Goal: Transaction & Acquisition: Purchase product/service

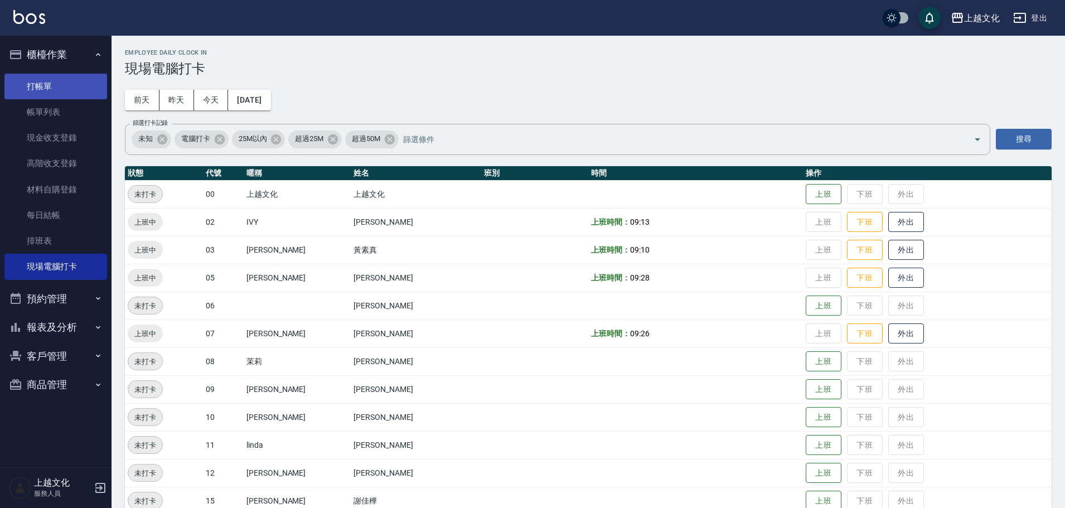
scroll to position [76, 0]
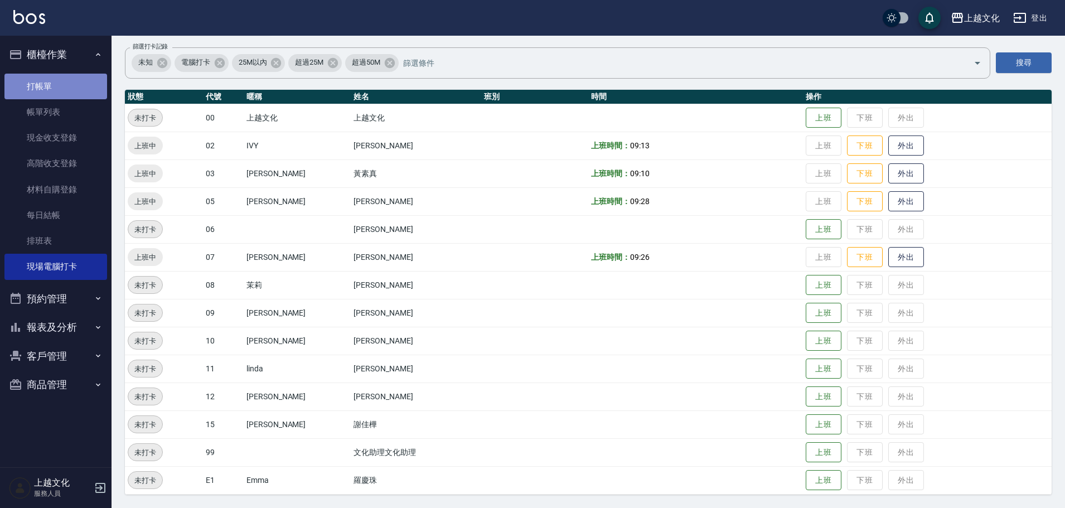
click at [62, 80] on link "打帳單" at bounding box center [55, 87] width 103 height 26
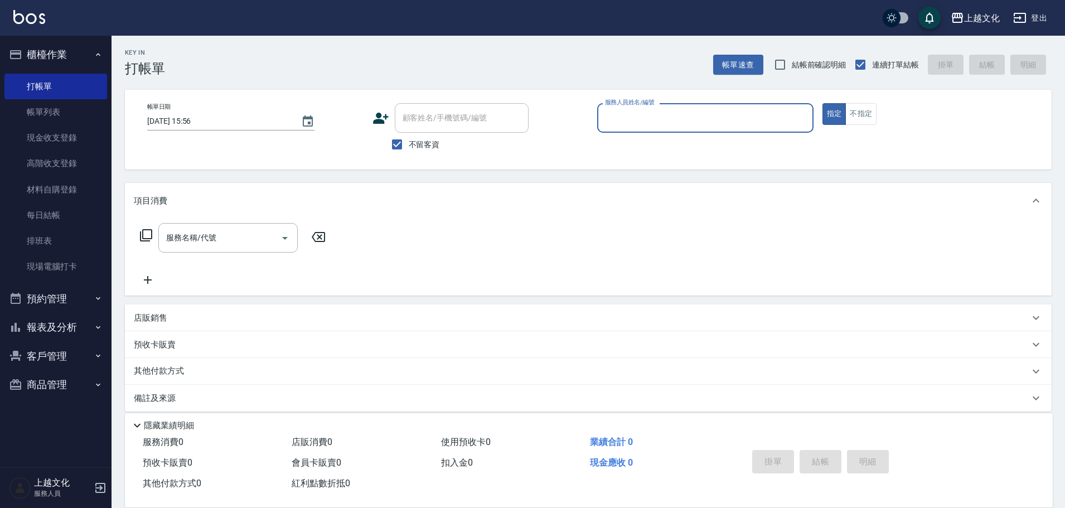
click at [623, 119] on input "服務人員姓名/編號" at bounding box center [705, 118] width 206 height 20
click at [689, 121] on input "服務人員姓名/編號" at bounding box center [705, 118] width 206 height 20
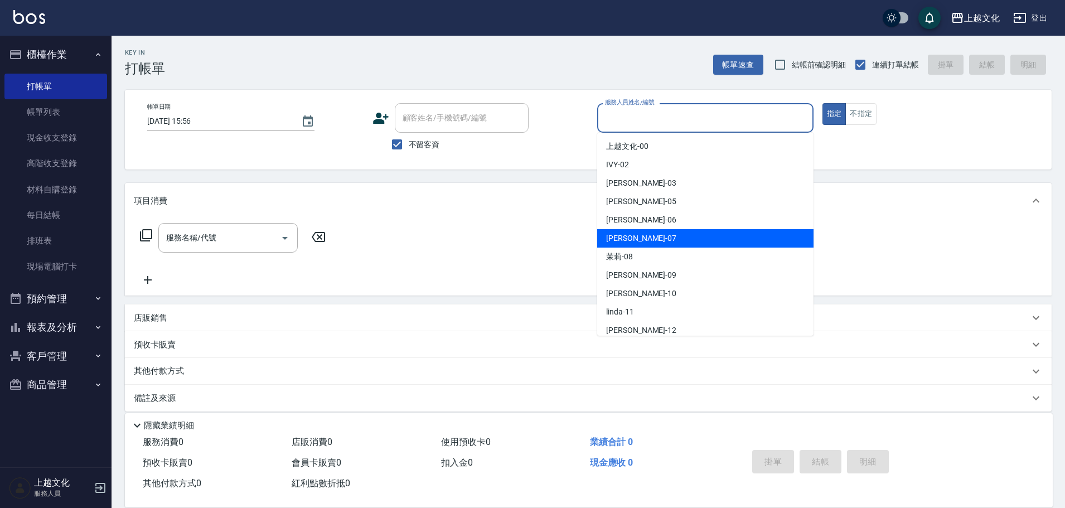
click at [665, 236] on div "[PERSON_NAME] -07" at bounding box center [705, 238] width 216 height 18
type input "[PERSON_NAME]-07"
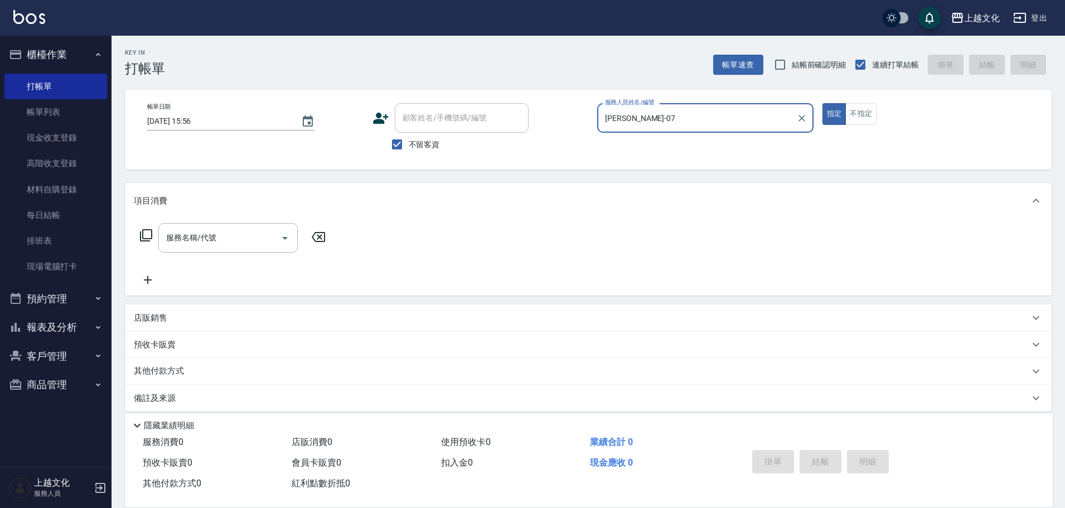
click at [146, 235] on icon at bounding box center [145, 235] width 13 height 13
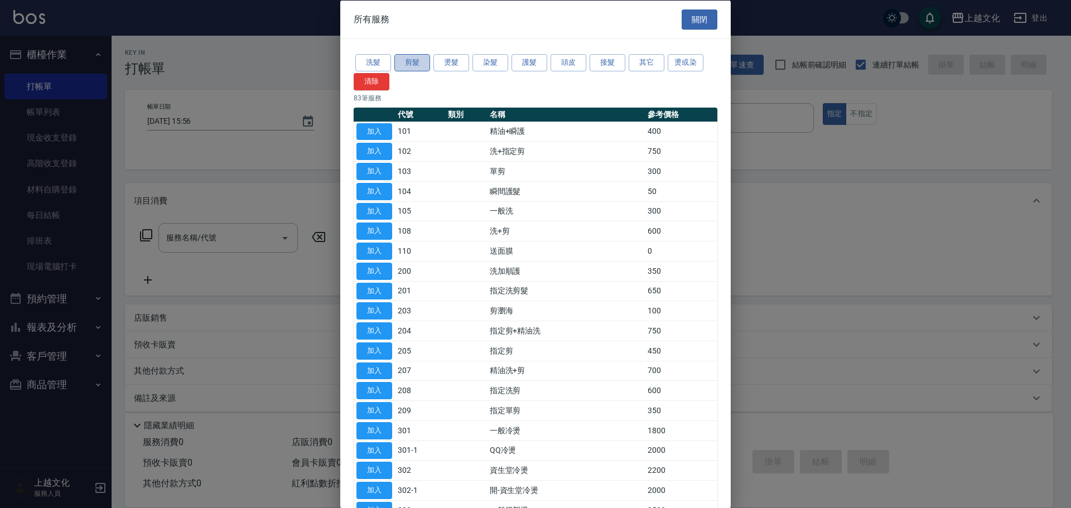
click at [405, 63] on button "剪髮" at bounding box center [412, 62] width 36 height 17
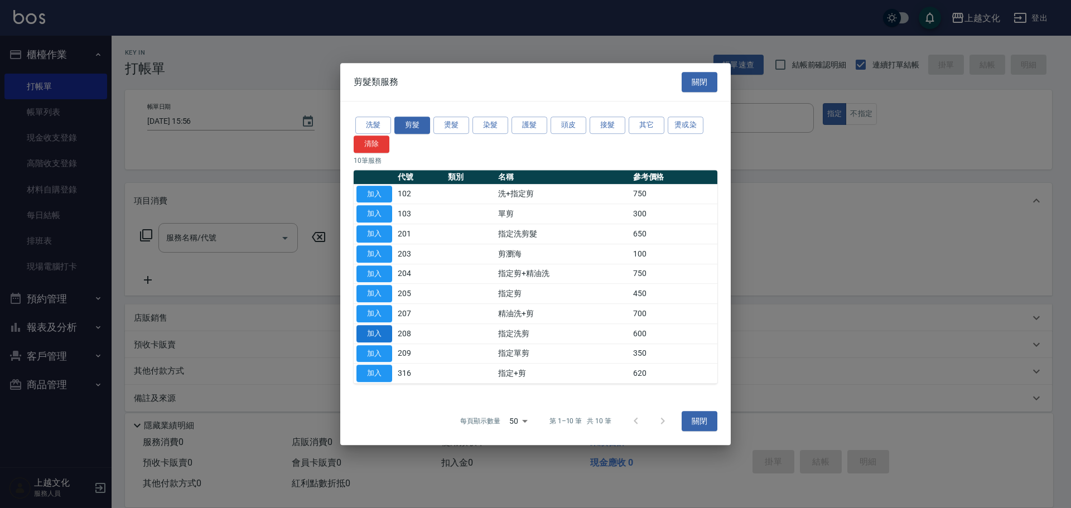
click at [370, 332] on button "加入" at bounding box center [374, 333] width 36 height 17
type input "指定洗剪(208)"
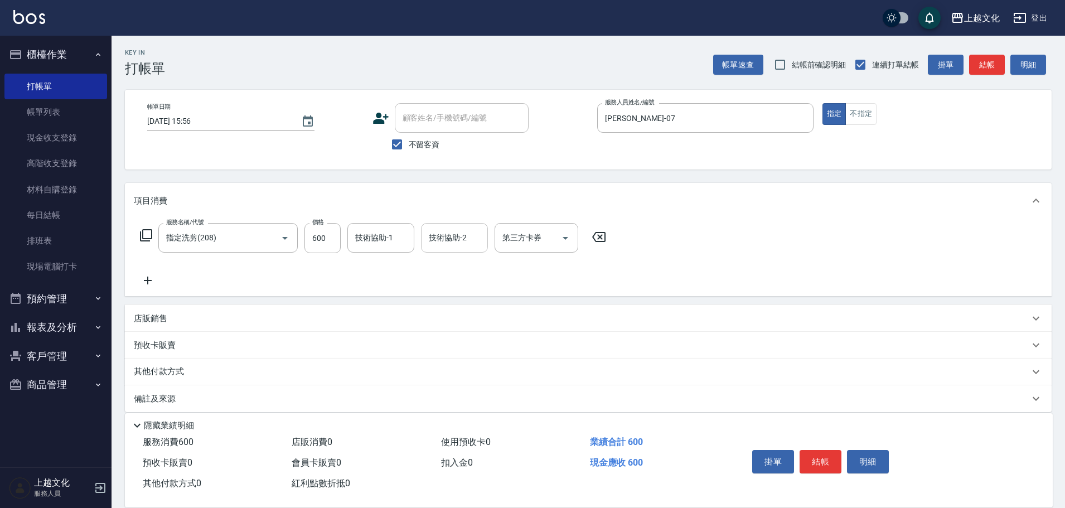
click at [425, 234] on div "技術協助-2" at bounding box center [454, 238] width 67 height 30
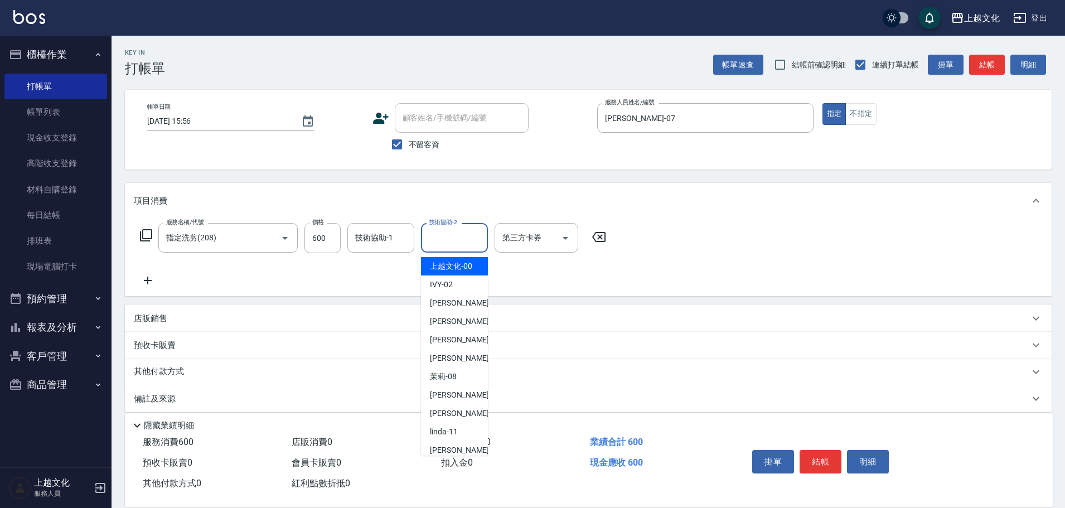
drag, startPoint x: 438, startPoint y: 272, endPoint x: 473, endPoint y: 276, distance: 35.4
click at [438, 272] on span "上越文化 -00" at bounding box center [451, 266] width 42 height 12
type input "上越文化-00"
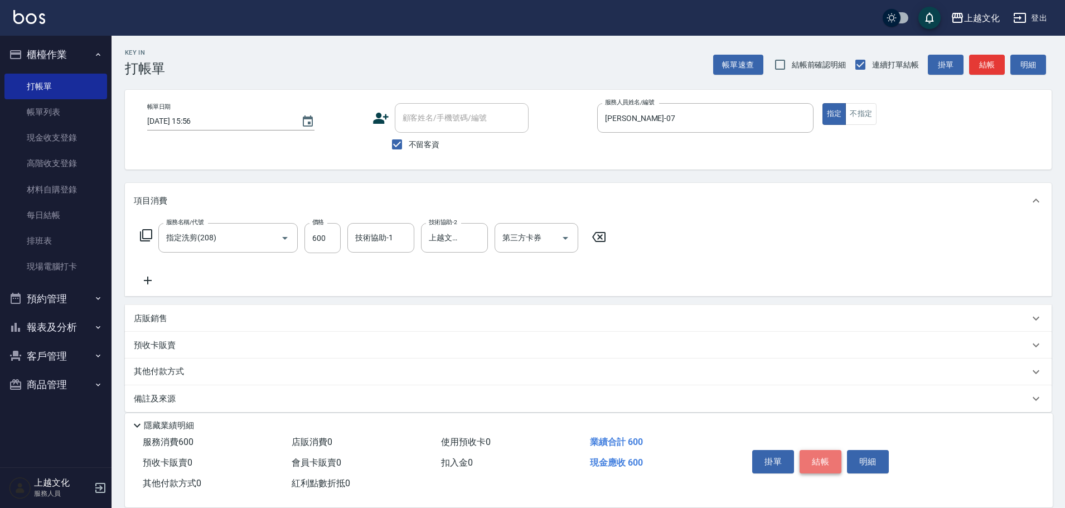
click at [811, 458] on button "結帳" at bounding box center [821, 461] width 42 height 23
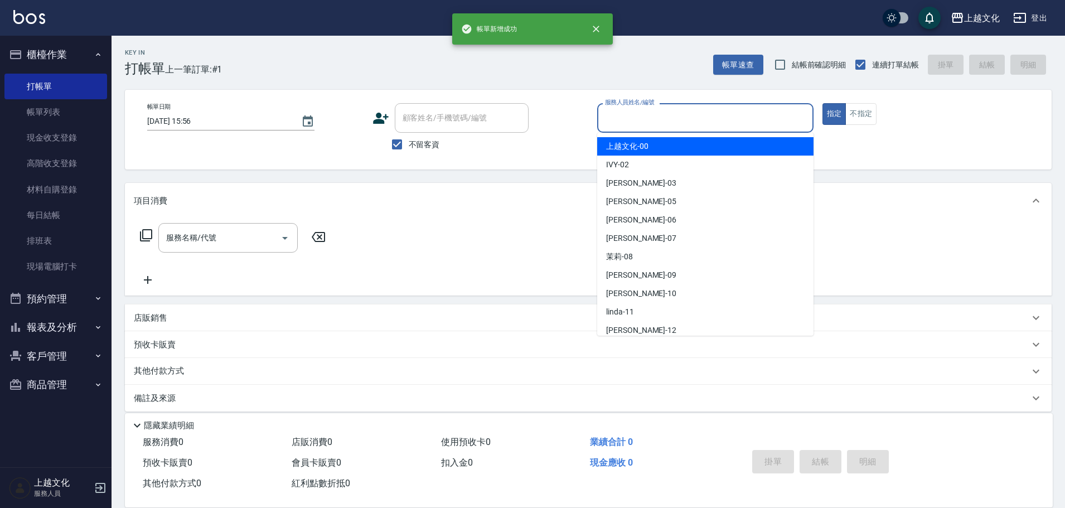
click at [753, 129] on div "服務人員姓名/編號" at bounding box center [705, 118] width 216 height 30
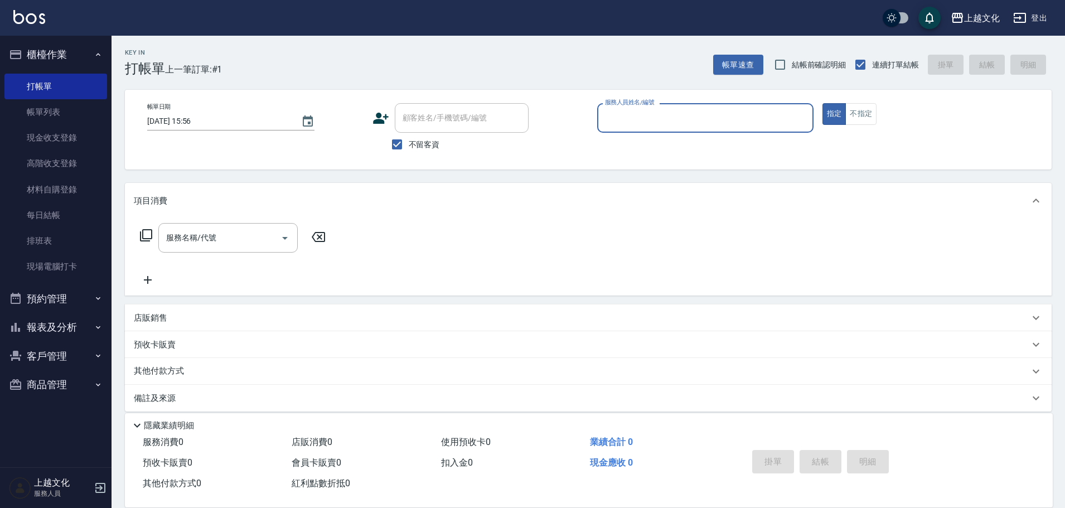
click at [721, 122] on input "服務人員姓名/編號" at bounding box center [705, 118] width 206 height 20
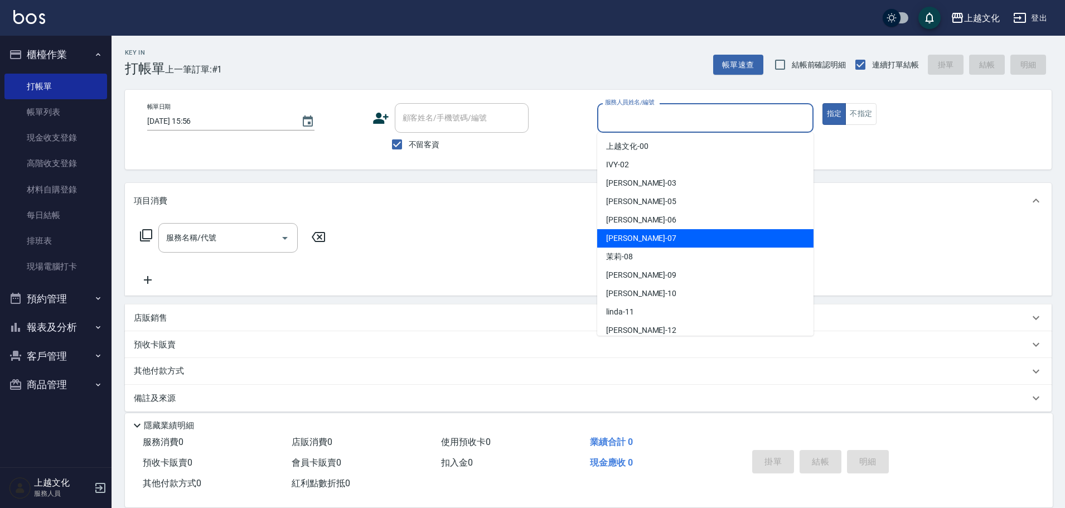
click at [668, 237] on div "[PERSON_NAME] -07" at bounding box center [705, 238] width 216 height 18
type input "[PERSON_NAME]-07"
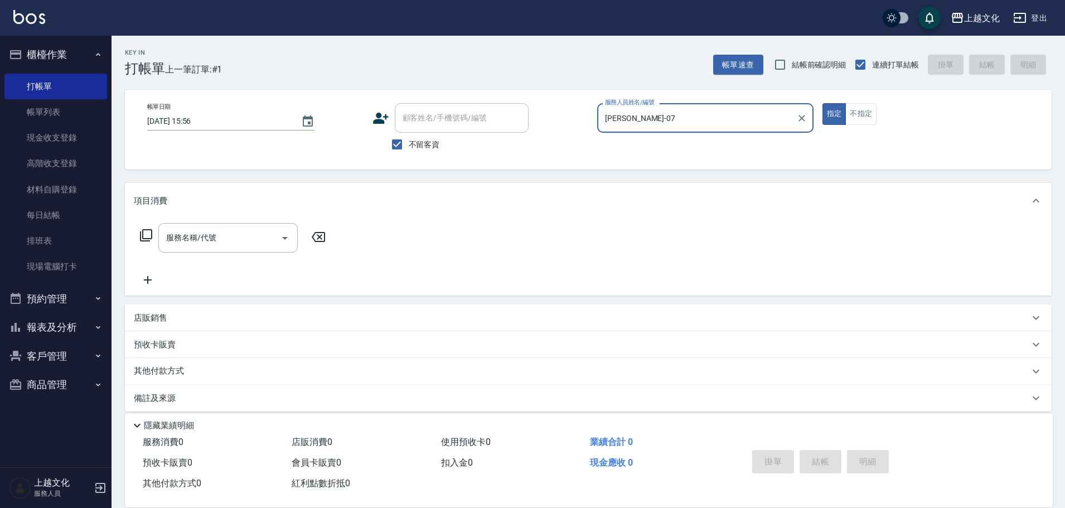
click at [147, 234] on icon at bounding box center [145, 235] width 13 height 13
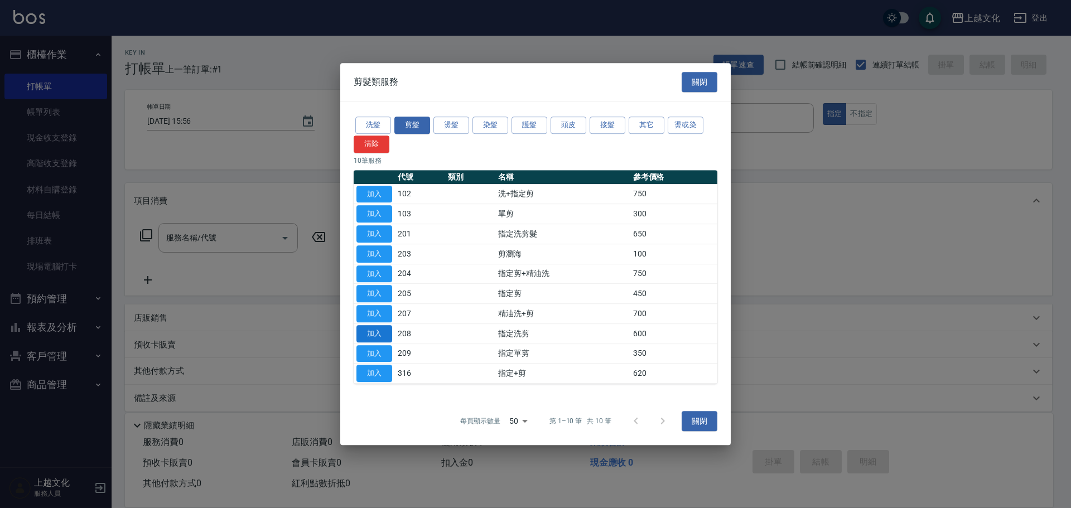
click at [383, 336] on button "加入" at bounding box center [374, 333] width 36 height 17
click at [383, 336] on div "預收卡販賣" at bounding box center [588, 344] width 927 height 27
type input "指定洗剪(208)"
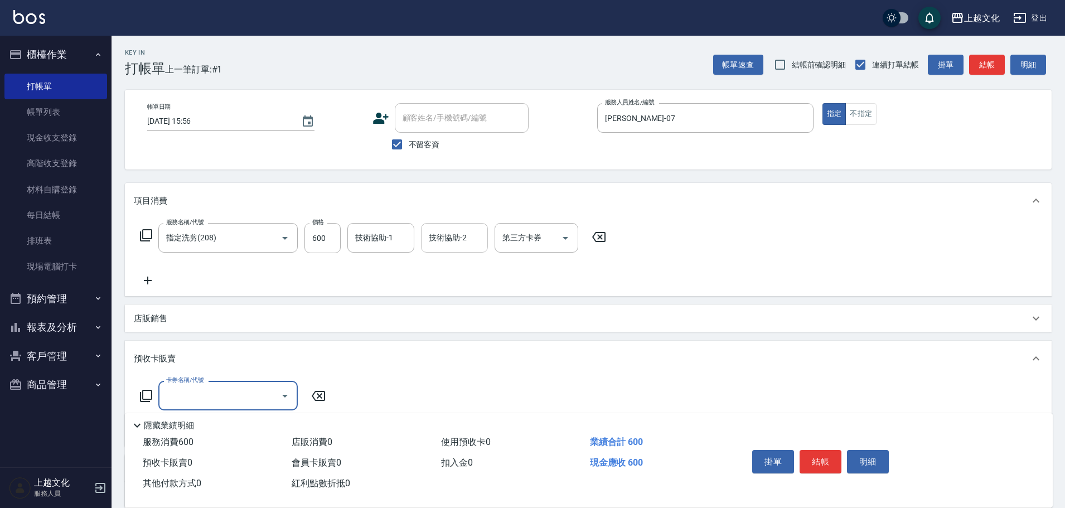
drag, startPoint x: 446, startPoint y: 238, endPoint x: 456, endPoint y: 252, distance: 17.5
click at [446, 239] on input "技術協助-2" at bounding box center [454, 238] width 57 height 20
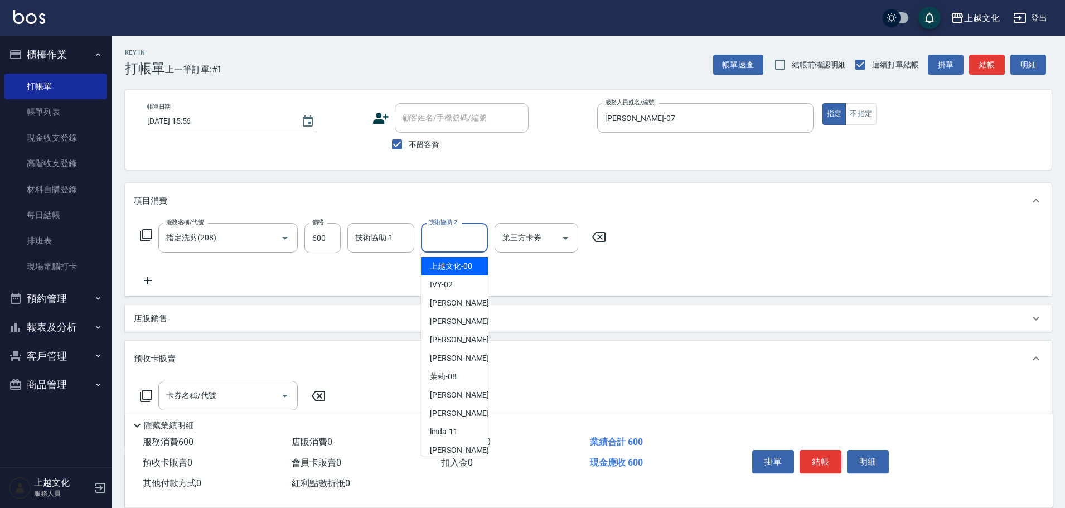
drag, startPoint x: 453, startPoint y: 274, endPoint x: 538, endPoint y: 292, distance: 87.2
click at [453, 273] on div "上越文化 -00" at bounding box center [454, 266] width 67 height 18
type input "上越文化-00"
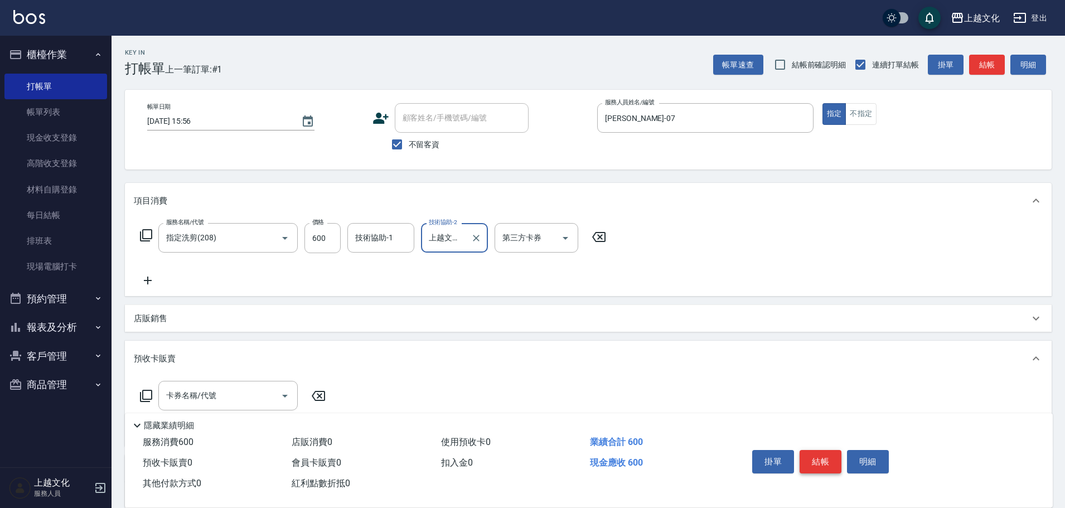
click at [815, 450] on button "結帳" at bounding box center [821, 461] width 42 height 23
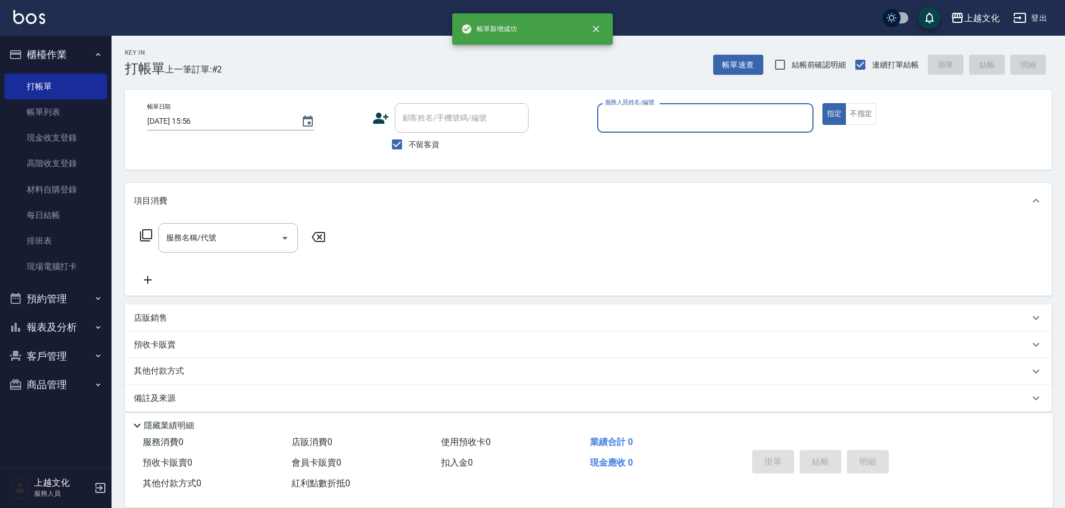
click at [698, 125] on div "服務人員姓名/編號" at bounding box center [705, 118] width 216 height 30
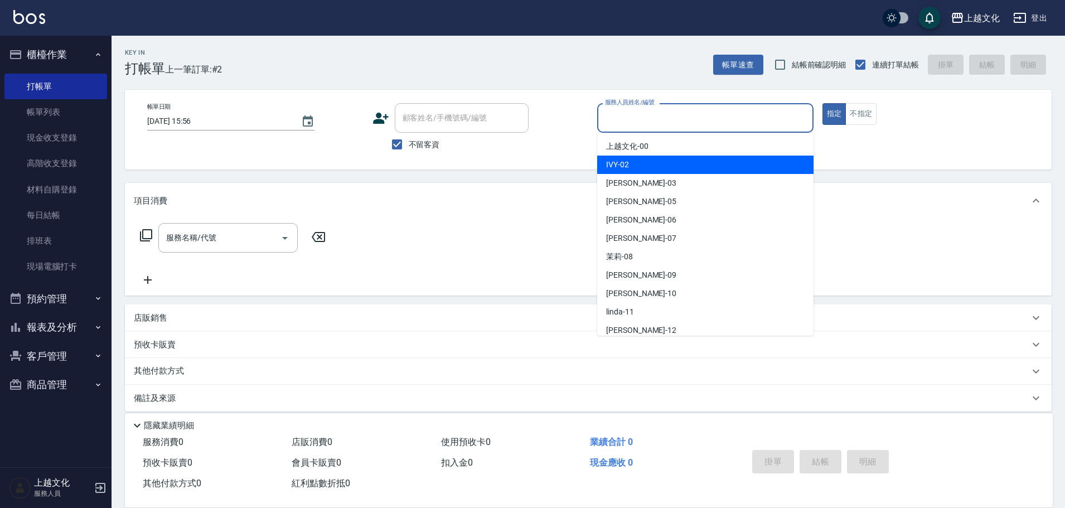
click at [666, 170] on div "IVY -02" at bounding box center [705, 165] width 216 height 18
type input "IVY-02"
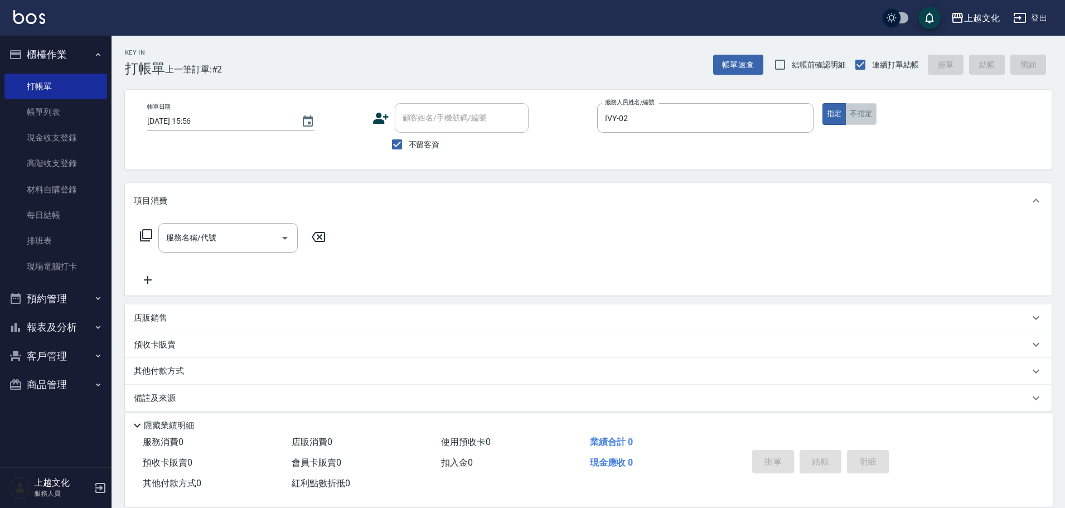
click at [854, 119] on button "不指定" at bounding box center [860, 114] width 31 height 22
click at [149, 239] on icon at bounding box center [146, 235] width 12 height 12
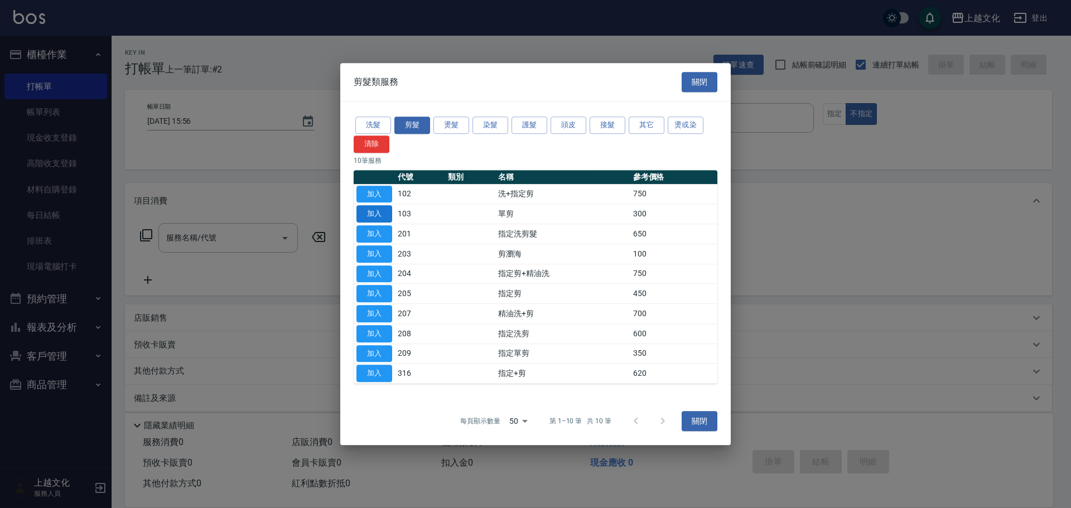
click at [385, 216] on button "加入" at bounding box center [374, 213] width 36 height 17
type input "單剪(103)"
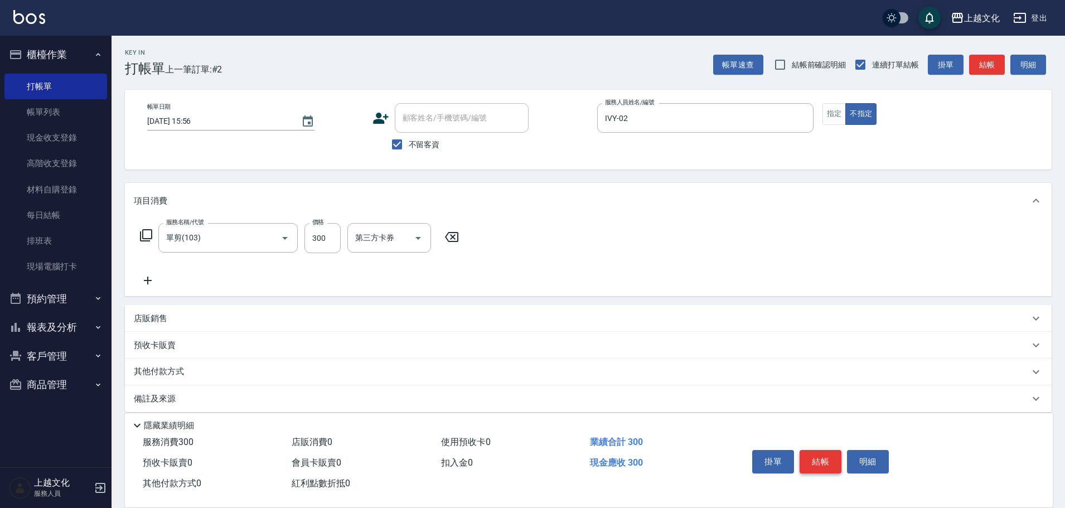
click at [817, 459] on button "結帳" at bounding box center [821, 461] width 42 height 23
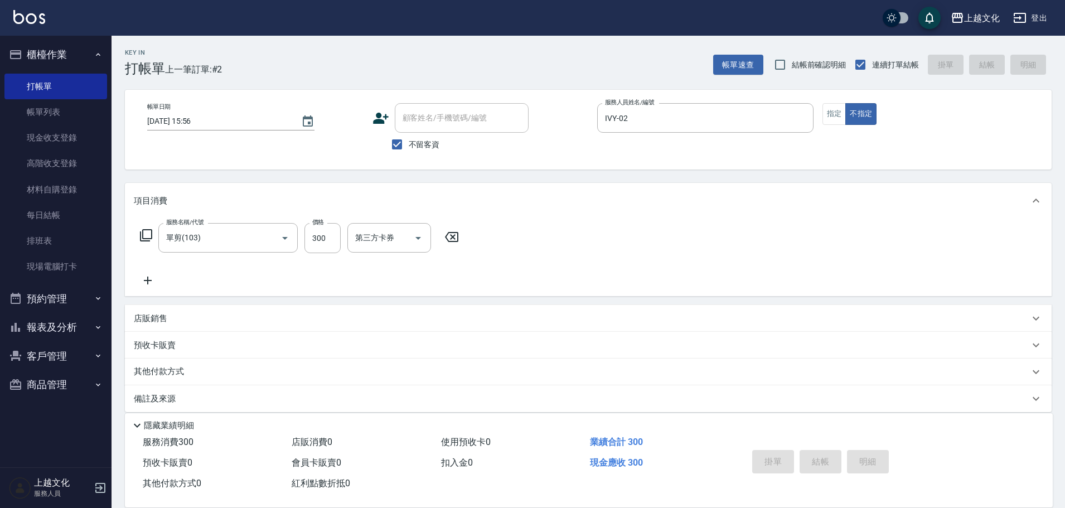
type input "[DATE] 15:57"
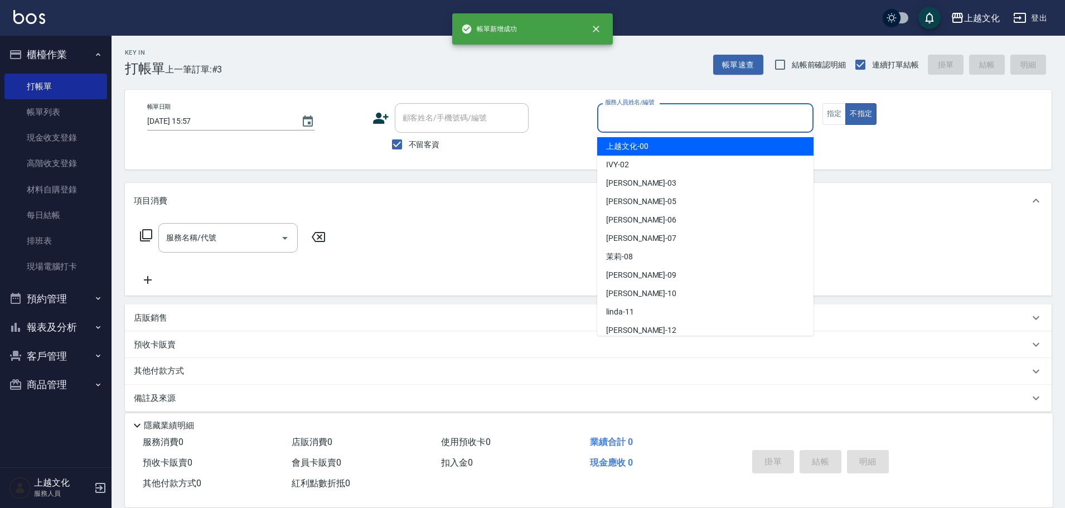
click at [755, 112] on input "服務人員姓名/編號" at bounding box center [705, 118] width 206 height 20
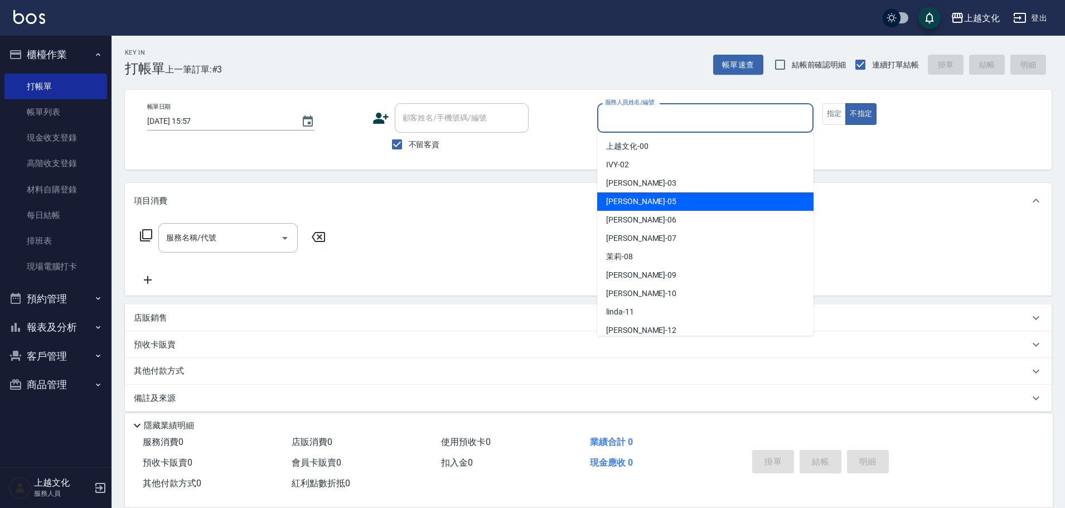
click at [681, 207] on div "[PERSON_NAME] -05" at bounding box center [705, 201] width 216 height 18
type input "[PERSON_NAME]-05"
click at [681, 207] on div "項目消費" at bounding box center [588, 201] width 927 height 36
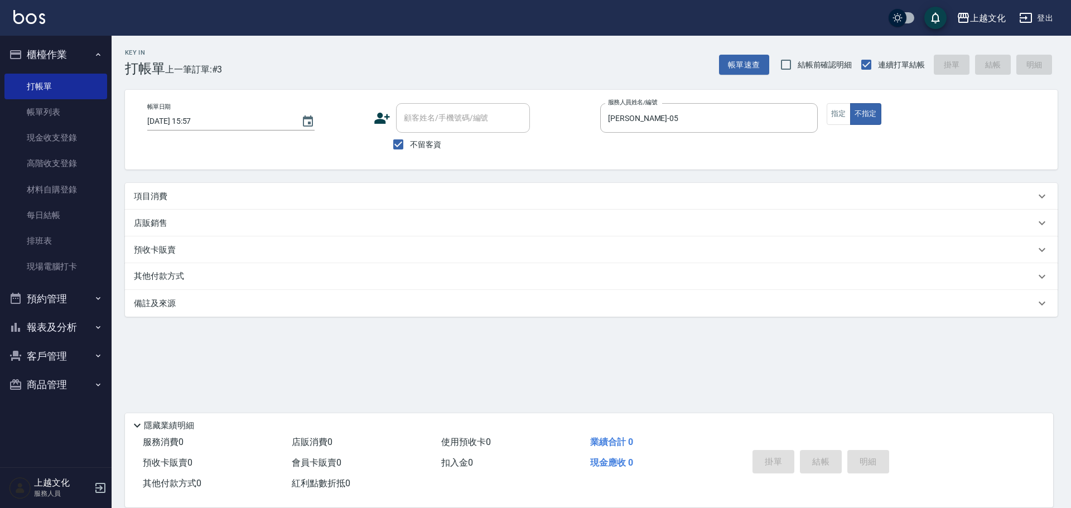
drag, startPoint x: 839, startPoint y: 118, endPoint x: 832, endPoint y: 141, distance: 24.4
click at [843, 122] on button "指定" at bounding box center [838, 114] width 24 height 22
click at [750, 204] on div "項目消費" at bounding box center [591, 196] width 932 height 27
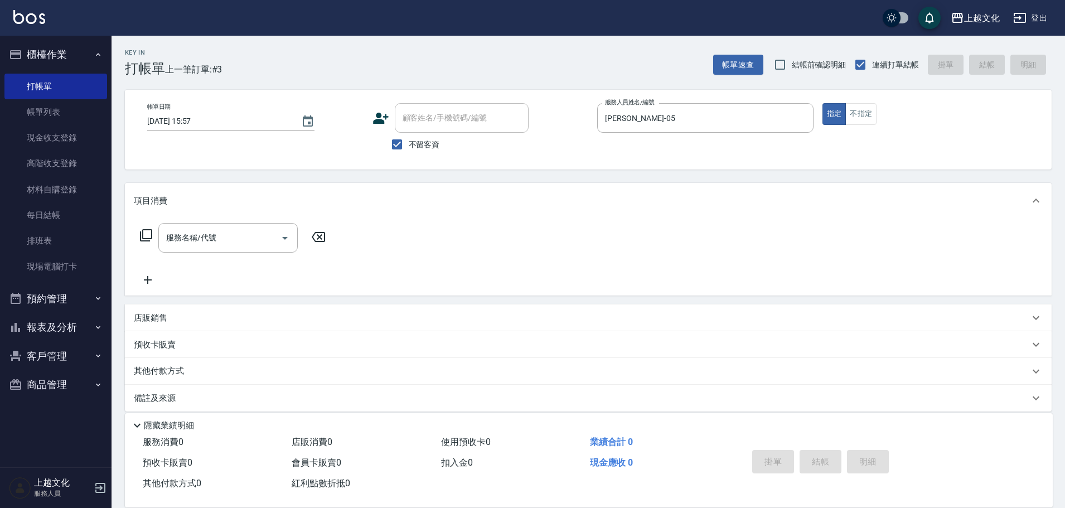
click at [149, 235] on icon at bounding box center [145, 235] width 13 height 13
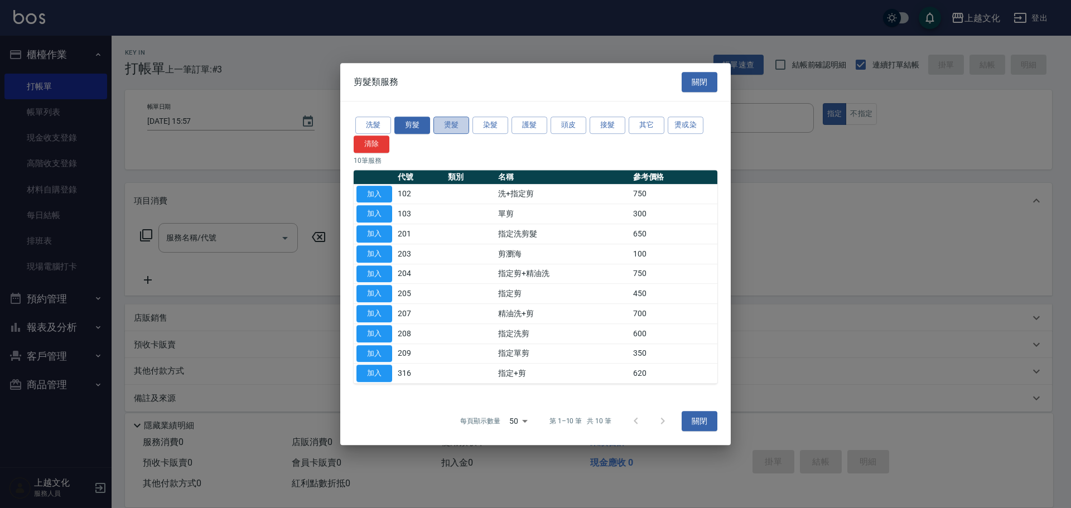
click at [451, 129] on button "燙髮" at bounding box center [451, 125] width 36 height 17
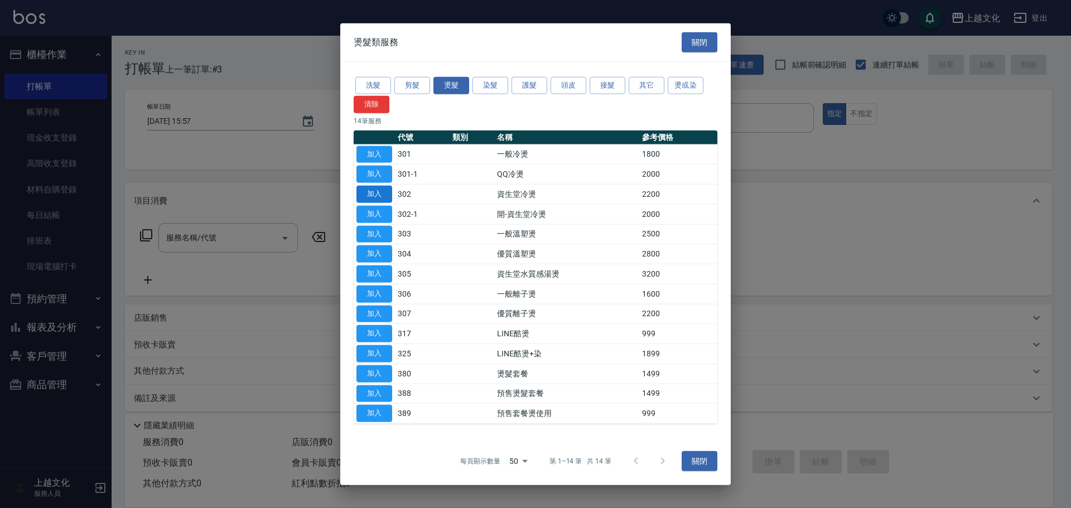
click at [380, 194] on button "加入" at bounding box center [374, 194] width 36 height 17
type input "資生堂冷燙(302)"
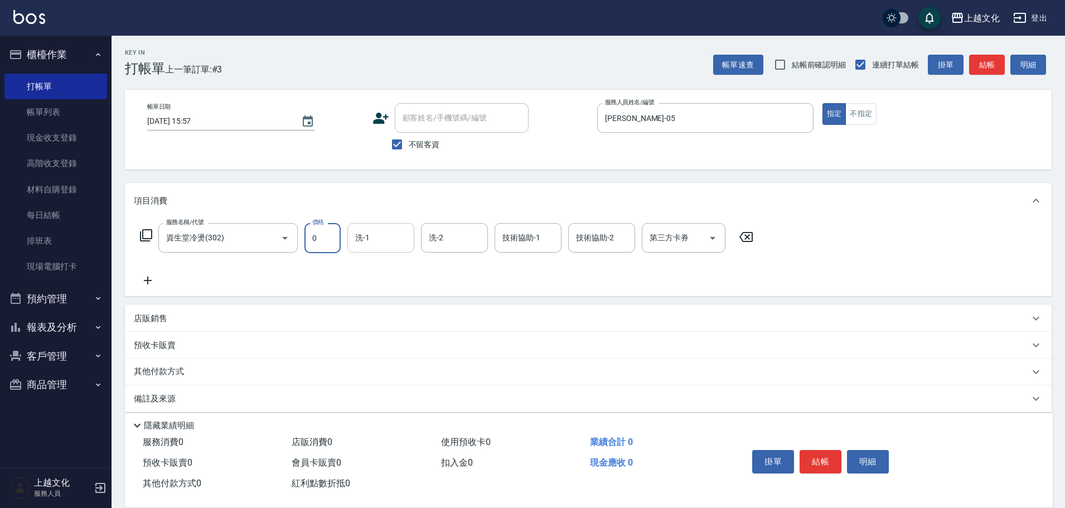
type input "22"
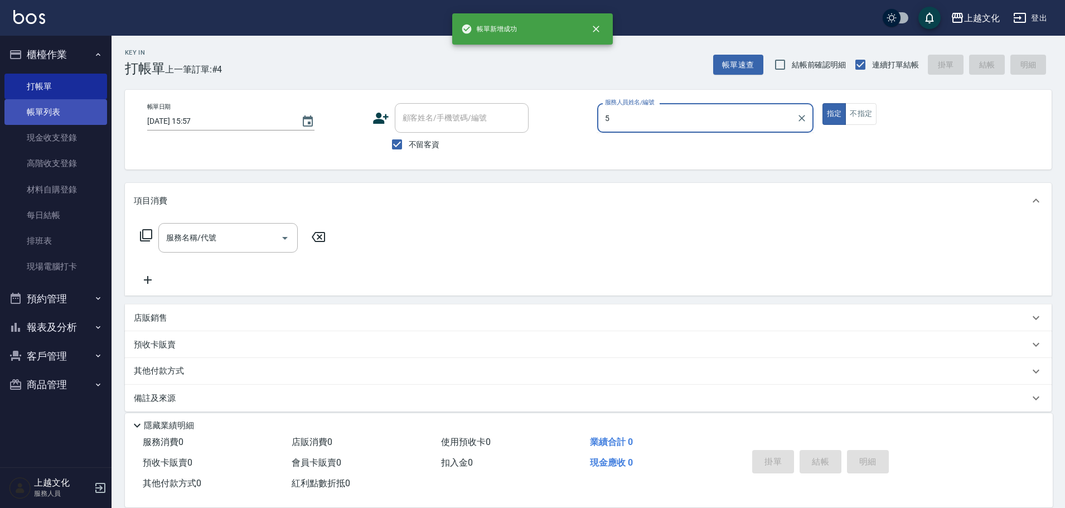
type input "5"
click at [52, 110] on link "帳單列表" at bounding box center [55, 112] width 103 height 26
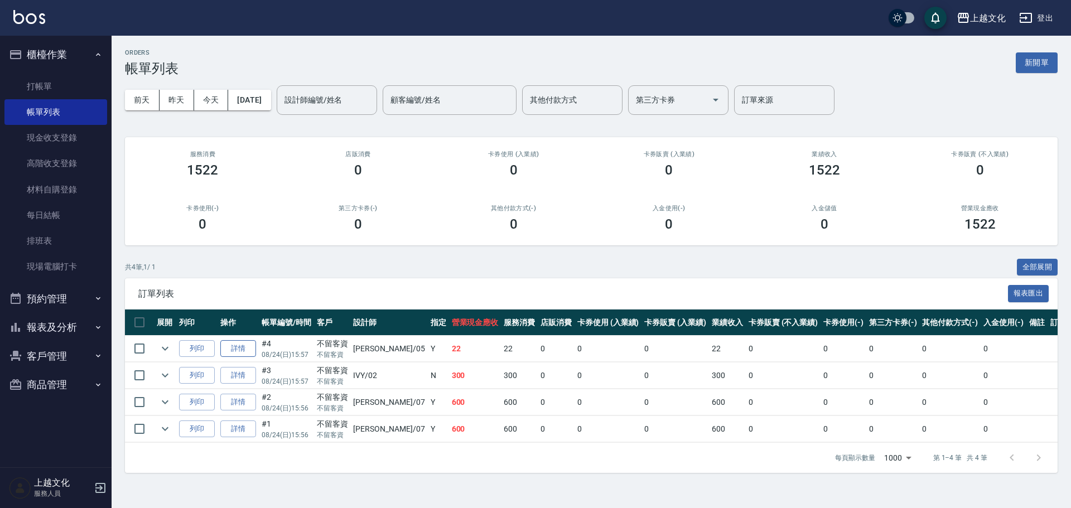
click at [234, 347] on link "詳情" at bounding box center [238, 348] width 36 height 17
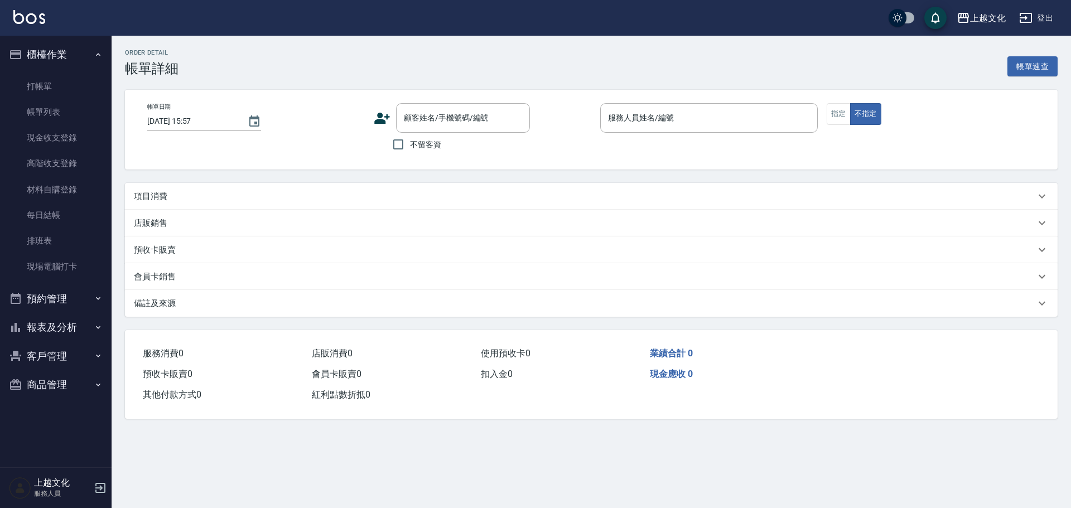
checkbox input "true"
type input "[PERSON_NAME]-05"
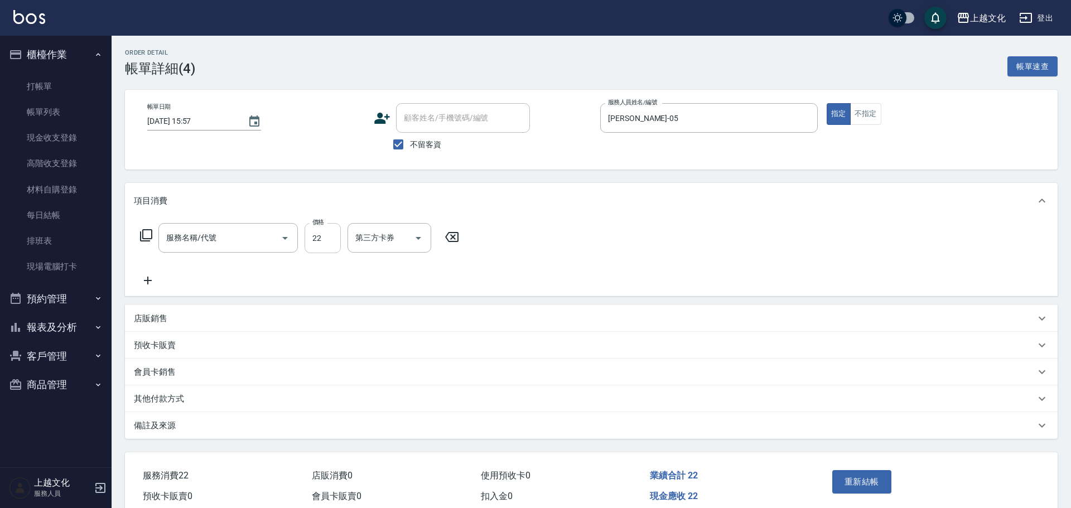
type input "資生堂冷燙(302)"
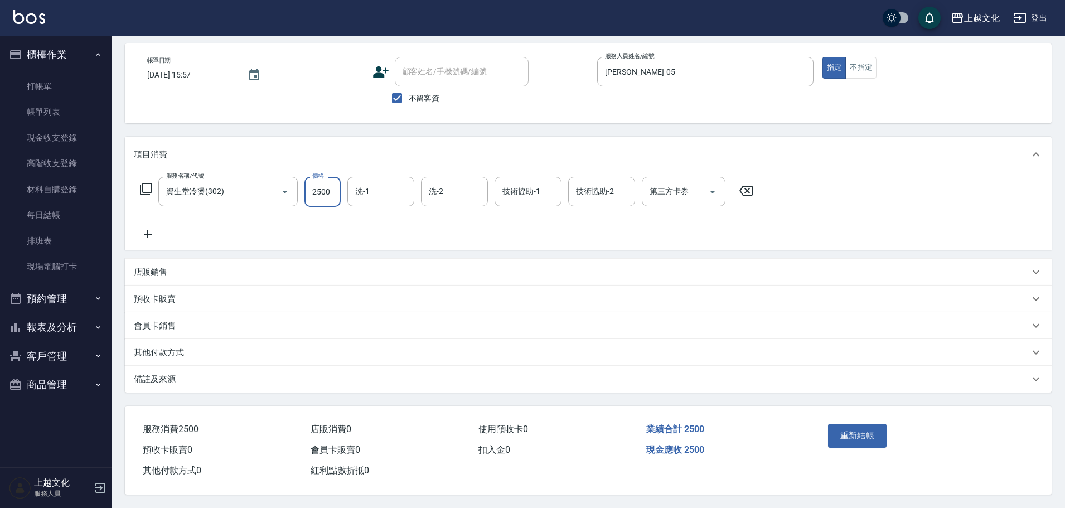
type input "2500"
click at [183, 339] on div "其他付款方式" at bounding box center [588, 352] width 927 height 27
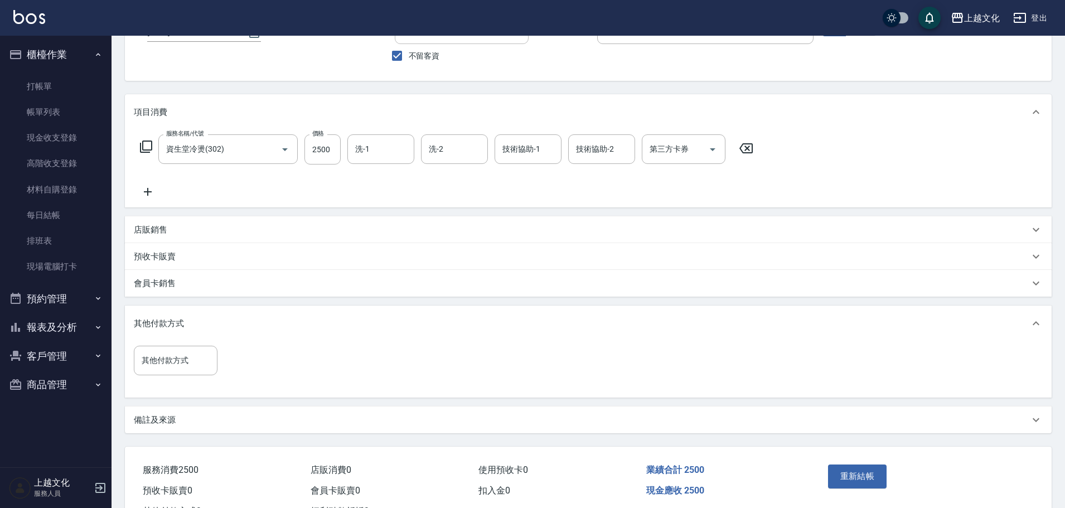
scroll to position [134, 0]
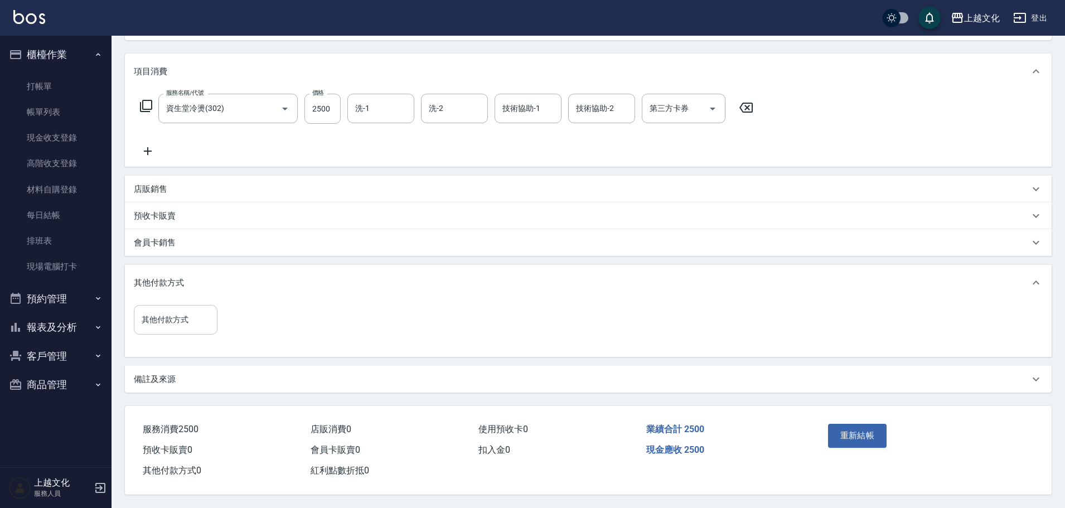
click at [189, 316] on input "其他付款方式" at bounding box center [176, 320] width 74 height 20
click at [178, 396] on span "信用卡" at bounding box center [176, 403] width 84 height 18
type input "信用卡"
click at [257, 314] on input "0" at bounding box center [266, 319] width 84 height 30
type input "2500"
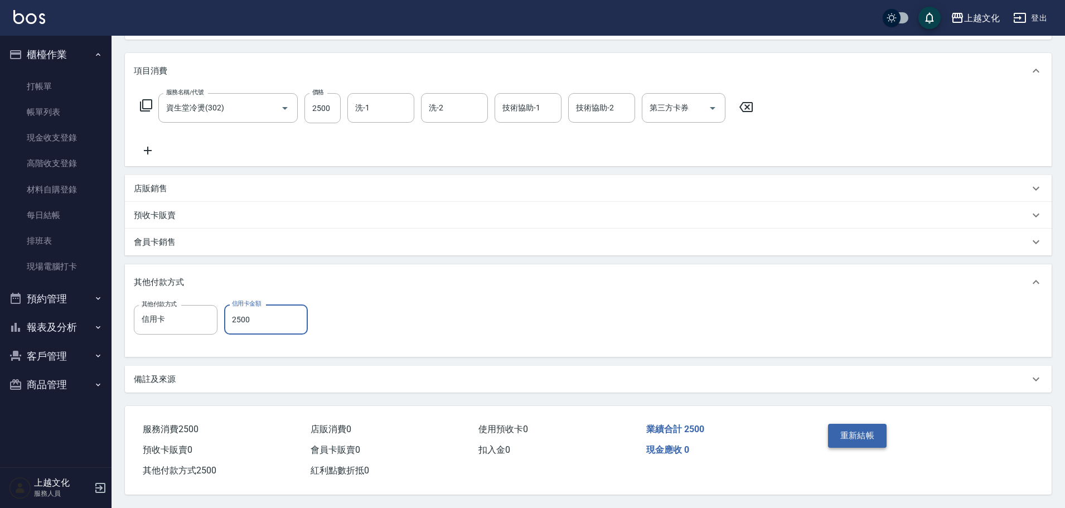
click at [873, 424] on button "重新結帳" at bounding box center [857, 435] width 59 height 23
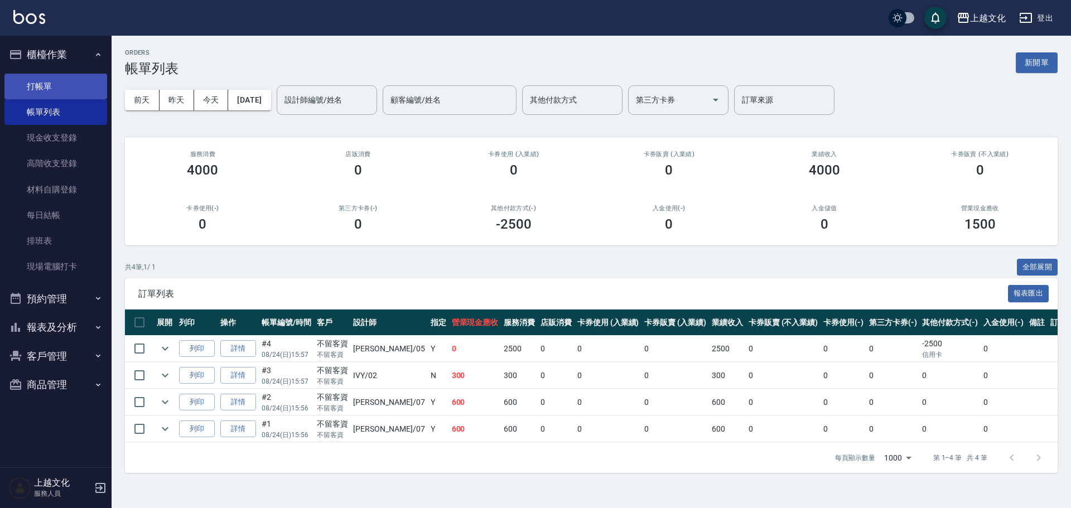
click at [71, 83] on link "打帳單" at bounding box center [55, 87] width 103 height 26
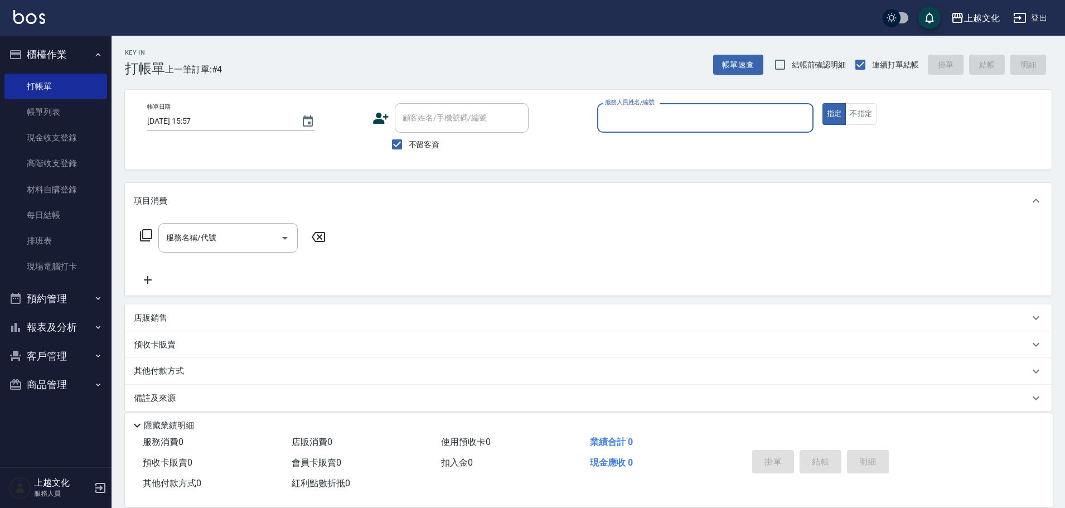
click at [692, 123] on input "服務人員姓名/編號" at bounding box center [705, 118] width 206 height 20
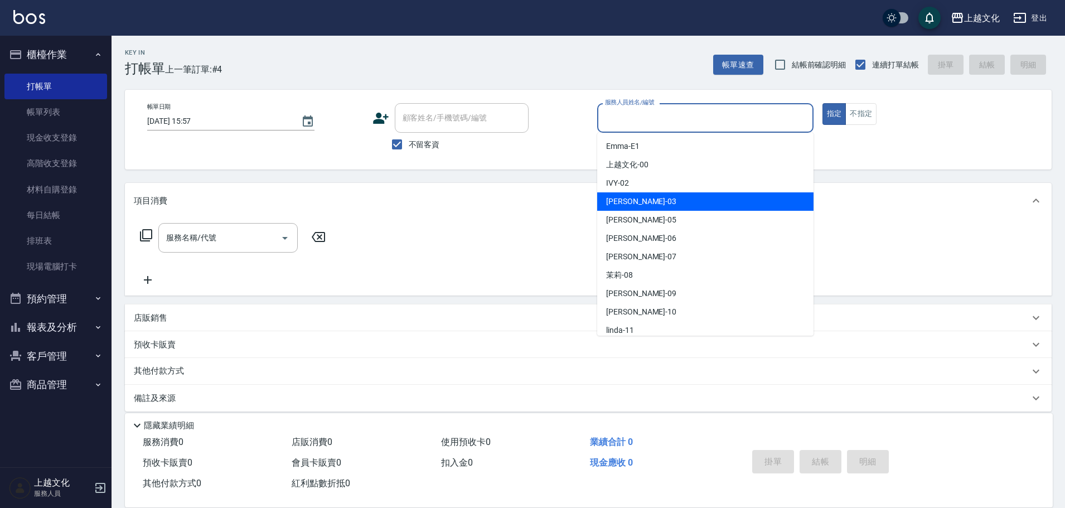
click at [668, 196] on div "[PERSON_NAME] -03" at bounding box center [705, 201] width 216 height 18
click at [668, 196] on div "項目消費" at bounding box center [582, 201] width 896 height 12
type input "[PERSON_NAME]-03"
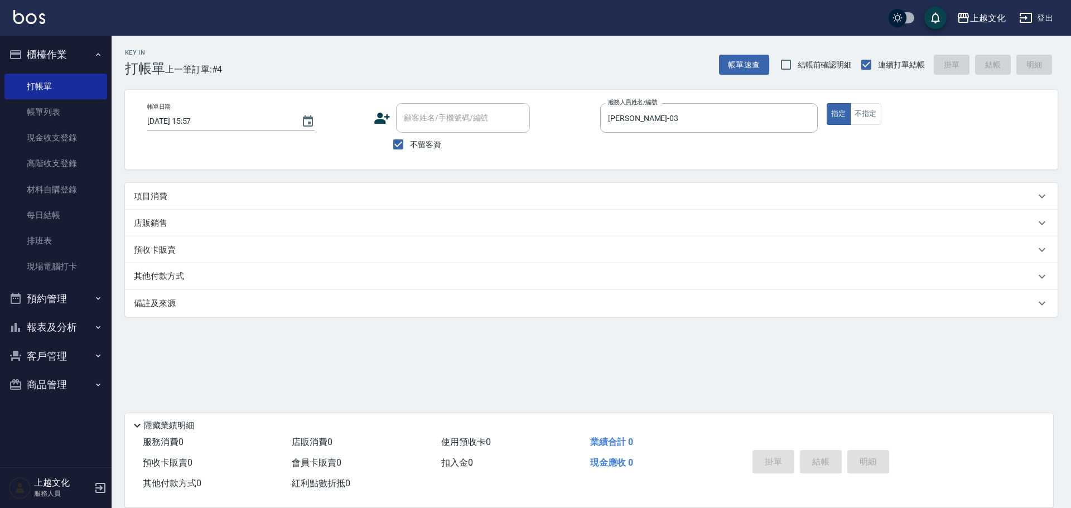
click at [393, 195] on div "項目消費" at bounding box center [584, 197] width 901 height 12
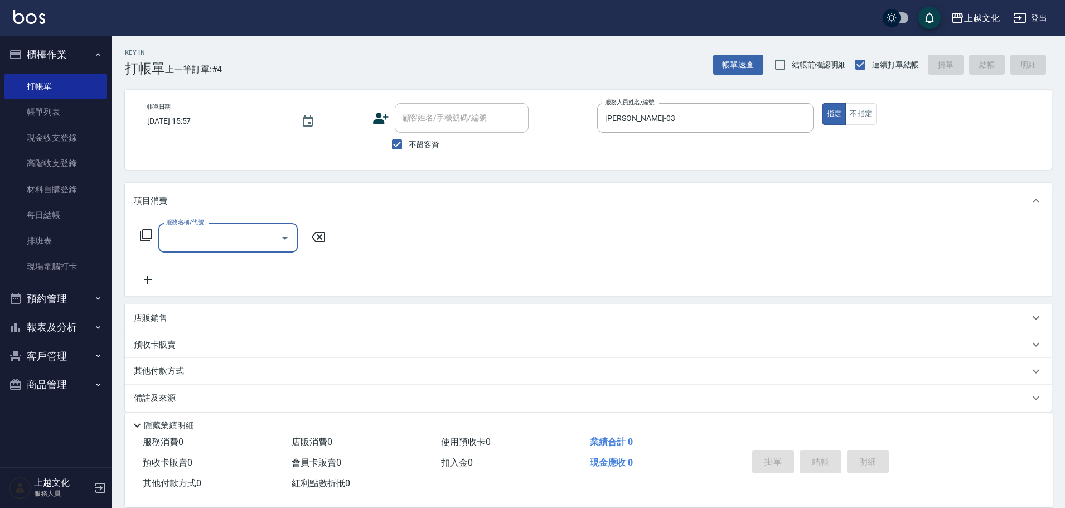
click at [152, 233] on icon at bounding box center [146, 235] width 12 height 12
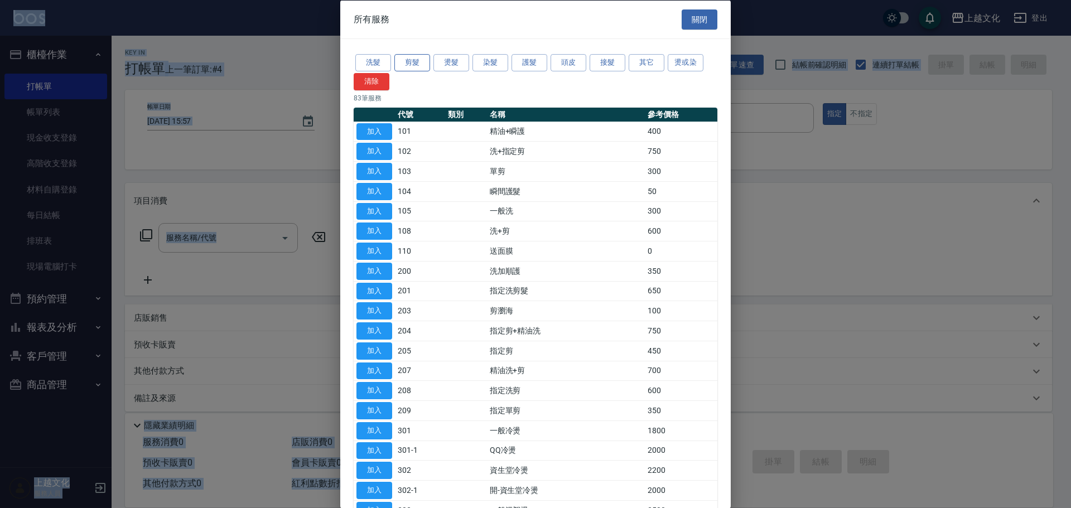
click at [415, 61] on button "剪髮" at bounding box center [412, 62] width 36 height 17
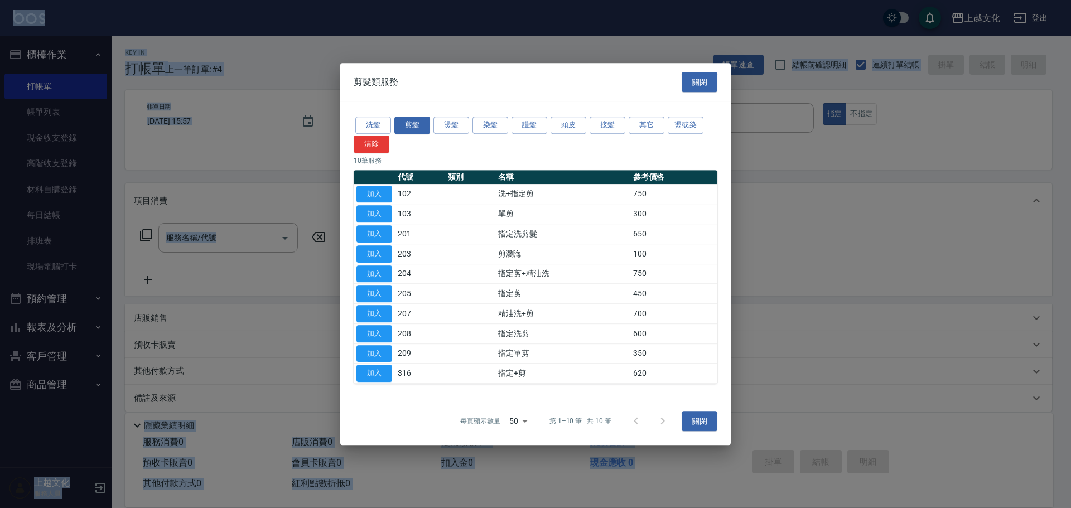
drag, startPoint x: 389, startPoint y: 214, endPoint x: 366, endPoint y: 214, distance: 23.4
click at [389, 214] on button "加入" at bounding box center [374, 213] width 36 height 17
type input "單剪(103)"
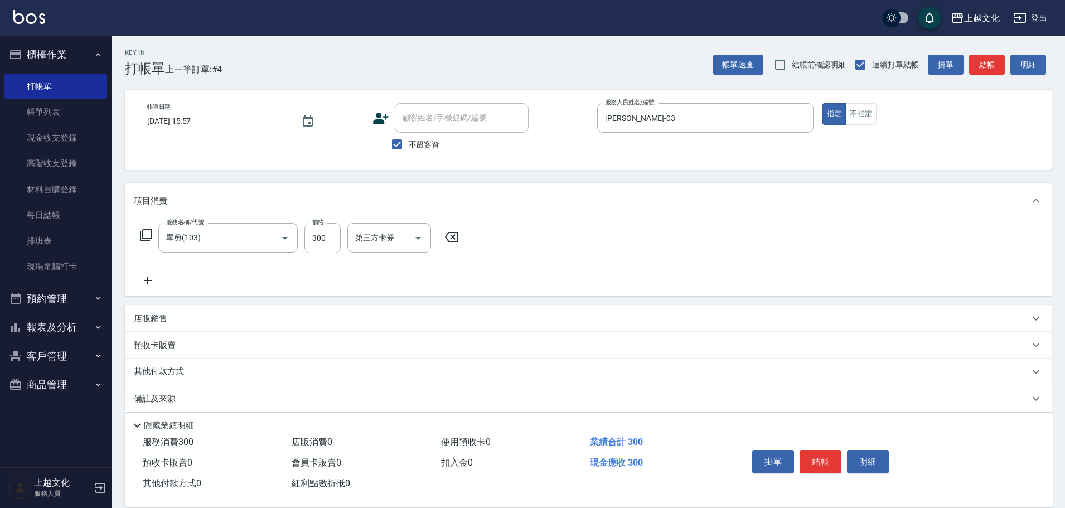
click at [143, 231] on icon at bounding box center [145, 235] width 13 height 13
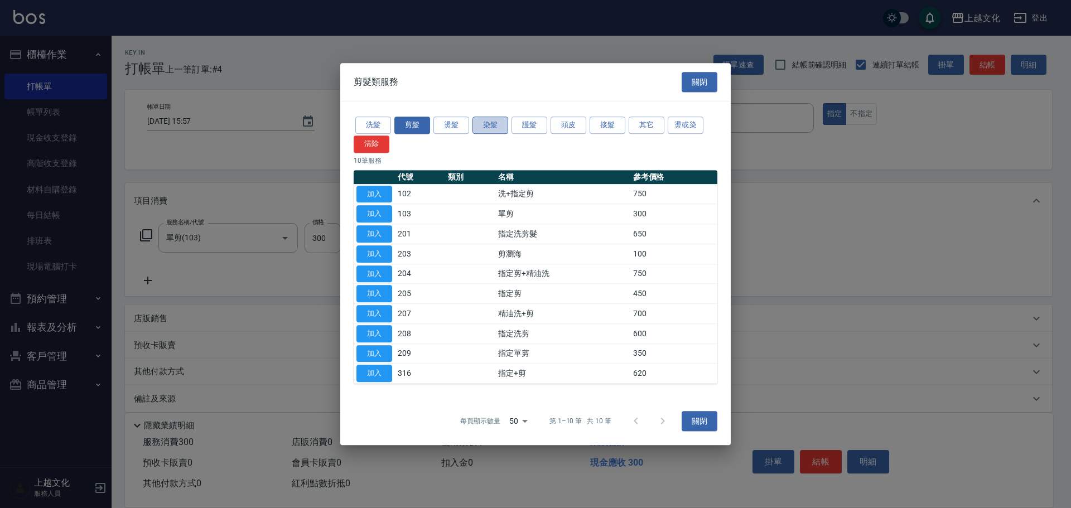
click at [489, 126] on button "染髮" at bounding box center [490, 125] width 36 height 17
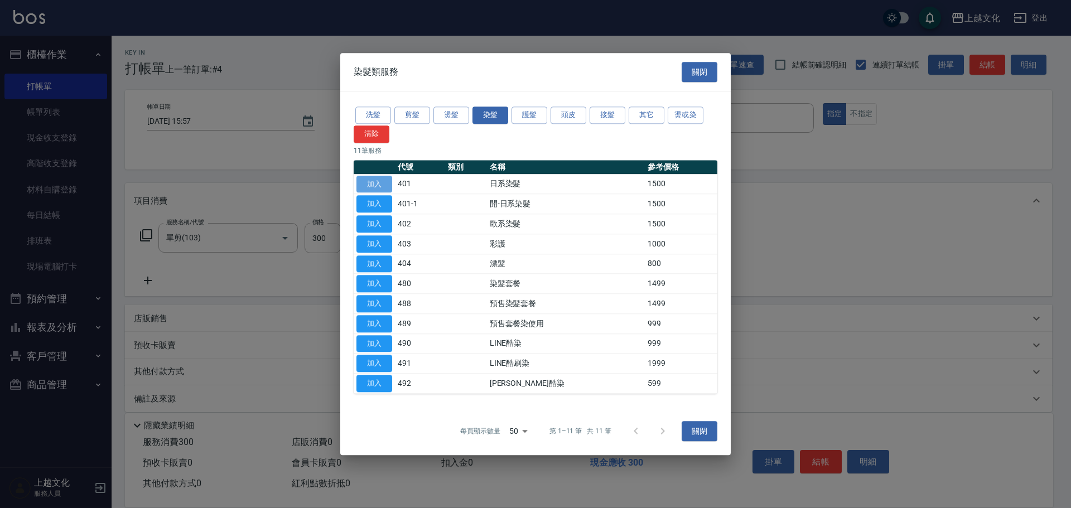
drag, startPoint x: 385, startPoint y: 180, endPoint x: 316, endPoint y: 249, distance: 97.8
click at [385, 180] on button "加入" at bounding box center [374, 184] width 36 height 17
click at [385, 181] on button "加入" at bounding box center [374, 184] width 36 height 17
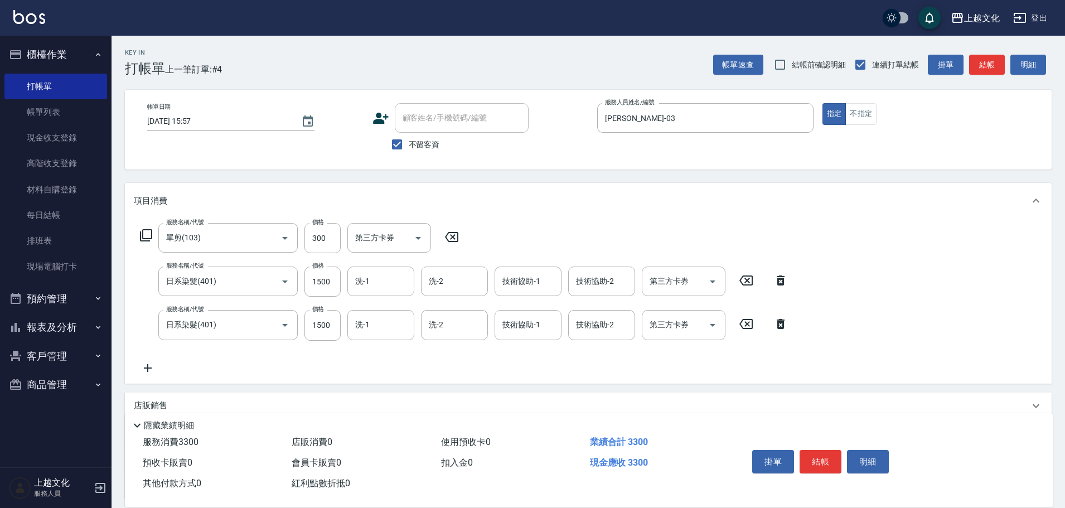
click at [781, 323] on icon at bounding box center [781, 324] width 8 height 10
type input "3500"
click at [815, 461] on button "結帳" at bounding box center [821, 461] width 42 height 23
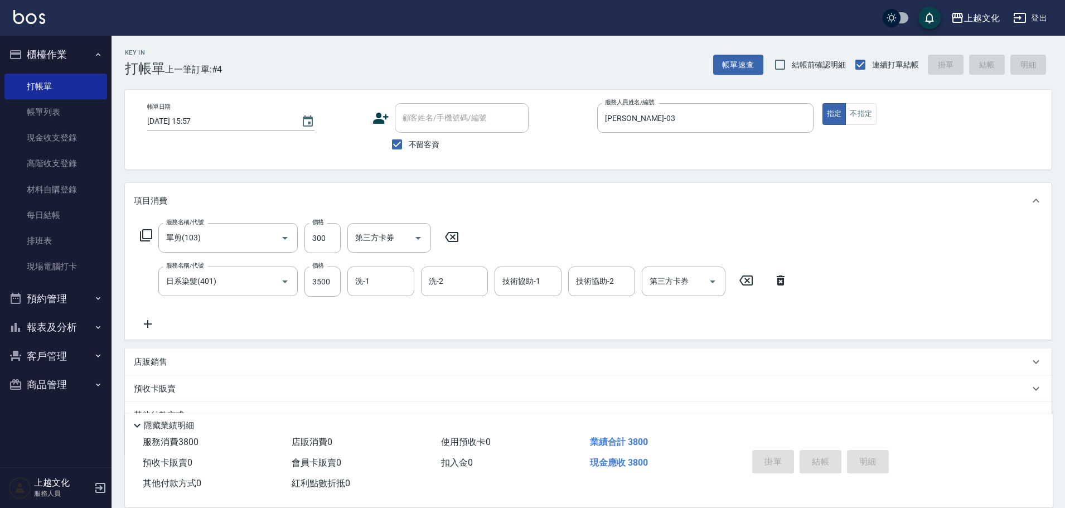
type input "[DATE] 15:58"
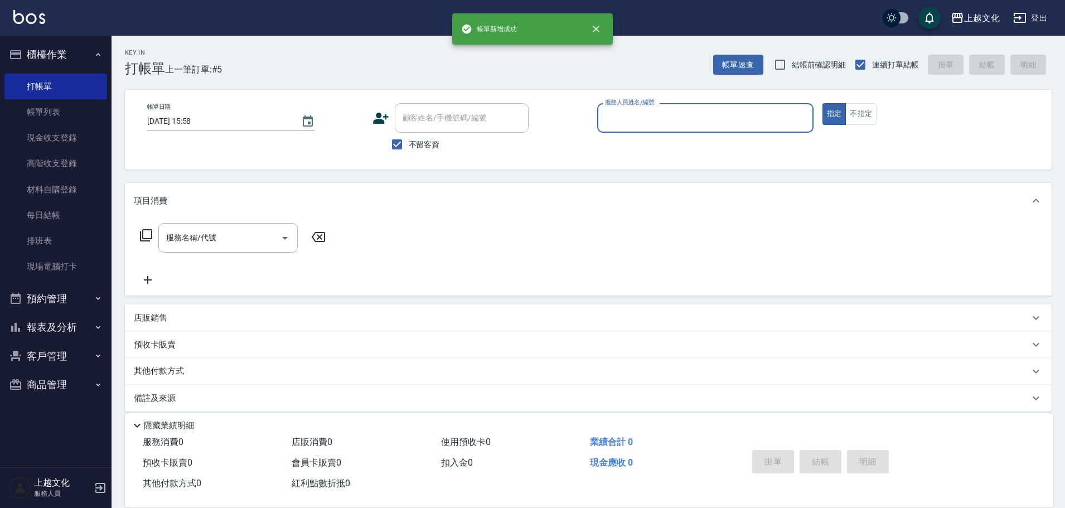
click at [728, 119] on input "服務人員姓名/編號" at bounding box center [705, 118] width 206 height 20
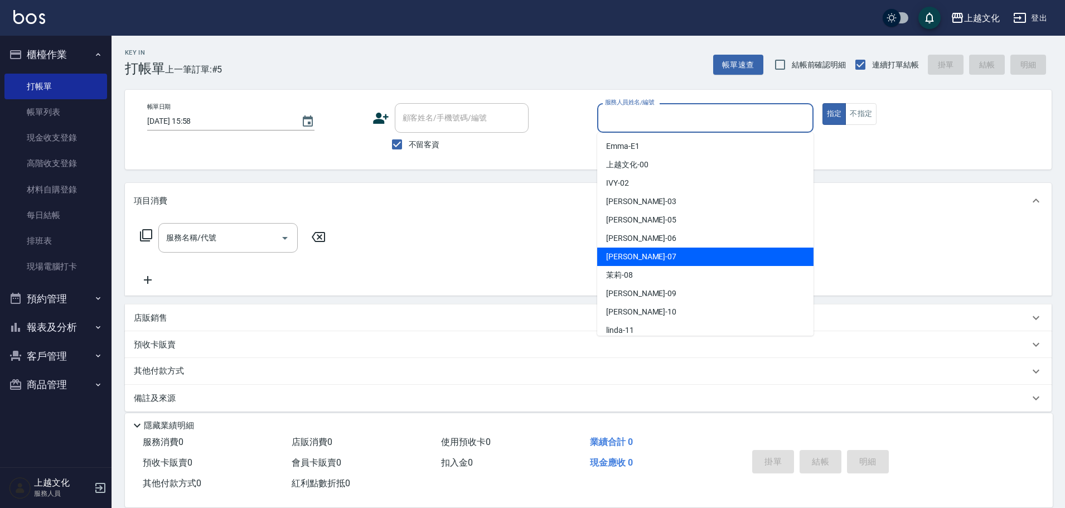
drag, startPoint x: 671, startPoint y: 259, endPoint x: 673, endPoint y: 264, distance: 5.8
click at [671, 271] on ul "[PERSON_NAME] -E1 上越文化 -00 IVY -02 [PERSON_NAME] -03 [PERSON_NAME] -05 [PERSON_…" at bounding box center [705, 234] width 216 height 203
click at [680, 252] on div "[PERSON_NAME] -07" at bounding box center [705, 257] width 216 height 18
type input "[PERSON_NAME]-07"
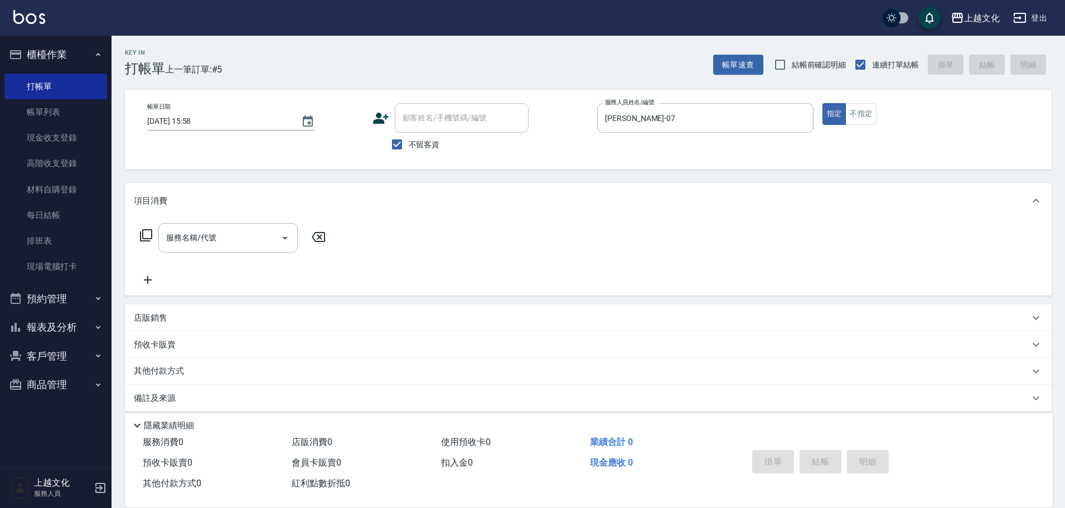
click at [142, 230] on icon at bounding box center [145, 235] width 13 height 13
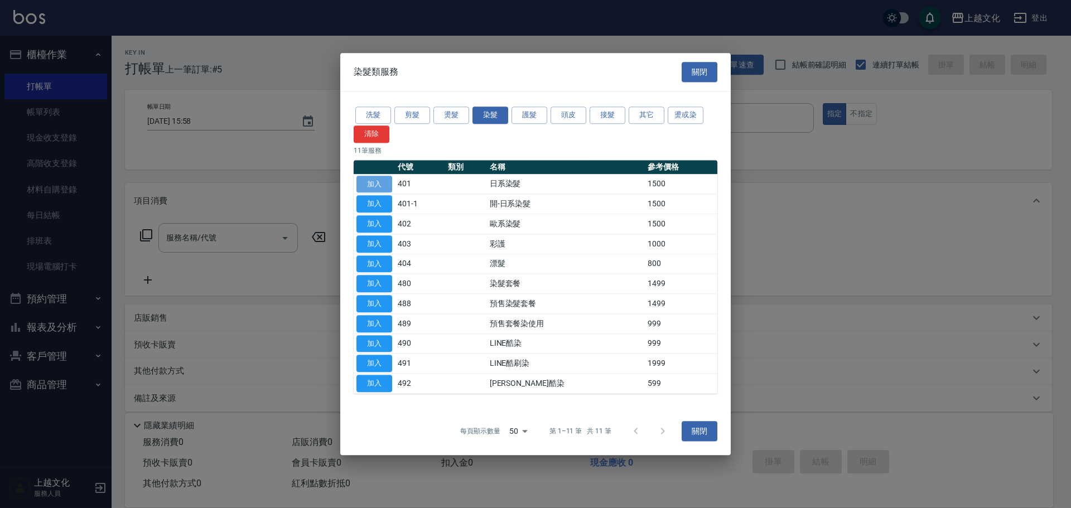
click at [366, 182] on button "加入" at bounding box center [374, 184] width 36 height 17
type input "日系染髮(401)"
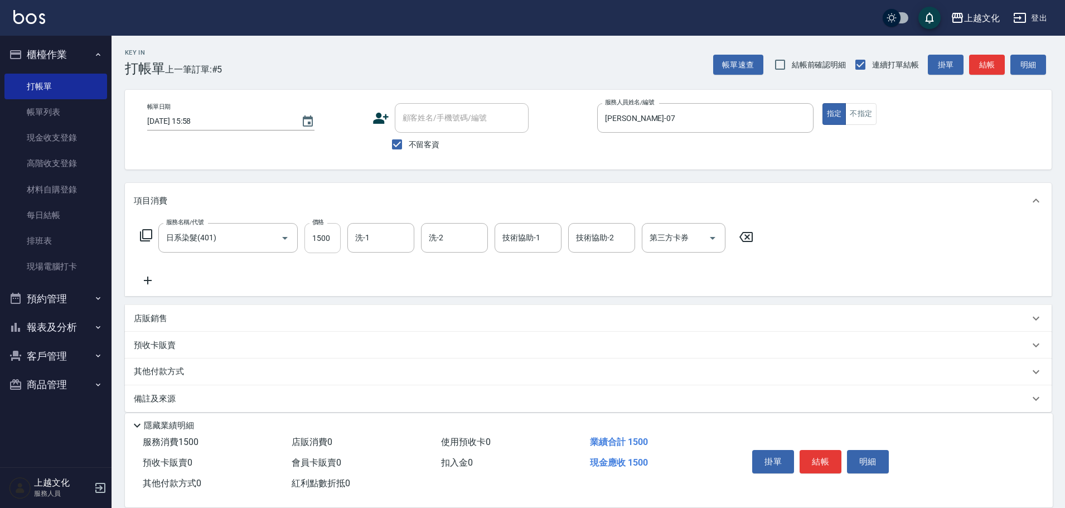
click at [315, 248] on input "1500" at bounding box center [322, 238] width 36 height 30
type input "1800"
click at [145, 239] on icon at bounding box center [146, 235] width 12 height 12
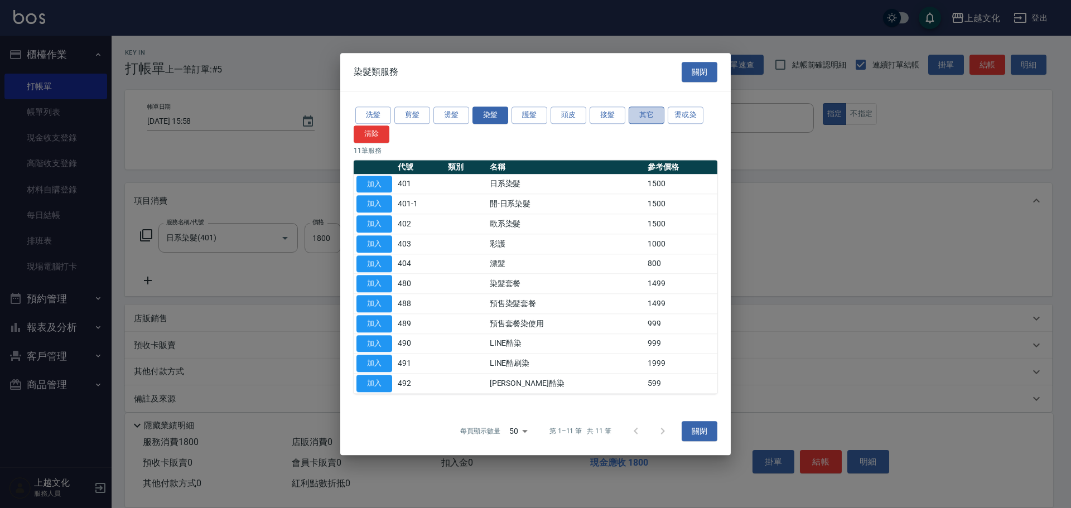
click at [638, 120] on button "其它" at bounding box center [646, 115] width 36 height 17
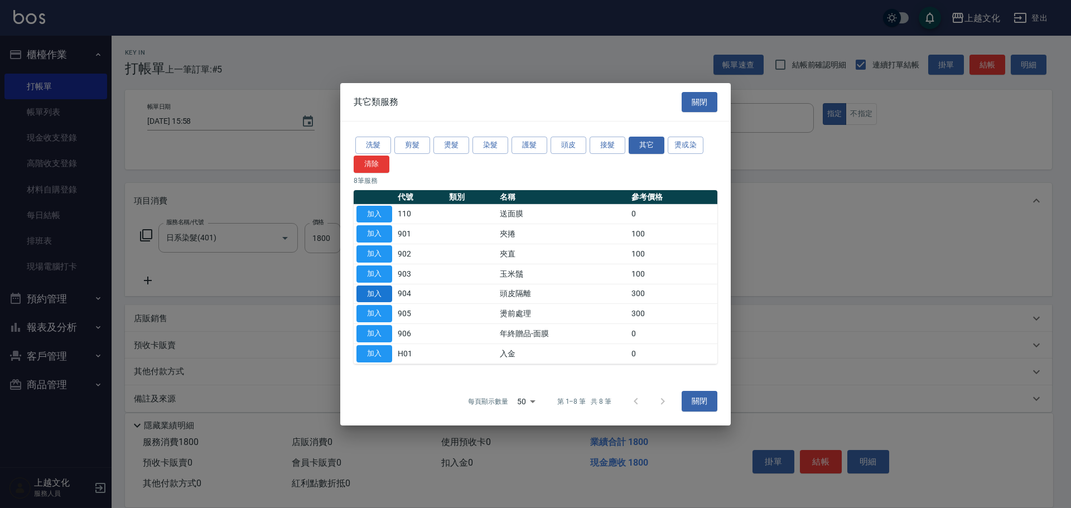
click at [378, 289] on button "加入" at bounding box center [374, 293] width 36 height 17
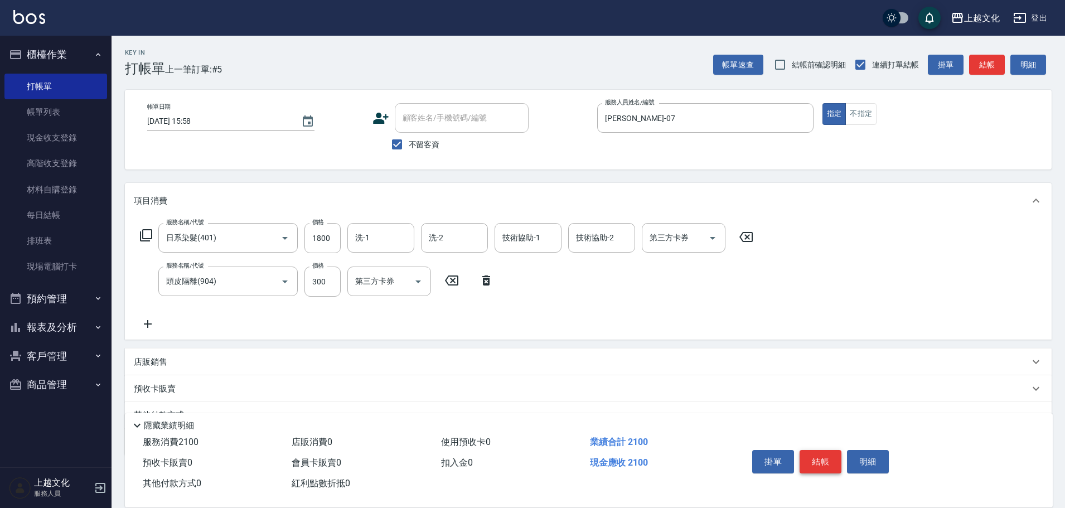
click at [818, 458] on button "結帳" at bounding box center [821, 461] width 42 height 23
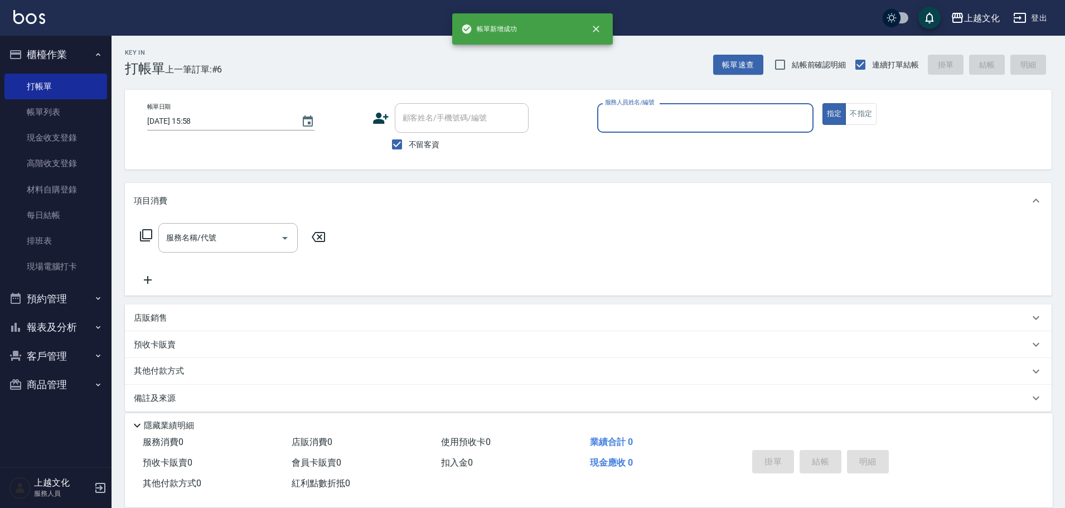
drag, startPoint x: 413, startPoint y: 149, endPoint x: 432, endPoint y: 130, distance: 26.8
click at [413, 149] on span "不留客資" at bounding box center [424, 145] width 31 height 12
click at [409, 149] on input "不留客資" at bounding box center [396, 144] width 23 height 23
checkbox input "false"
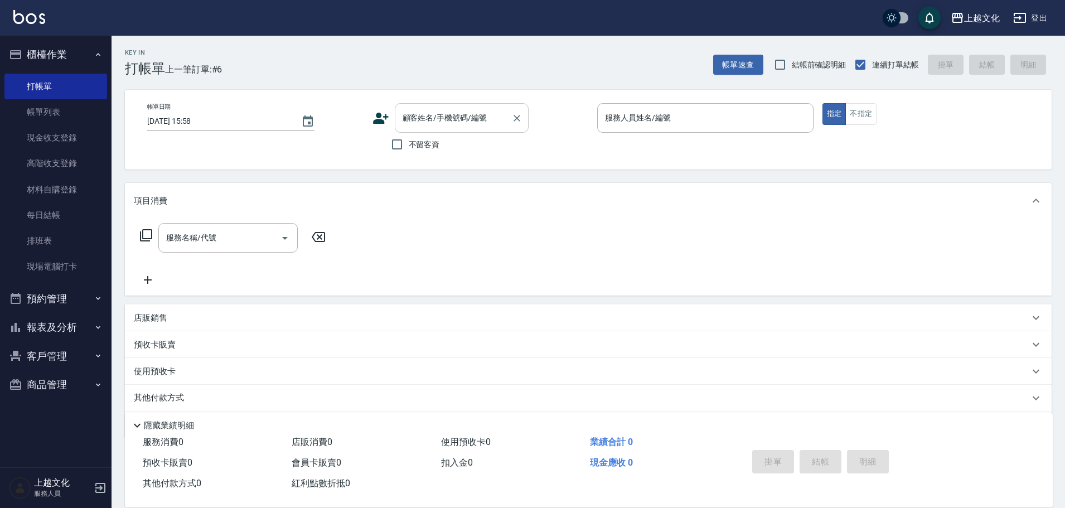
click at [432, 129] on div "顧客姓名/手機號碼/編號" at bounding box center [462, 118] width 134 height 30
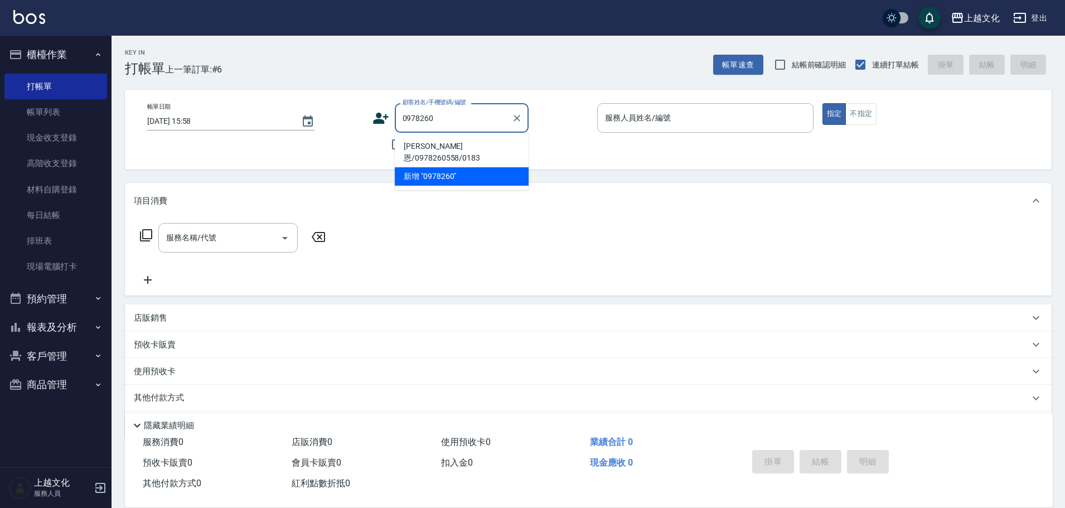
click at [468, 143] on li "[PERSON_NAME]恩/0978260558/0183" at bounding box center [462, 152] width 134 height 30
type input "[PERSON_NAME]恩/0978260558/0183"
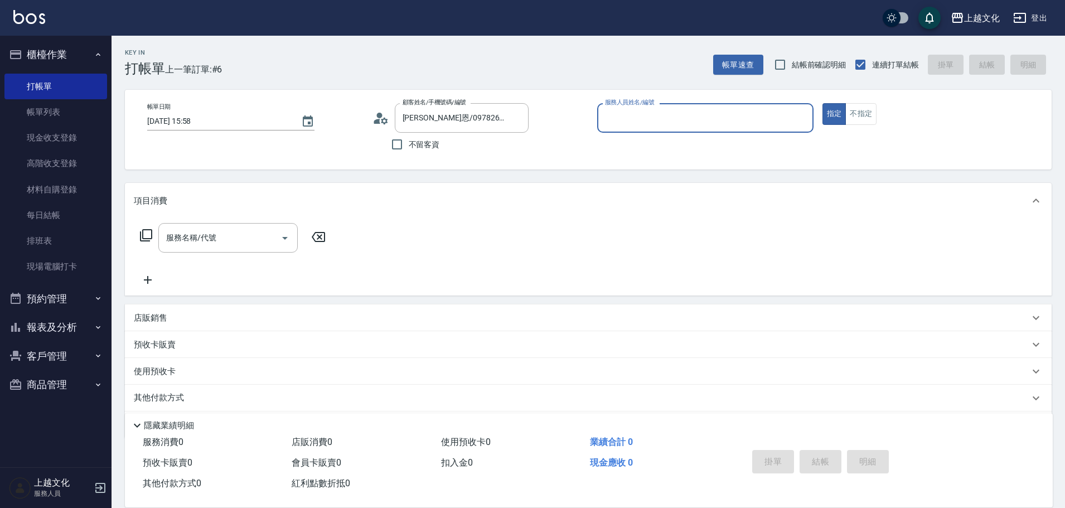
type input "茉莉-08"
click at [200, 370] on div "使用預收卡 x1" at bounding box center [582, 373] width 896 height 17
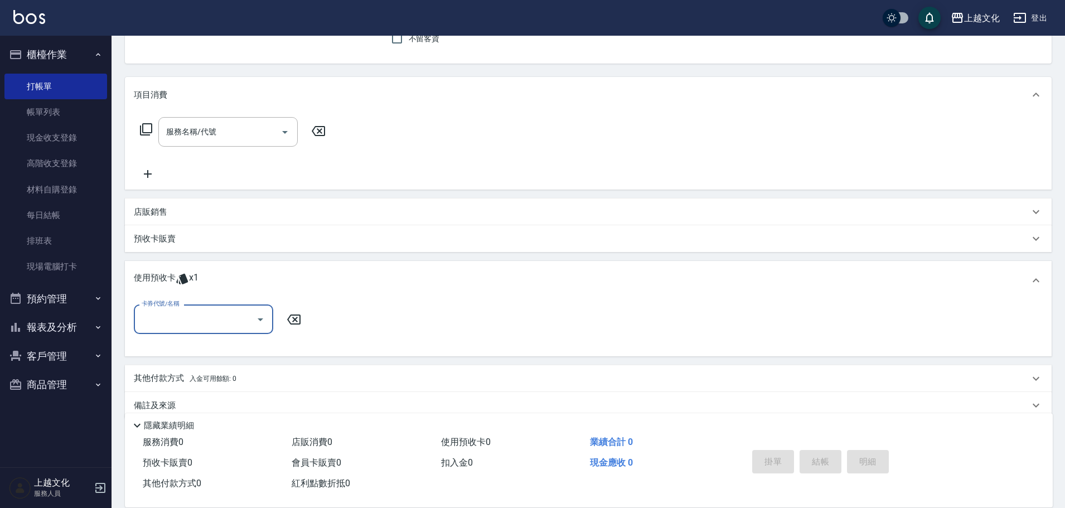
scroll to position [123, 0]
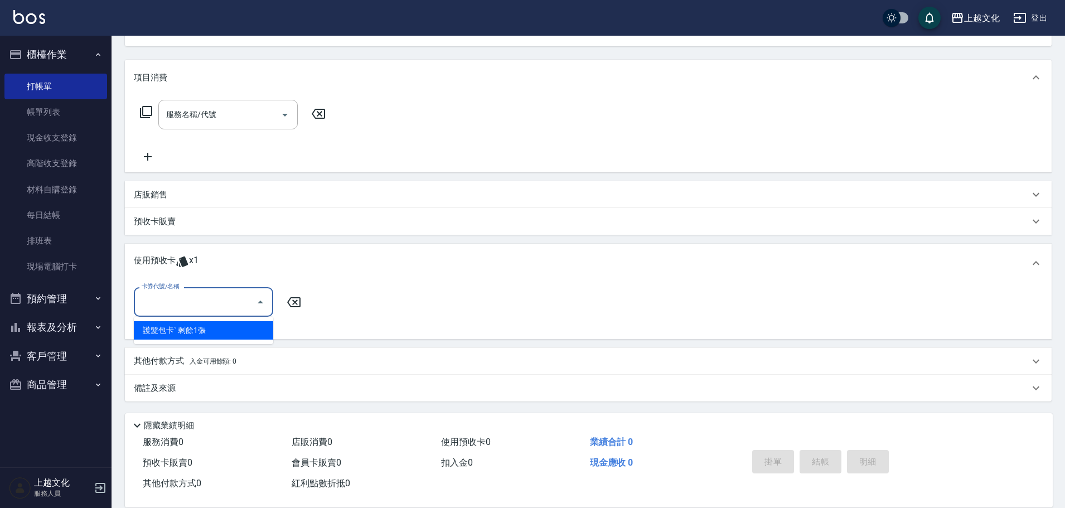
click at [199, 303] on input "卡券代號/名稱" at bounding box center [195, 302] width 113 height 20
click at [209, 327] on div "護髮包卡ˋ 剩餘1張" at bounding box center [203, 330] width 139 height 18
type input "護髮包卡ˋ"
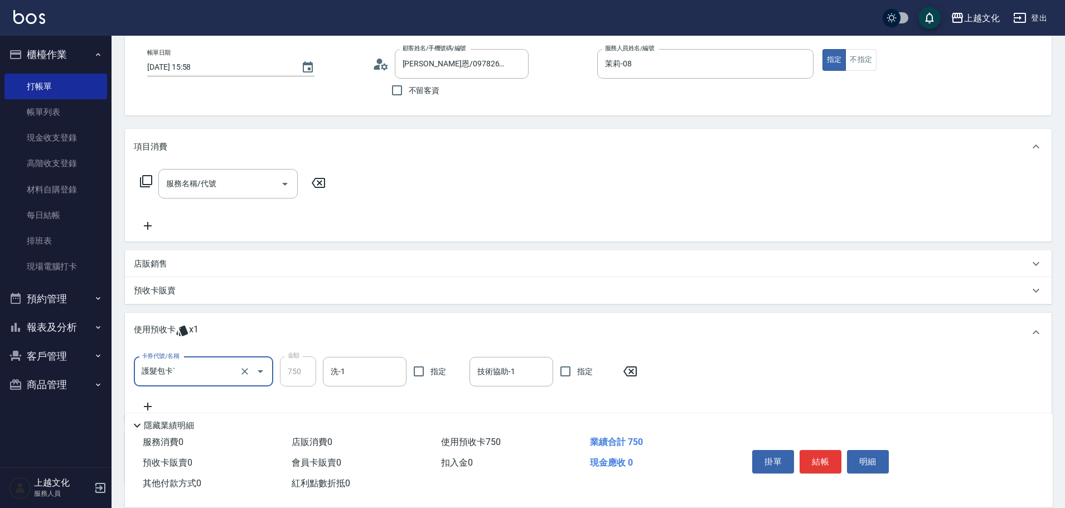
scroll to position [0, 0]
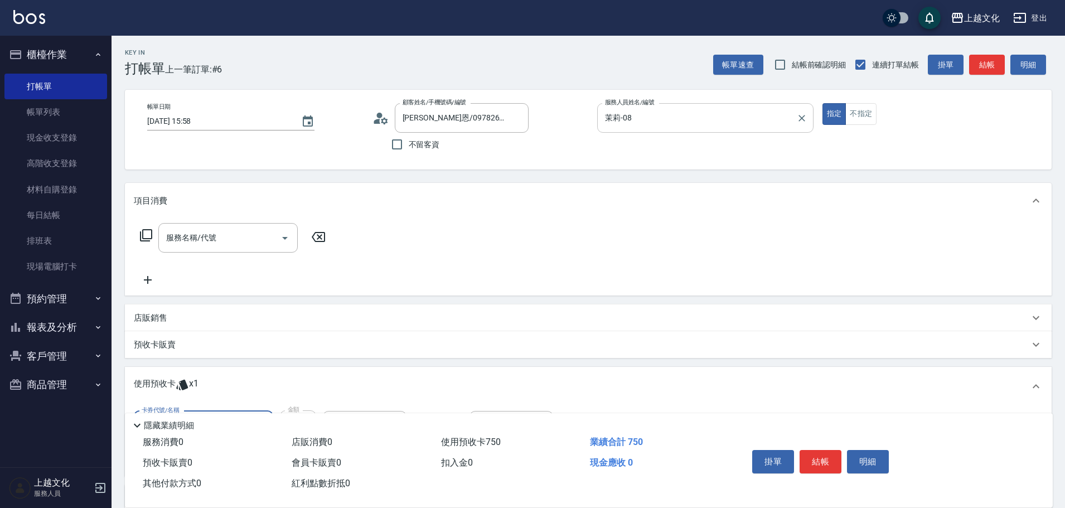
click at [724, 128] on input "茉莉-08" at bounding box center [697, 118] width 190 height 20
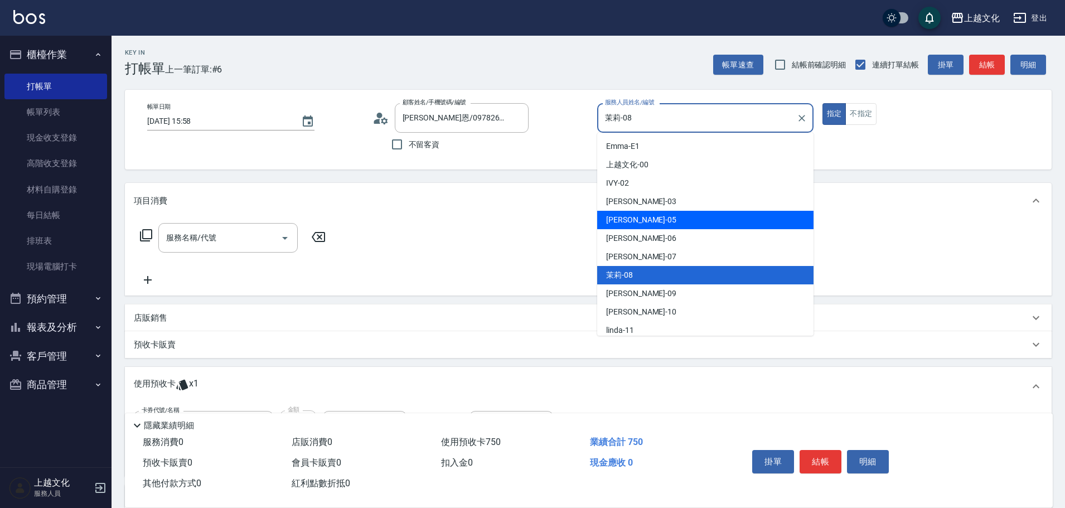
click at [672, 225] on div "[PERSON_NAME] -05" at bounding box center [705, 220] width 216 height 18
type input "[PERSON_NAME]-05"
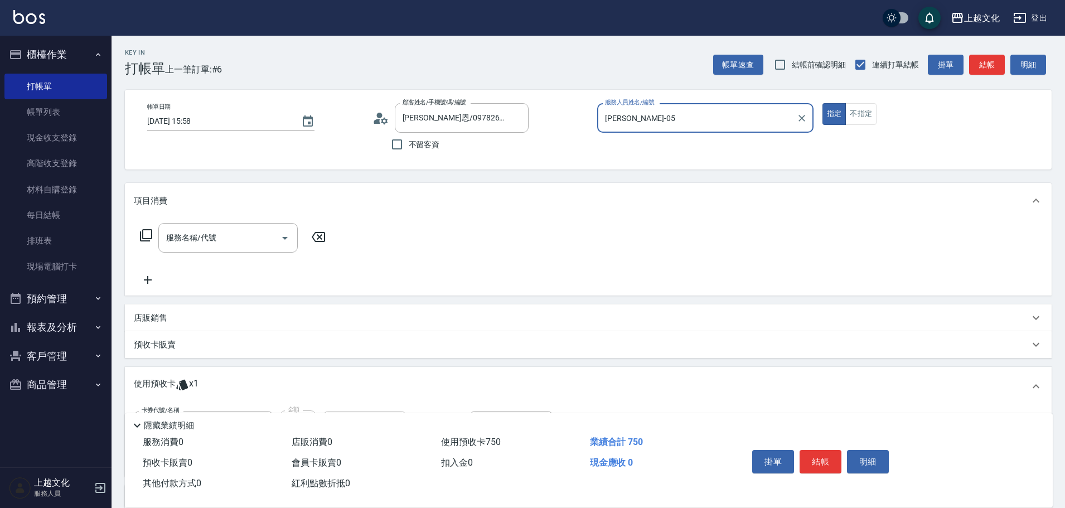
scroll to position [138, 0]
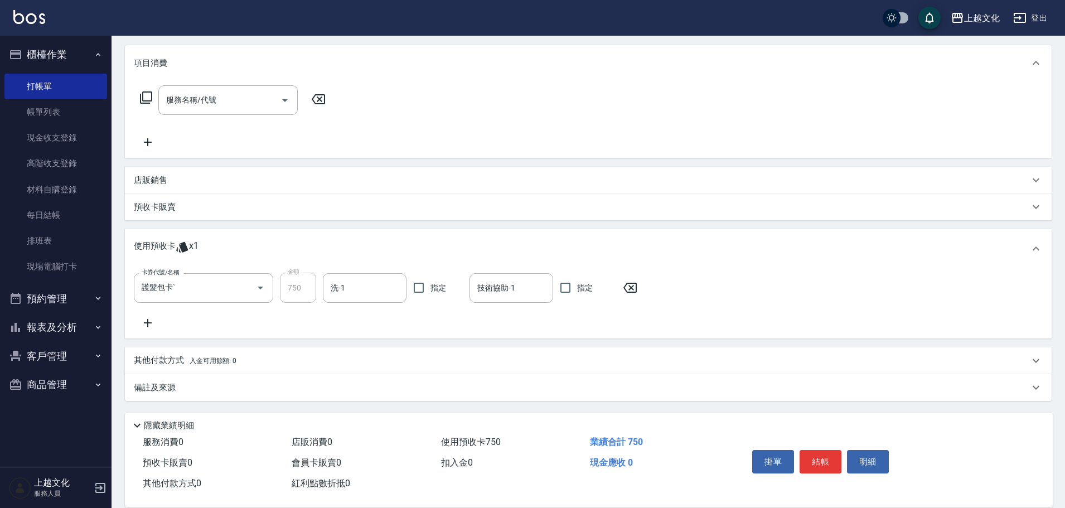
click at [151, 98] on icon at bounding box center [146, 97] width 12 height 12
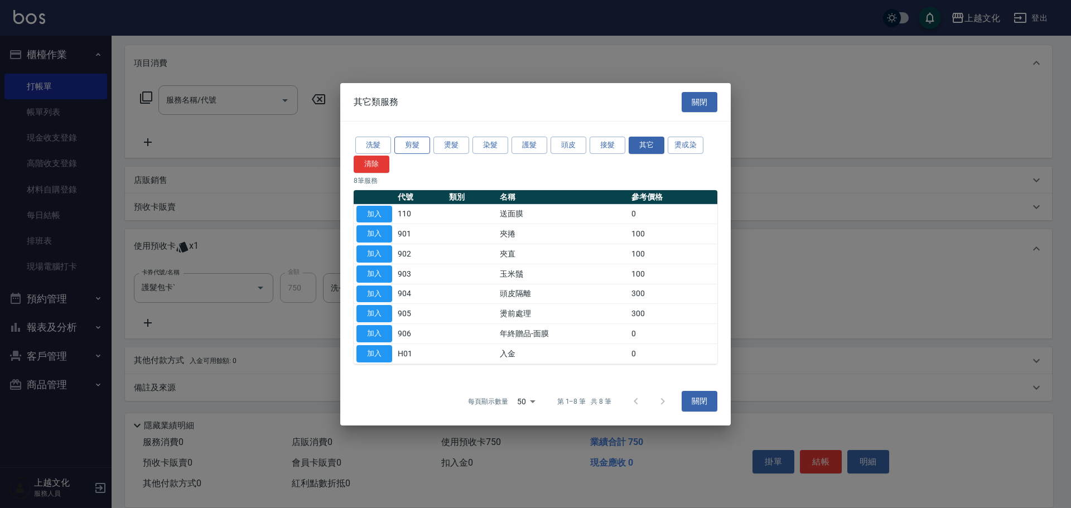
click at [403, 141] on button "剪髮" at bounding box center [412, 145] width 36 height 17
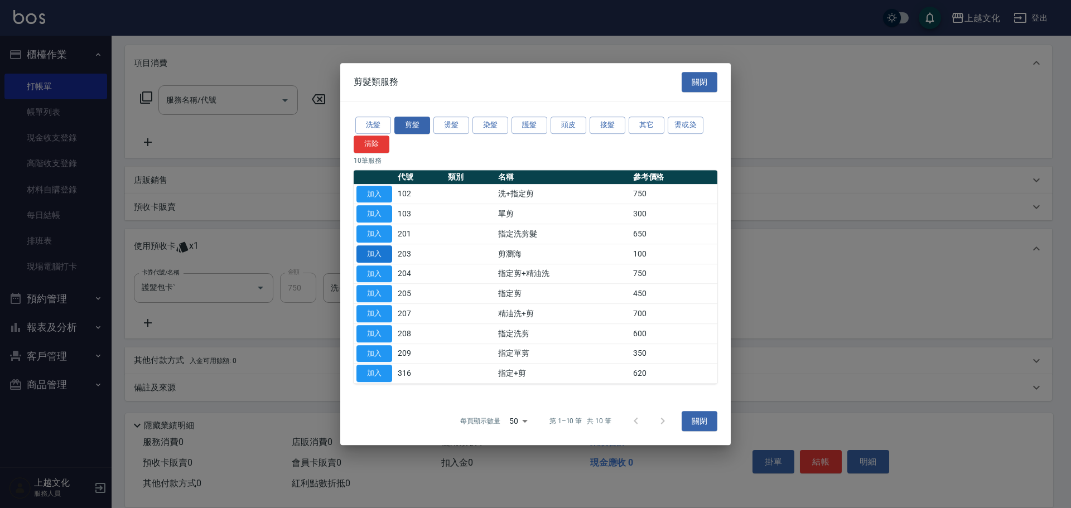
click at [388, 252] on button "加入" at bounding box center [374, 253] width 36 height 17
type input "剪瀏海(203)"
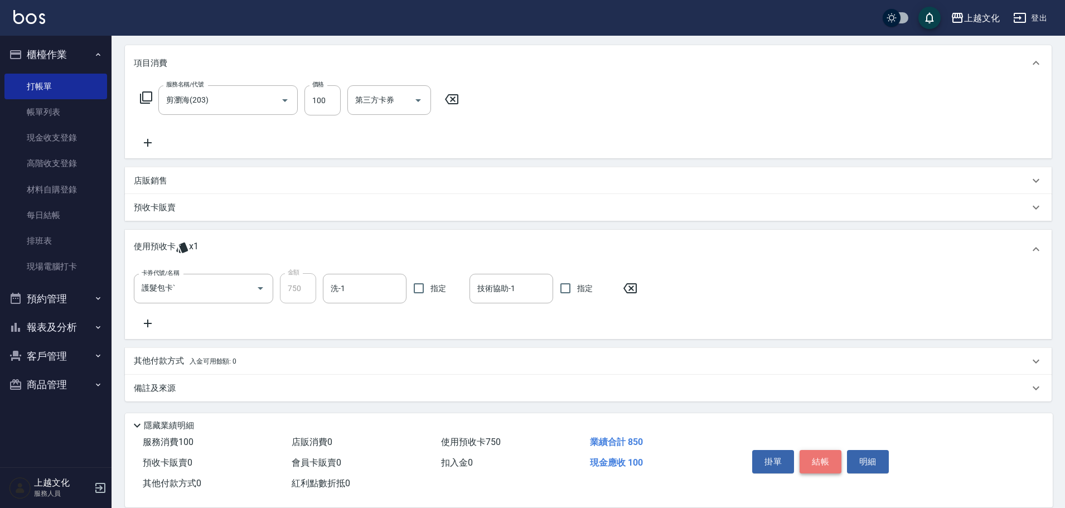
click at [808, 457] on button "結帳" at bounding box center [821, 461] width 42 height 23
type input "[DATE] 15:59"
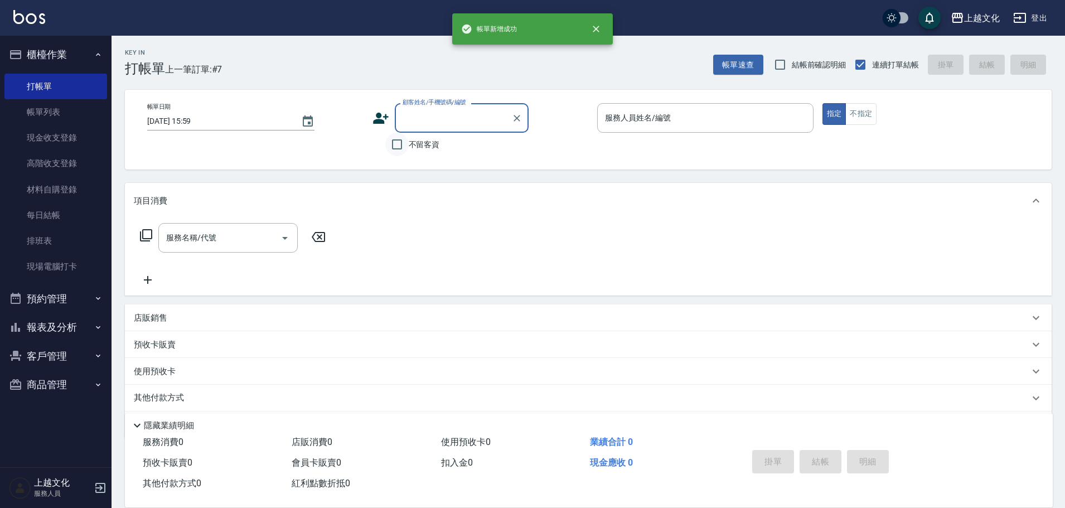
click at [401, 146] on input "不留客資" at bounding box center [396, 144] width 23 height 23
checkbox input "true"
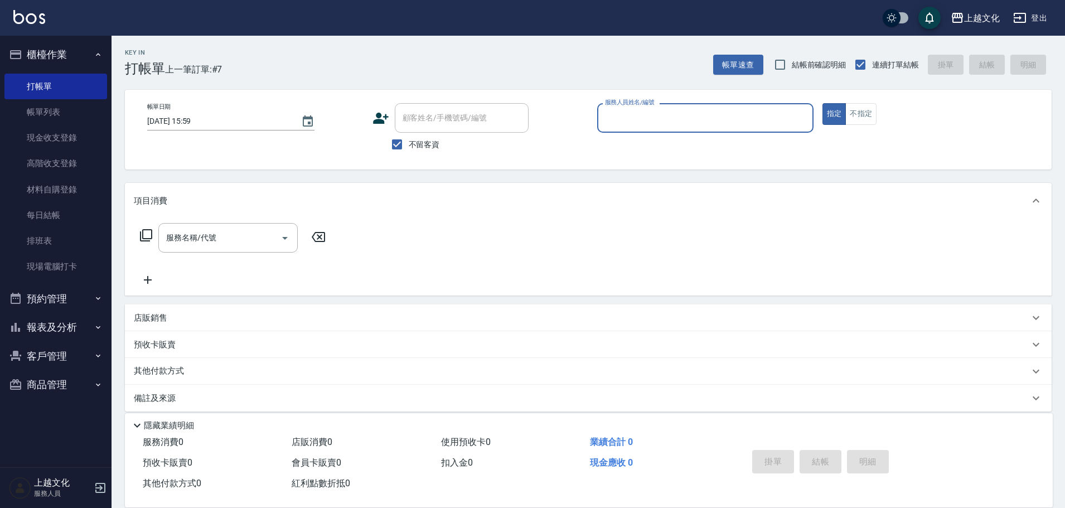
click at [608, 112] on input "服務人員姓名/編號" at bounding box center [705, 118] width 206 height 20
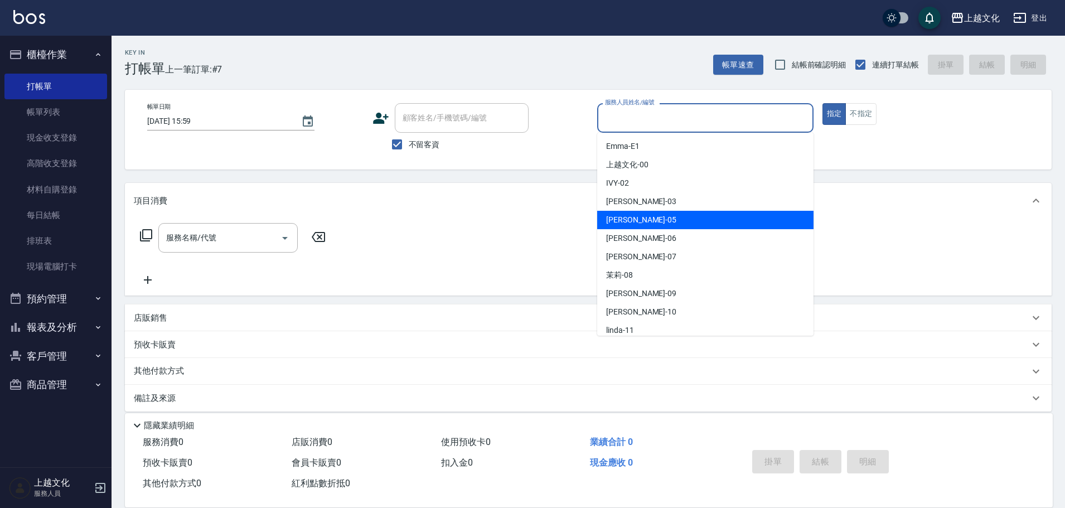
click at [644, 217] on div "[PERSON_NAME] -05" at bounding box center [705, 220] width 216 height 18
type input "[PERSON_NAME]-05"
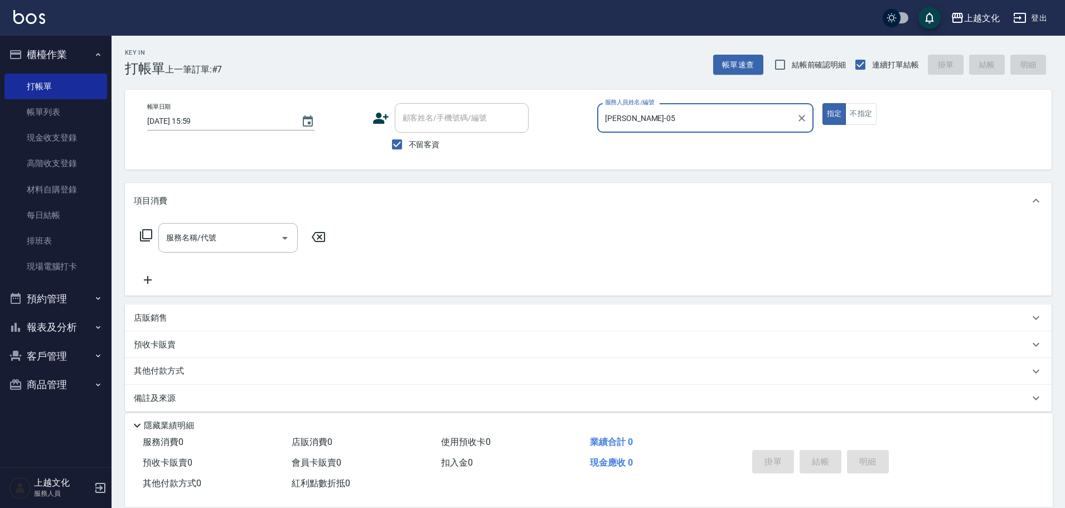
click at [149, 236] on icon at bounding box center [145, 235] width 13 height 13
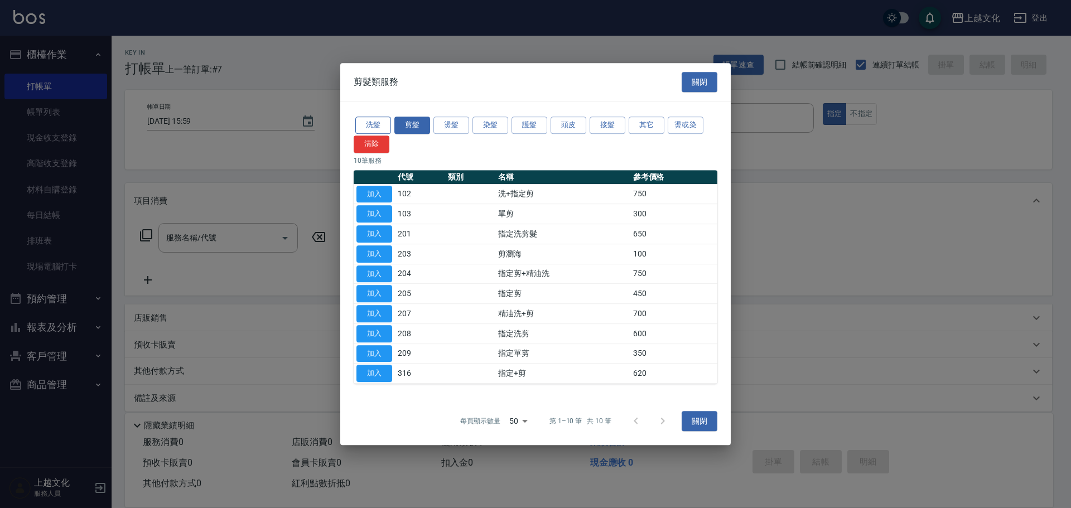
click at [368, 128] on button "洗髮" at bounding box center [373, 125] width 36 height 17
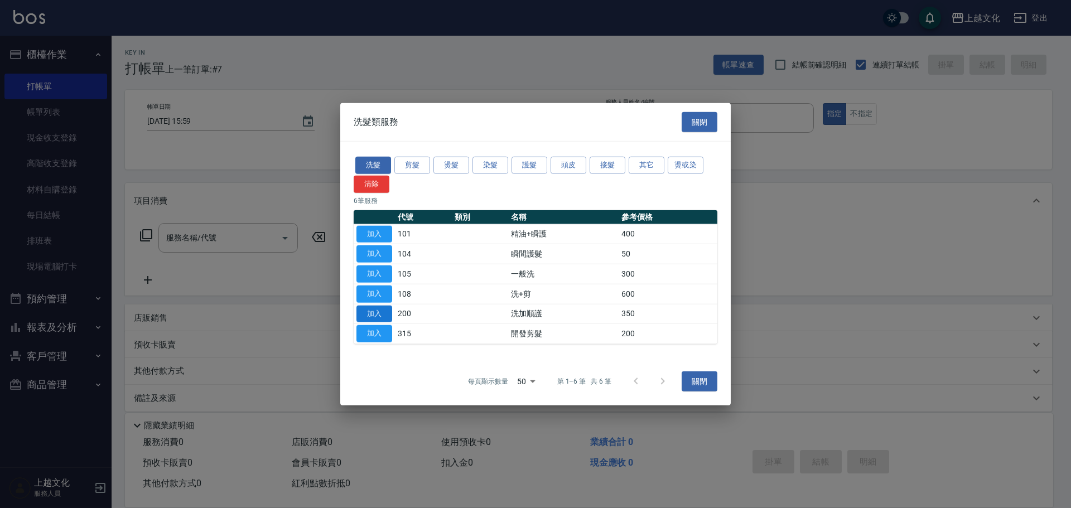
click at [383, 312] on button "加入" at bounding box center [374, 313] width 36 height 17
type input "洗加順護(200)"
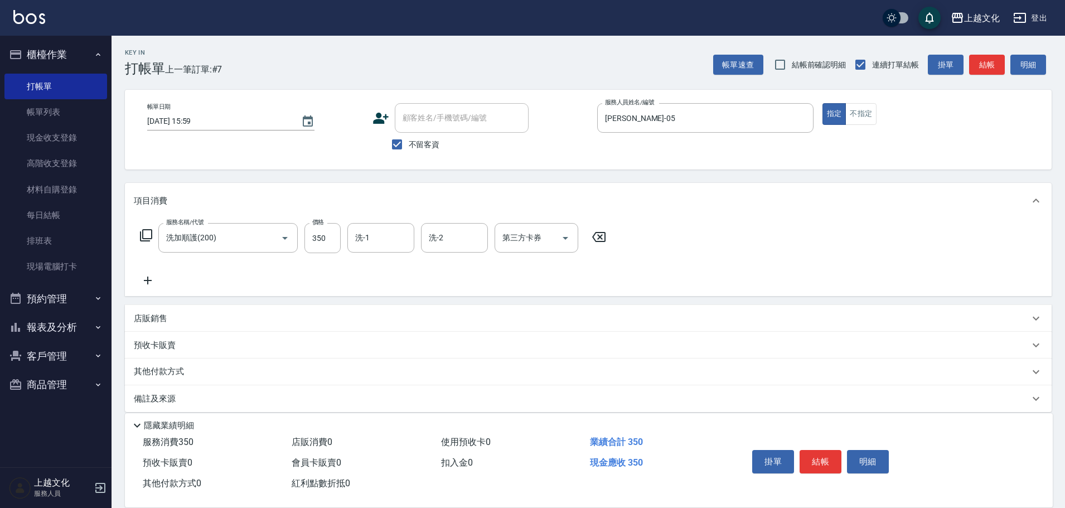
click at [150, 233] on icon at bounding box center [145, 235] width 13 height 13
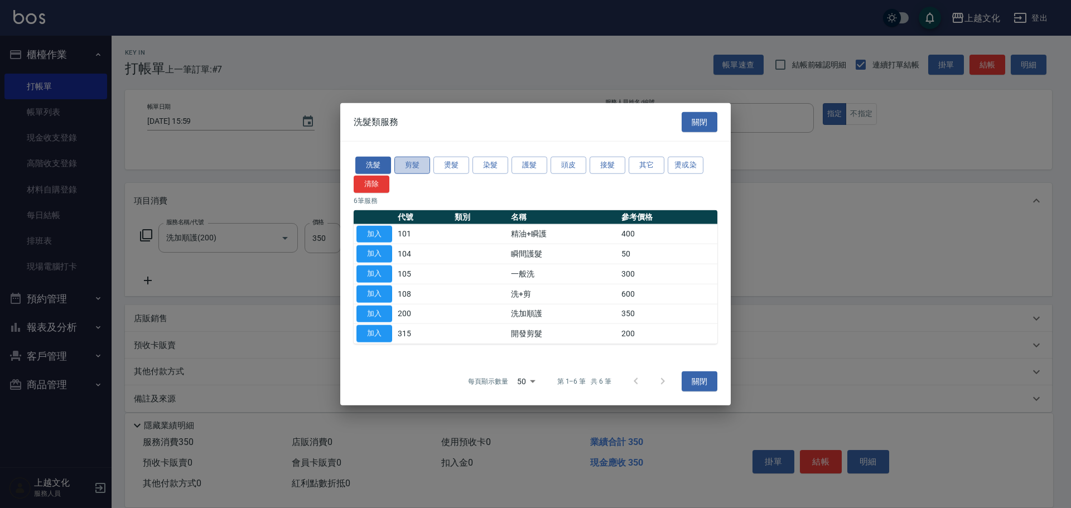
click at [410, 169] on button "剪髮" at bounding box center [412, 165] width 36 height 17
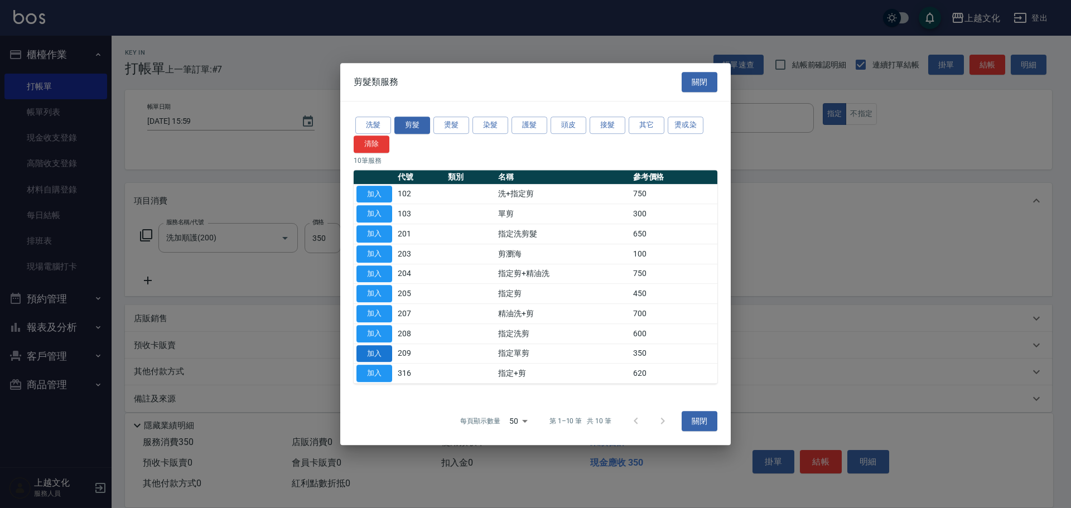
drag, startPoint x: 362, startPoint y: 346, endPoint x: 380, endPoint y: 354, distance: 19.3
click at [365, 347] on button "加入" at bounding box center [374, 353] width 36 height 17
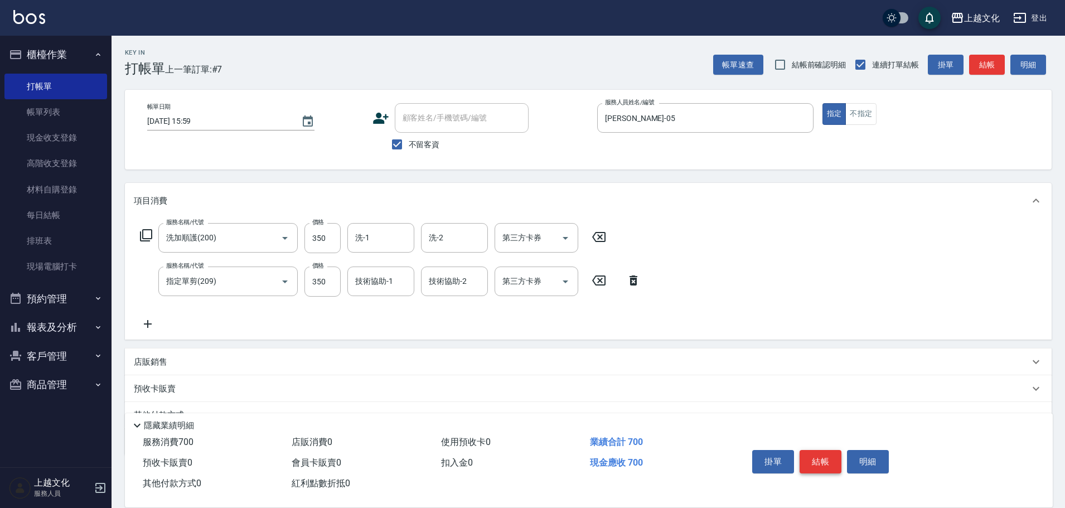
click at [818, 464] on button "結帳" at bounding box center [821, 461] width 42 height 23
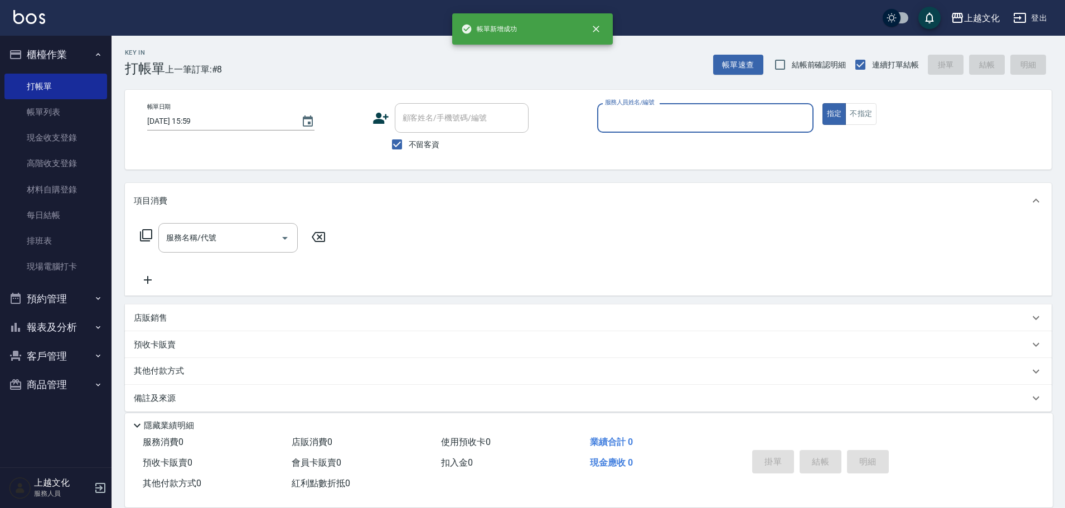
click at [678, 125] on input "服務人員姓名/編號" at bounding box center [705, 118] width 206 height 20
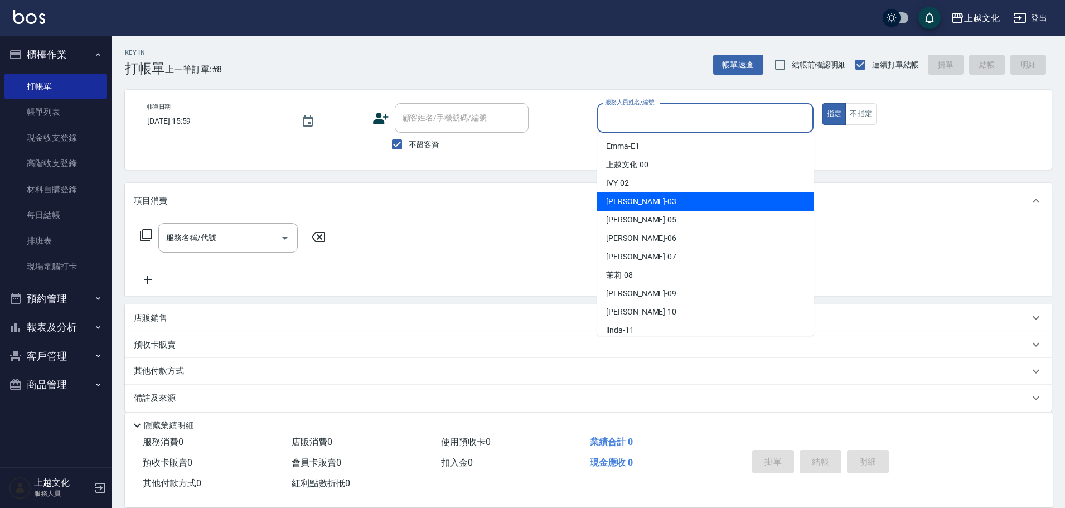
drag, startPoint x: 669, startPoint y: 201, endPoint x: 683, endPoint y: 200, distance: 14.5
click at [669, 202] on div "[PERSON_NAME] -03" at bounding box center [705, 201] width 216 height 18
type input "[PERSON_NAME]-03"
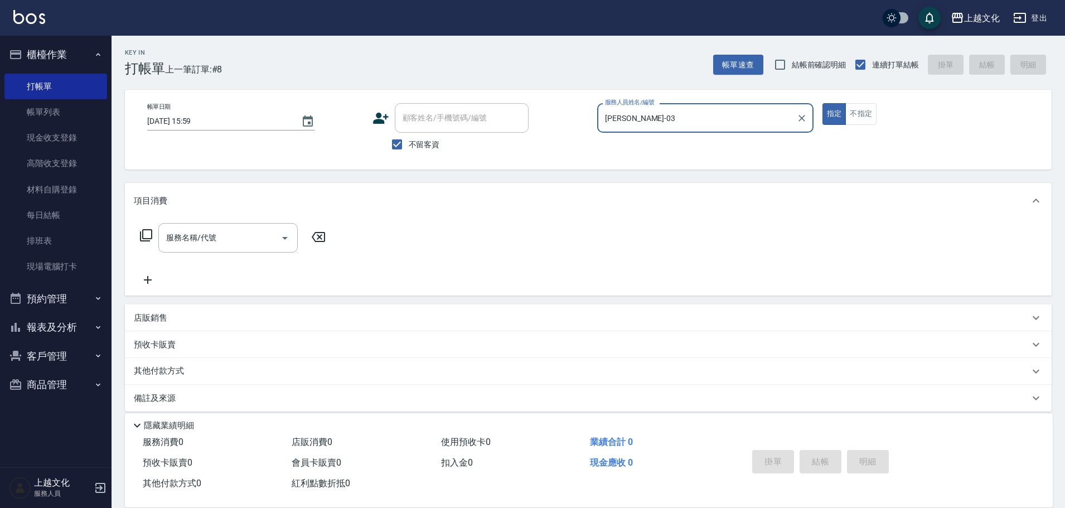
click at [146, 236] on icon at bounding box center [145, 235] width 13 height 13
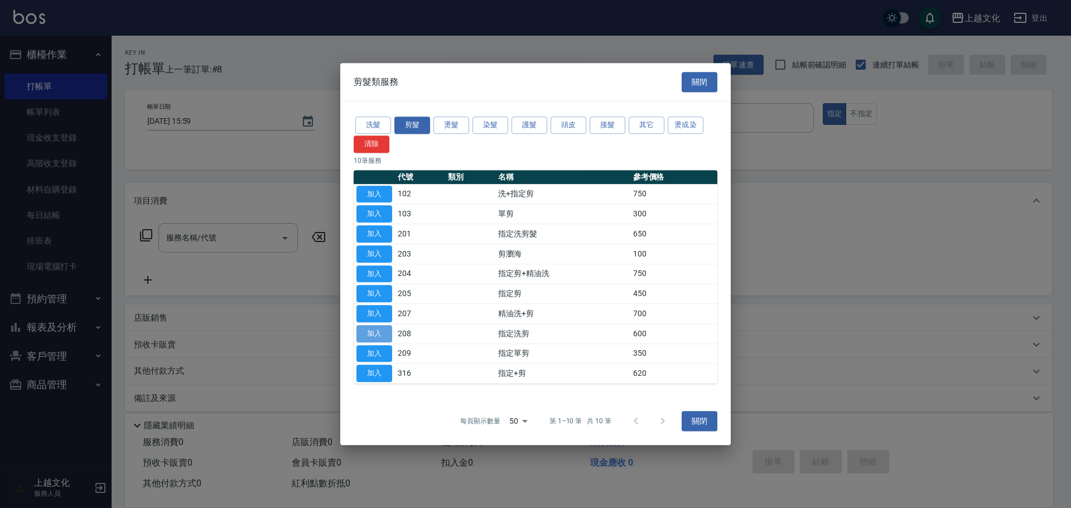
drag, startPoint x: 378, startPoint y: 332, endPoint x: 385, endPoint y: 305, distance: 28.3
click at [378, 333] on button "加入" at bounding box center [374, 333] width 36 height 17
type input "指定洗剪(208)"
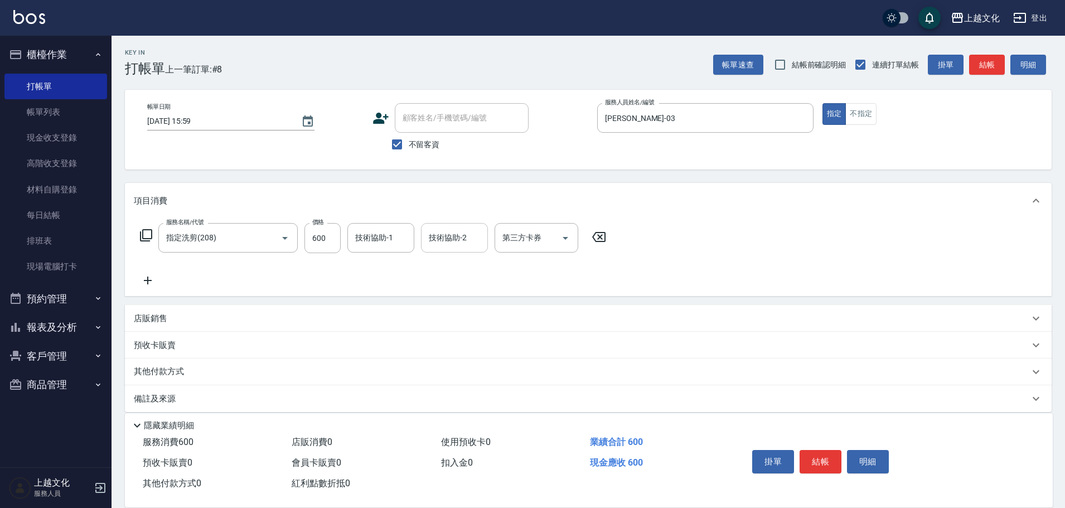
click at [428, 240] on input "技術協助-2" at bounding box center [454, 238] width 57 height 20
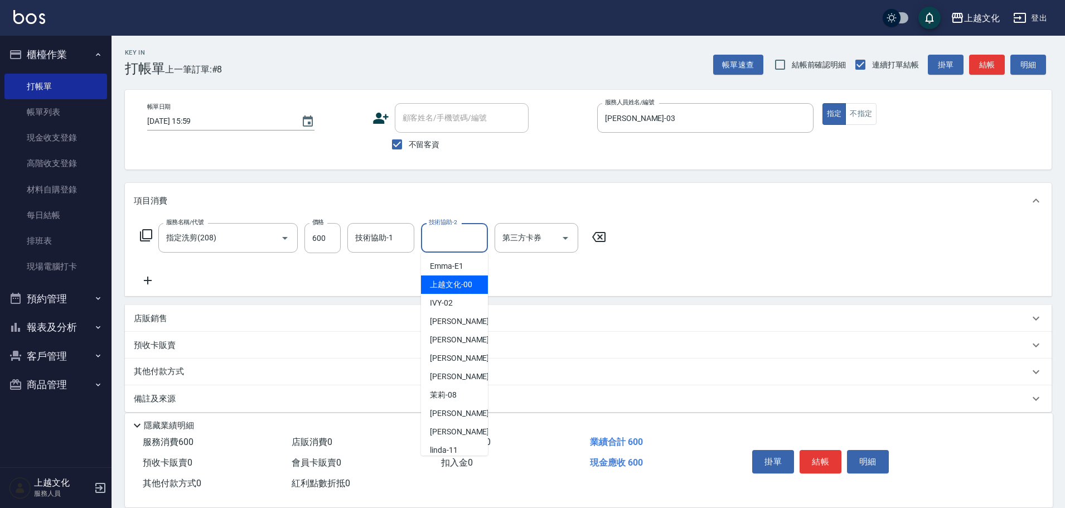
drag, startPoint x: 447, startPoint y: 284, endPoint x: 568, endPoint y: 375, distance: 151.4
click at [449, 285] on span "上越文化 -00" at bounding box center [451, 285] width 42 height 12
type input "上越文化-00"
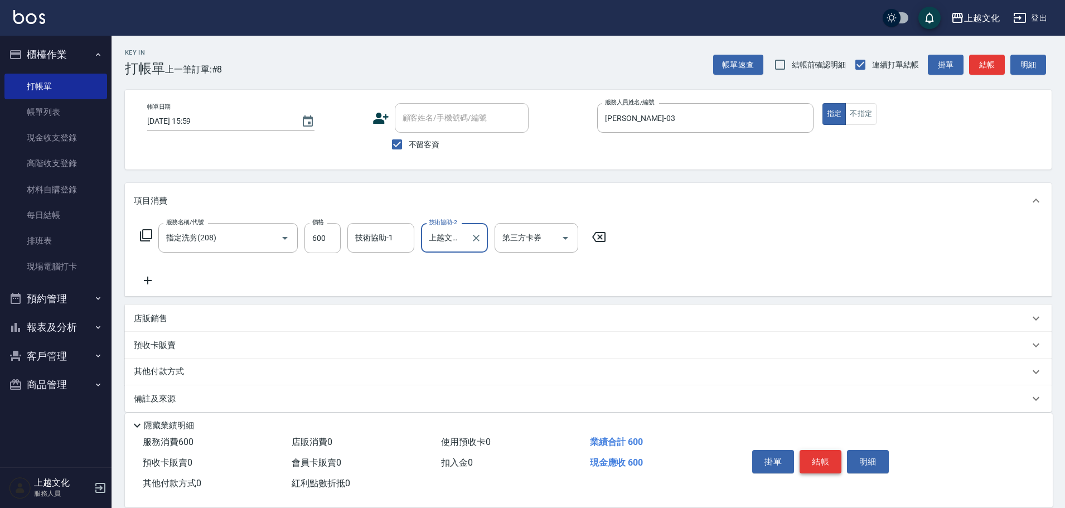
click at [821, 465] on button "結帳" at bounding box center [821, 461] width 42 height 23
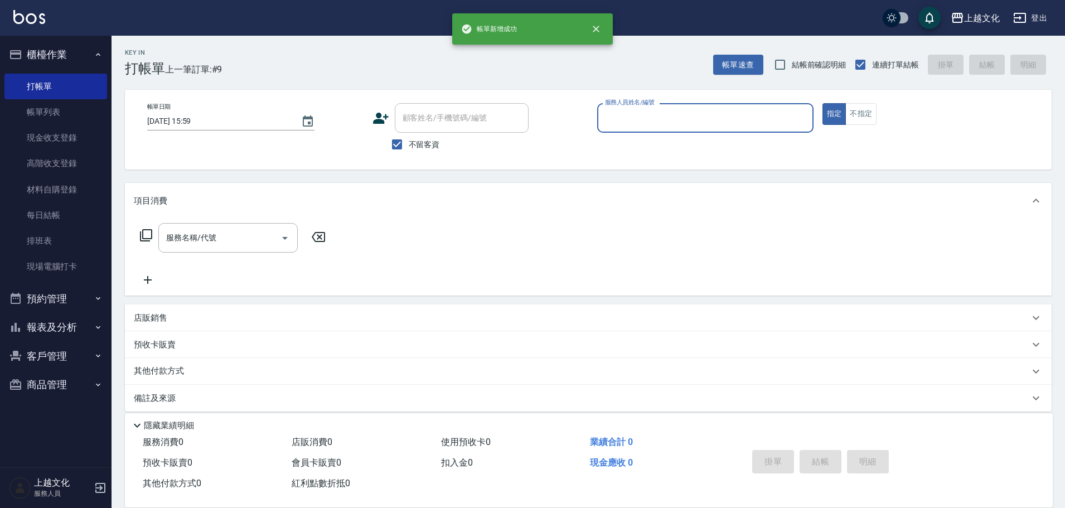
click at [673, 132] on div "服務人員姓名/編號" at bounding box center [705, 118] width 216 height 30
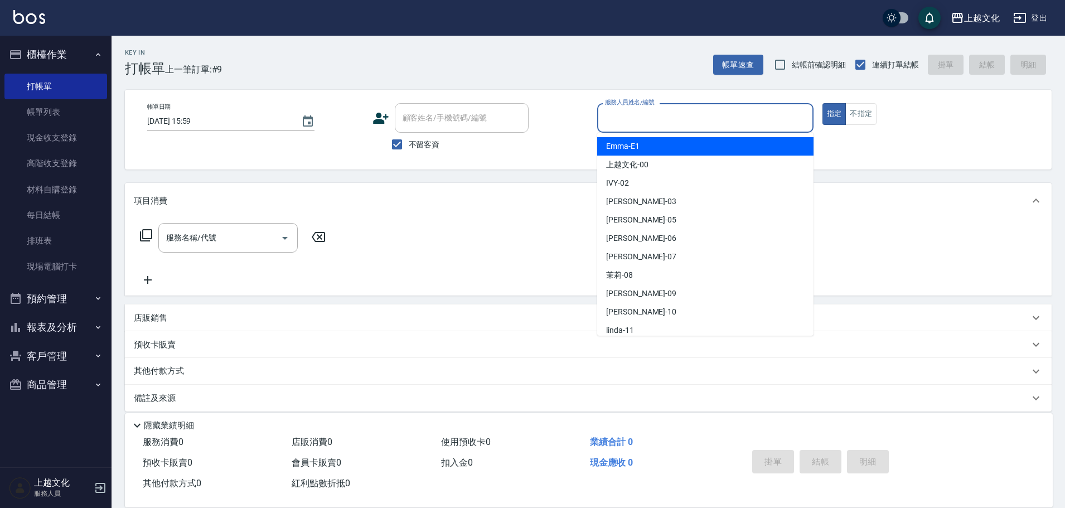
click at [657, 118] on input "服務人員姓名/編號" at bounding box center [705, 118] width 206 height 20
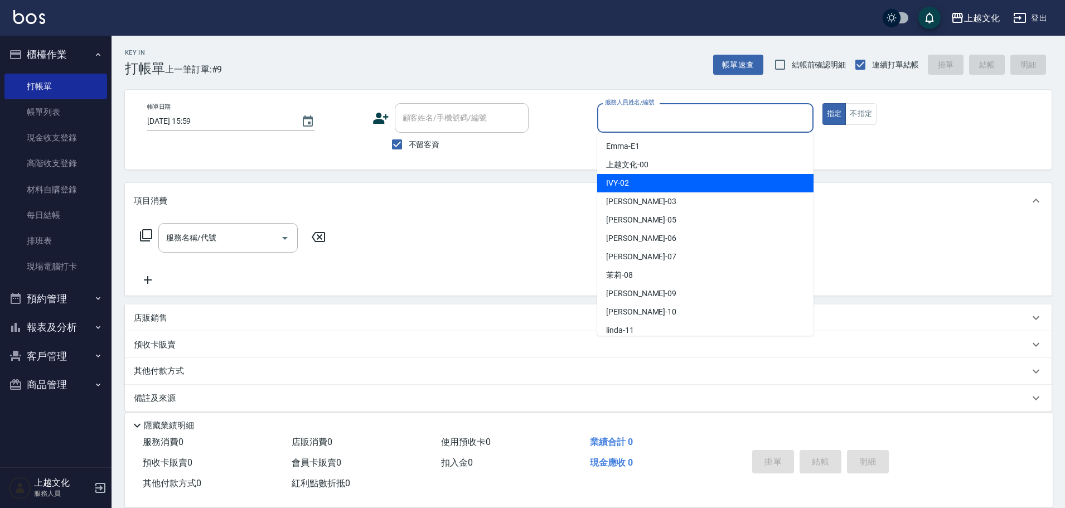
click at [657, 180] on div "IVY -02" at bounding box center [705, 183] width 216 height 18
type input "IVY-02"
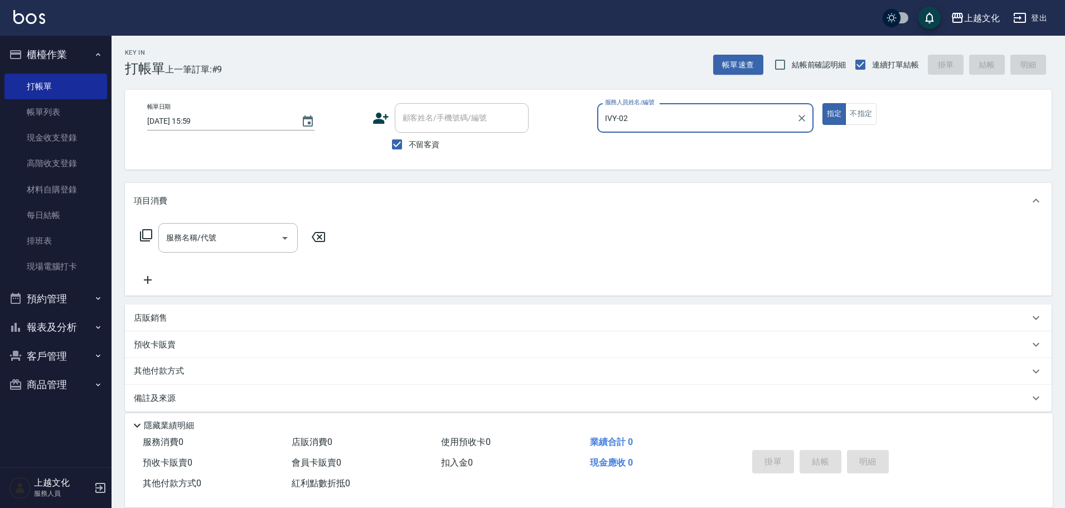
drag, startPoint x: 868, startPoint y: 113, endPoint x: 800, endPoint y: 146, distance: 75.6
click at [868, 115] on button "不指定" at bounding box center [860, 114] width 31 height 22
click at [142, 238] on icon at bounding box center [146, 235] width 12 height 12
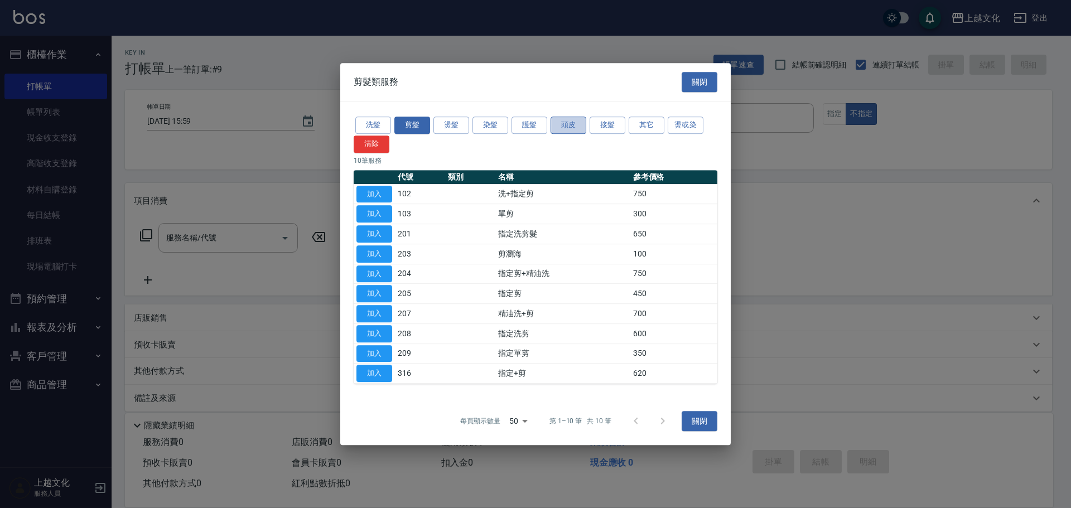
drag, startPoint x: 568, startPoint y: 125, endPoint x: 573, endPoint y: 130, distance: 7.5
click at [569, 125] on button "頭皮" at bounding box center [568, 125] width 36 height 17
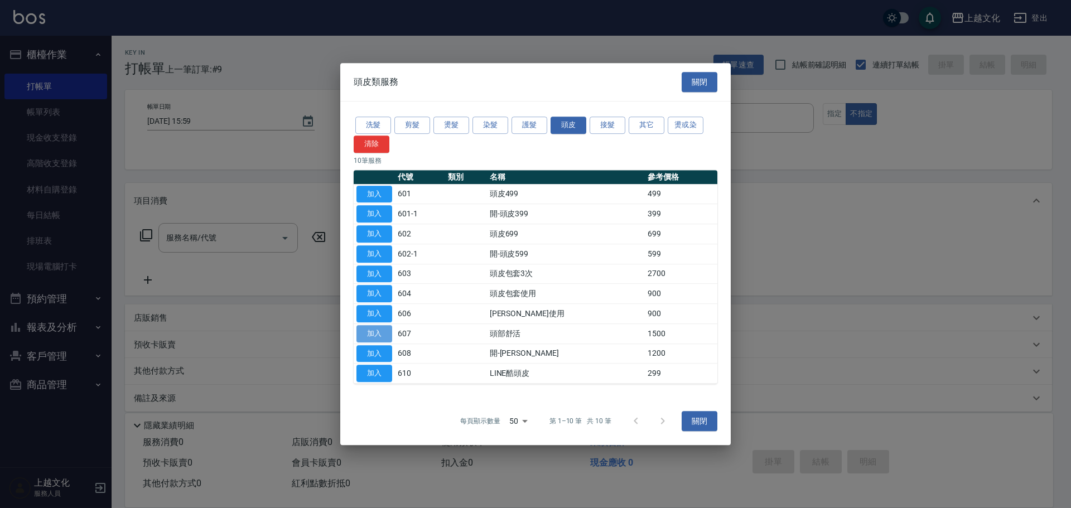
click at [373, 336] on button "加入" at bounding box center [374, 333] width 36 height 17
type input "頭部舒活(607)"
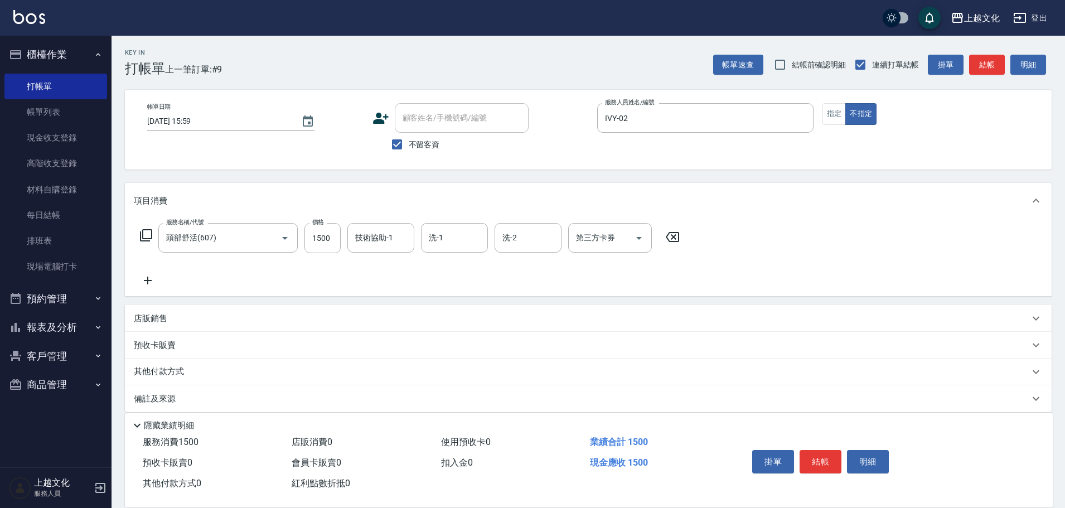
click at [148, 236] on icon at bounding box center [145, 235] width 13 height 13
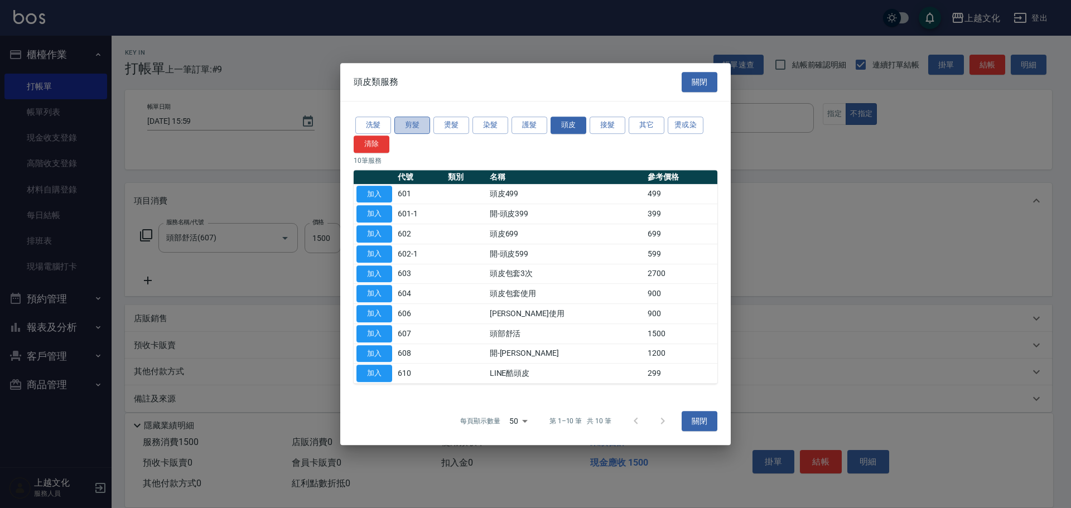
drag, startPoint x: 403, startPoint y: 125, endPoint x: 408, endPoint y: 132, distance: 8.4
click at [405, 127] on button "剪髮" at bounding box center [412, 125] width 36 height 17
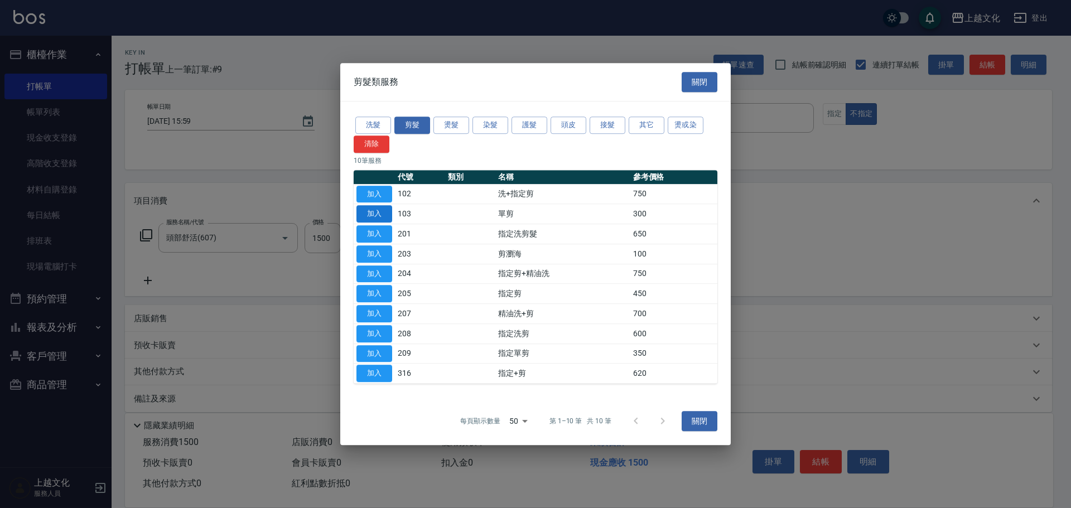
drag, startPoint x: 380, startPoint y: 215, endPoint x: 395, endPoint y: 219, distance: 15.0
click at [380, 215] on button "加入" at bounding box center [374, 213] width 36 height 17
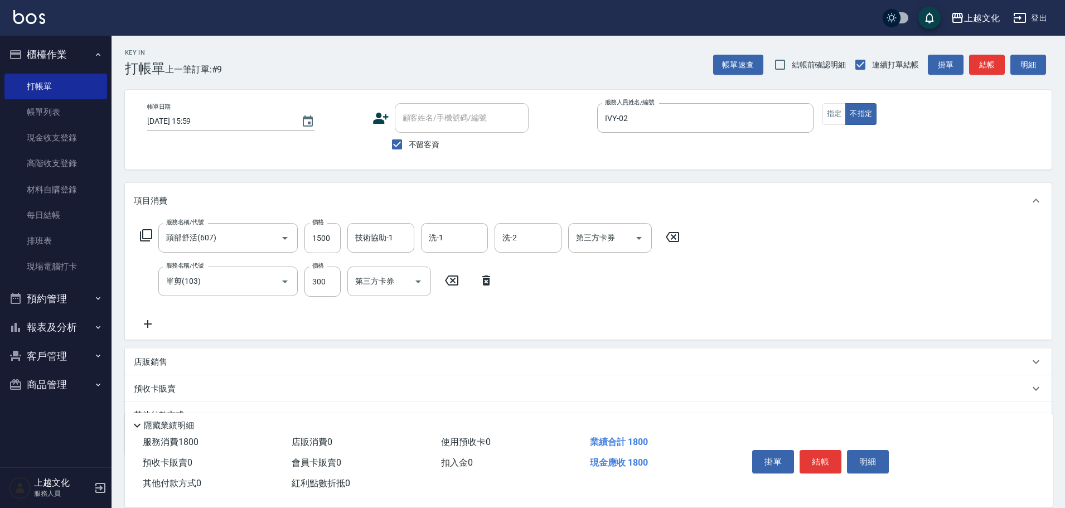
click at [818, 455] on button "結帳" at bounding box center [821, 461] width 42 height 23
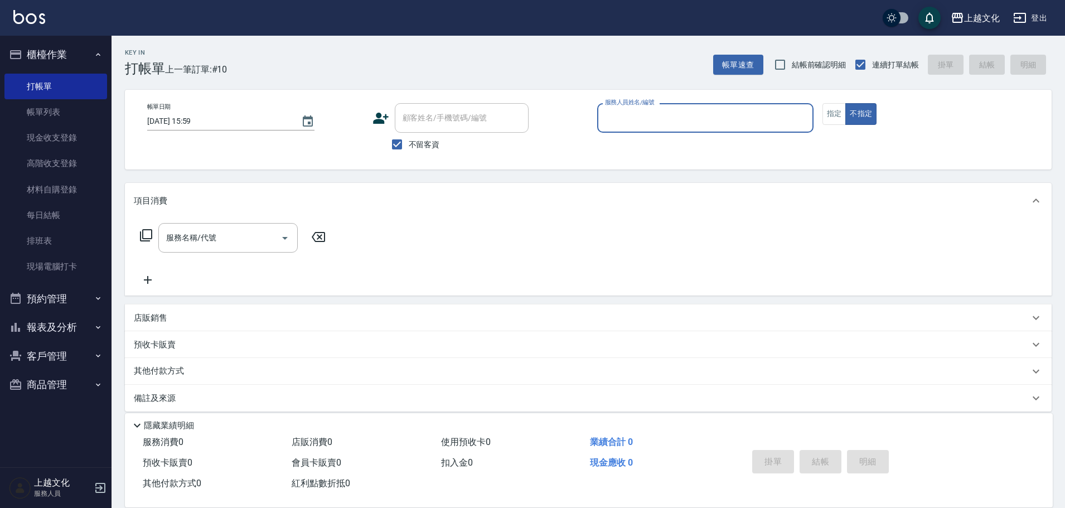
drag, startPoint x: 76, startPoint y: 115, endPoint x: 267, endPoint y: 293, distance: 260.8
click at [76, 116] on link "帳單列表" at bounding box center [55, 112] width 103 height 26
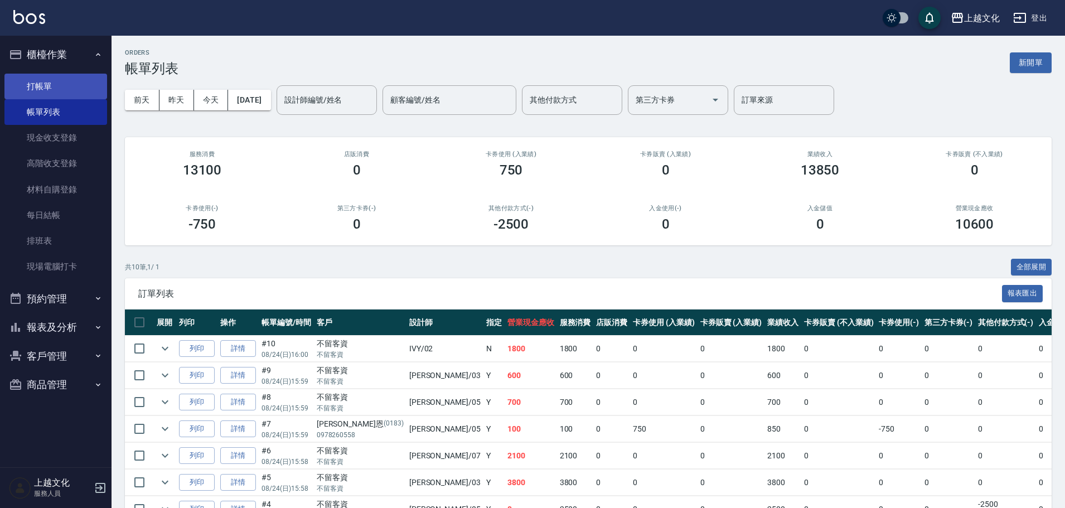
click at [58, 72] on ul "打帳單 帳單列表 現金收支登錄 高階收支登錄 材料自購登錄 每日結帳 排班表 現場電腦打卡" at bounding box center [55, 176] width 103 height 215
click at [60, 80] on link "打帳單" at bounding box center [55, 87] width 103 height 26
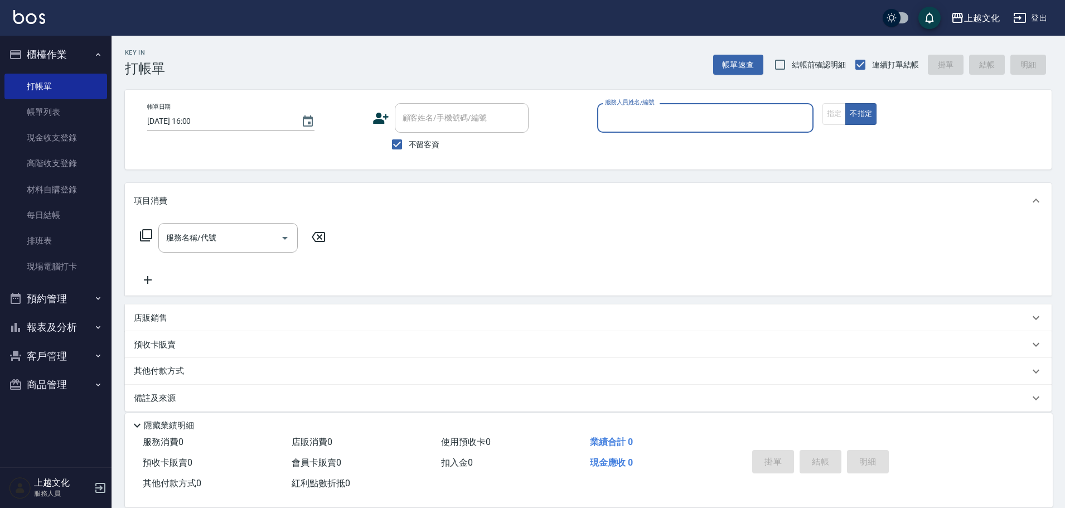
click at [641, 123] on input "服務人員姓名/編號" at bounding box center [705, 118] width 206 height 20
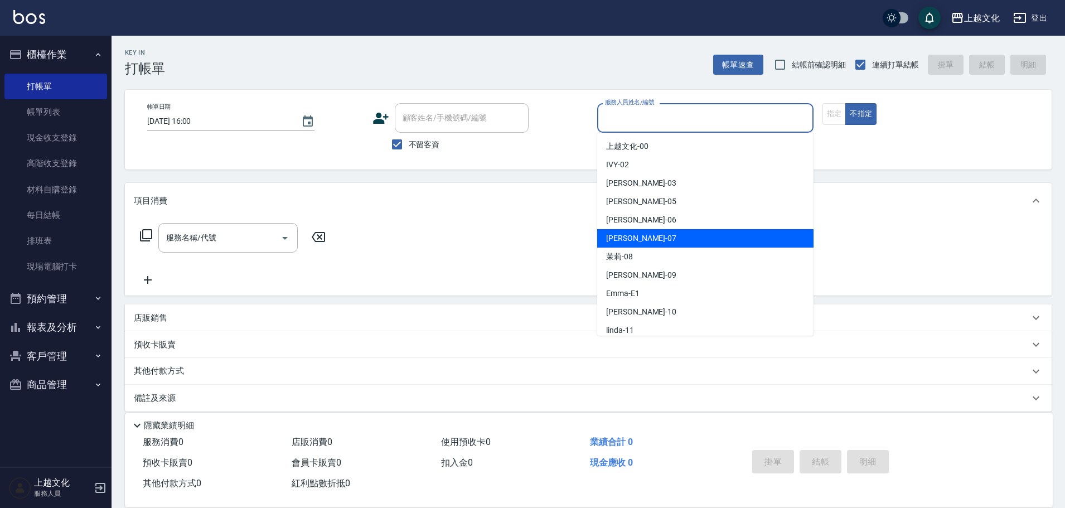
click at [656, 245] on div "[PERSON_NAME] -07" at bounding box center [705, 238] width 216 height 18
type input "[PERSON_NAME]-07"
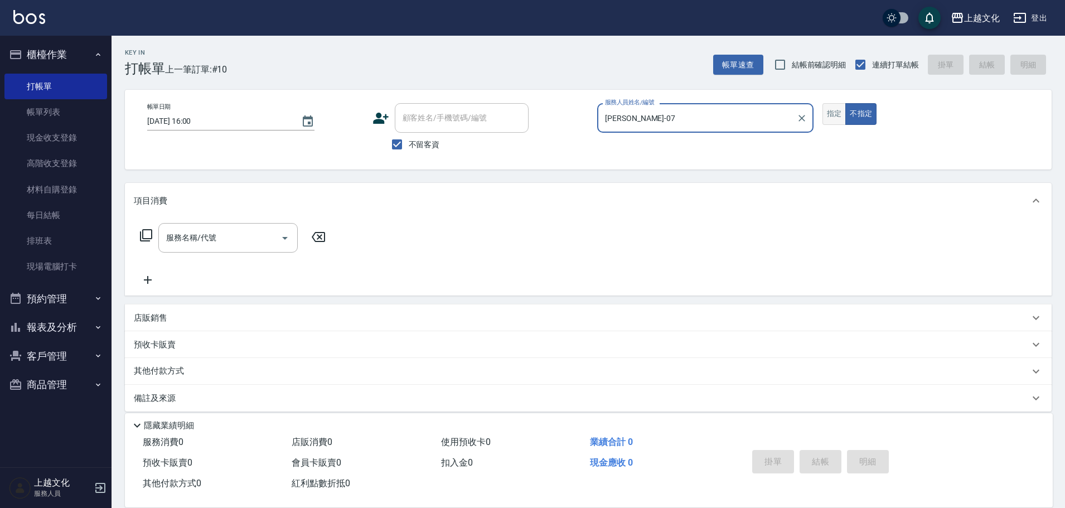
click at [823, 113] on div "帳單日期 [DATE] 16:00 顧客姓名/手機號碼/編號 顧客姓名/手機號碼/編號 不留客資 服務人員姓名/編號 [PERSON_NAME]-07 服務人…" at bounding box center [588, 129] width 900 height 53
click at [827, 115] on button "指定" at bounding box center [835, 114] width 24 height 22
click at [147, 234] on icon at bounding box center [145, 235] width 13 height 13
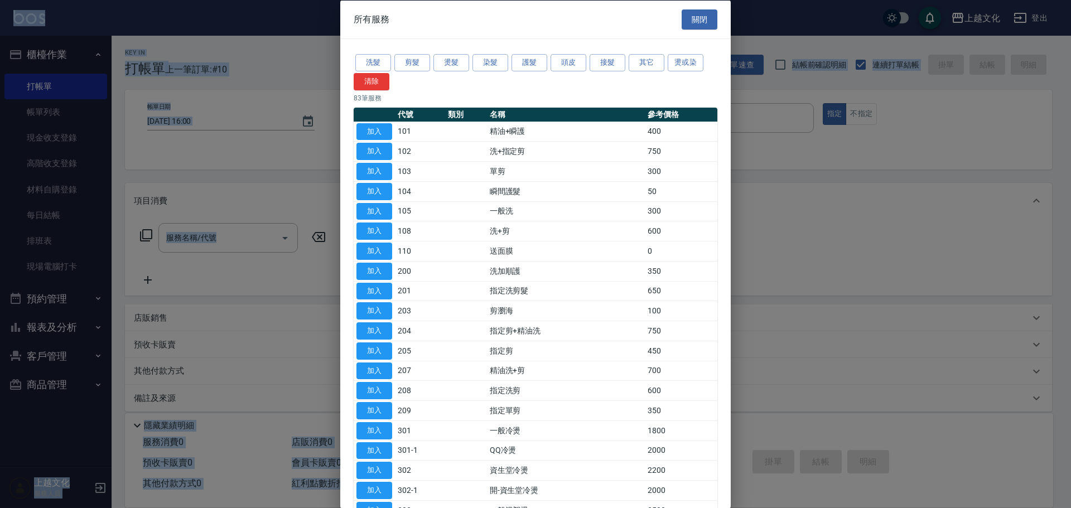
drag, startPoint x: 424, startPoint y: 62, endPoint x: 431, endPoint y: 74, distance: 13.2
click at [429, 68] on button "剪髮" at bounding box center [412, 62] width 36 height 17
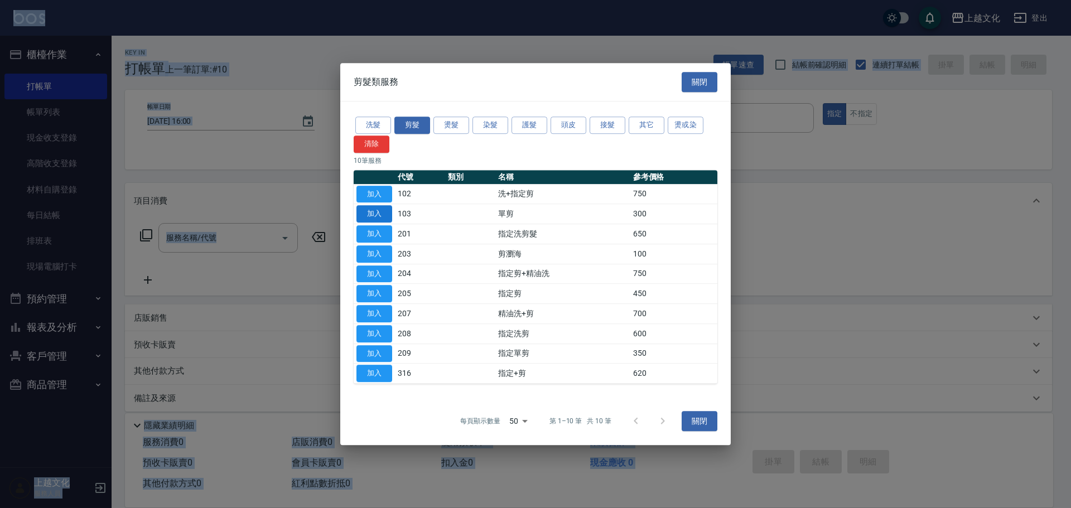
click at [374, 209] on button "加入" at bounding box center [374, 213] width 36 height 17
type input "單剪(103)"
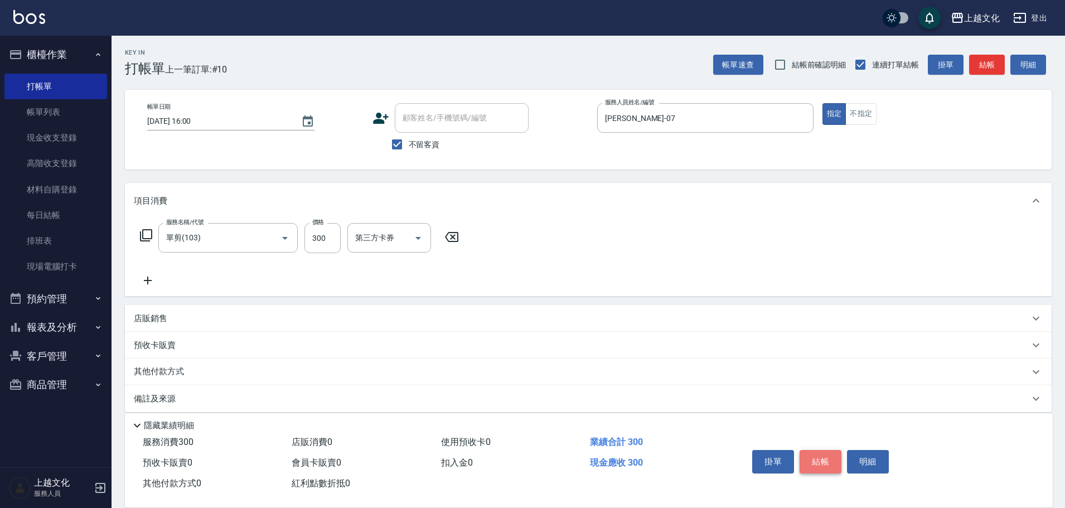
click at [825, 457] on button "結帳" at bounding box center [821, 461] width 42 height 23
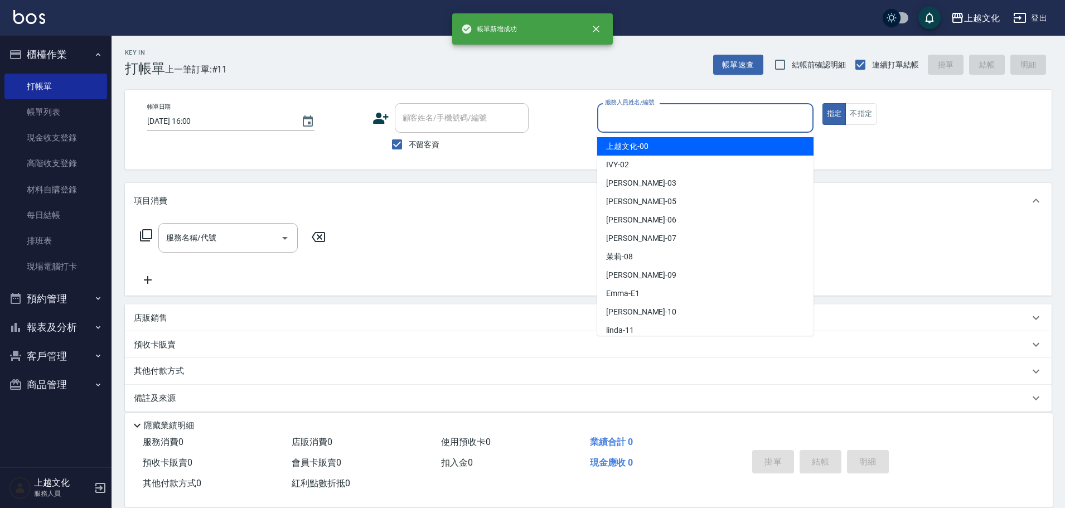
click at [642, 121] on input "服務人員姓名/編號" at bounding box center [705, 118] width 206 height 20
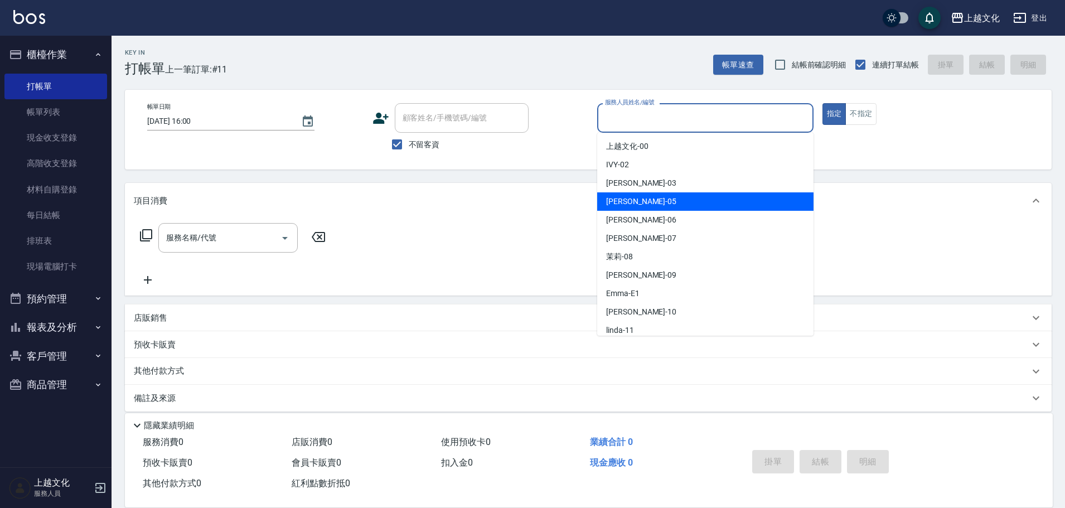
click at [639, 200] on div "[PERSON_NAME] -05" at bounding box center [705, 201] width 216 height 18
type input "[PERSON_NAME]-05"
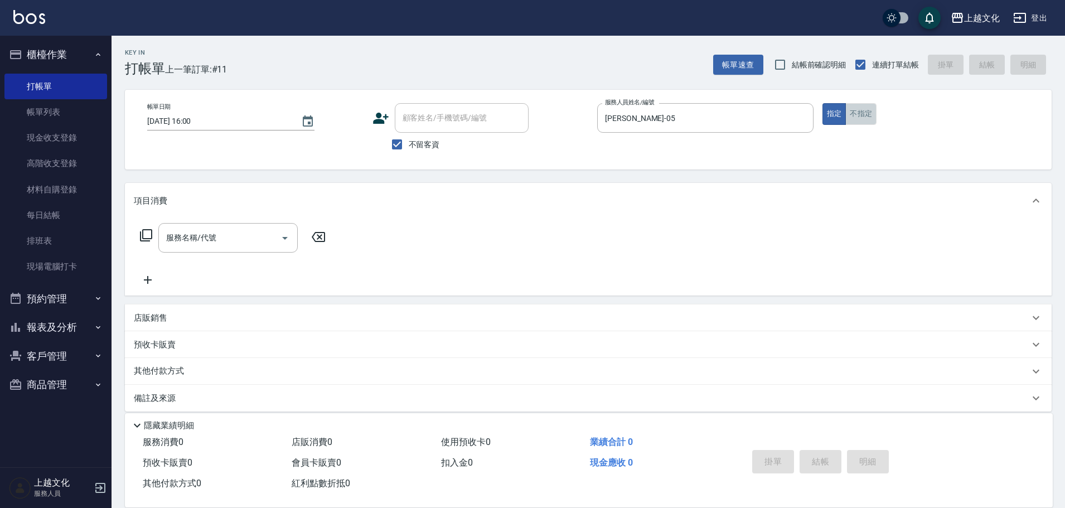
drag, startPoint x: 854, startPoint y: 118, endPoint x: 762, endPoint y: 192, distance: 118.3
click at [854, 119] on button "不指定" at bounding box center [860, 114] width 31 height 22
click at [148, 237] on icon at bounding box center [145, 235] width 13 height 13
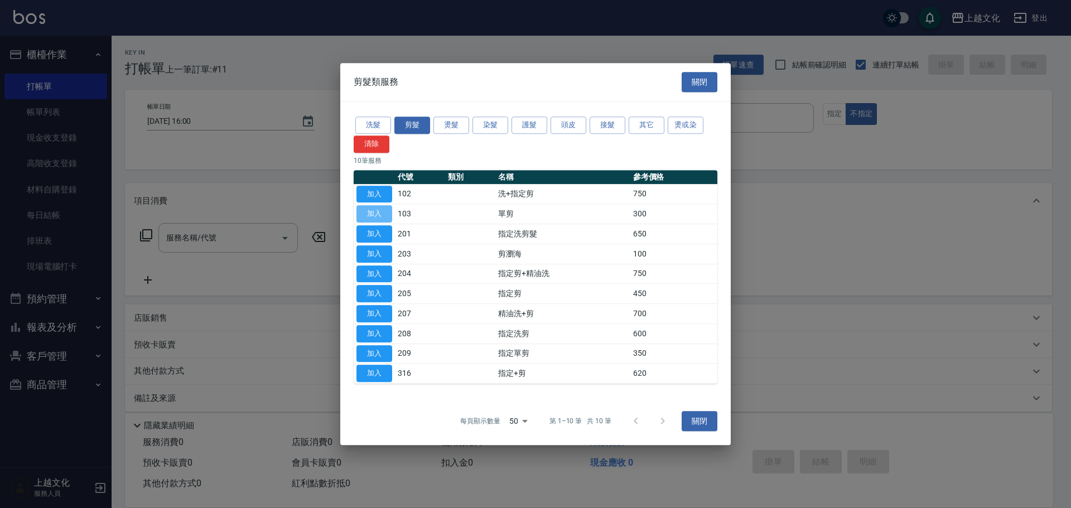
drag, startPoint x: 369, startPoint y: 213, endPoint x: 492, endPoint y: 248, distance: 127.6
click at [380, 216] on button "加入" at bounding box center [374, 213] width 36 height 17
type input "單剪(103)"
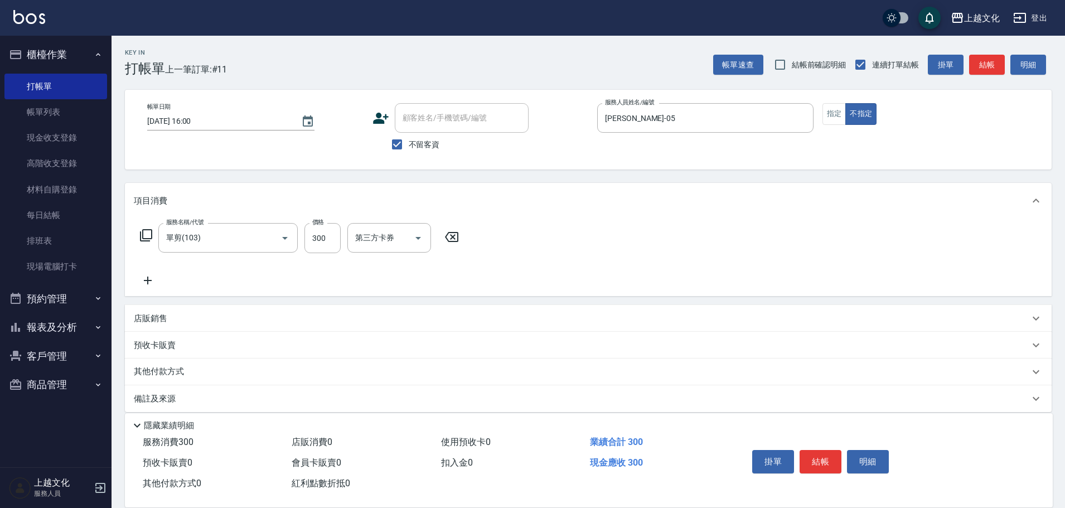
click at [829, 458] on button "結帳" at bounding box center [821, 461] width 42 height 23
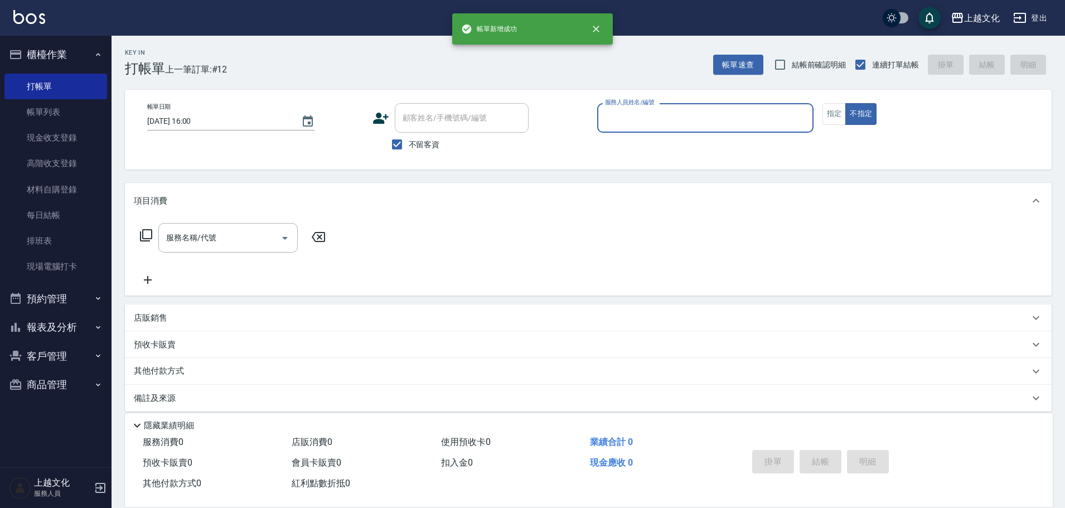
click at [639, 123] on input "服務人員姓名/編號" at bounding box center [705, 118] width 206 height 20
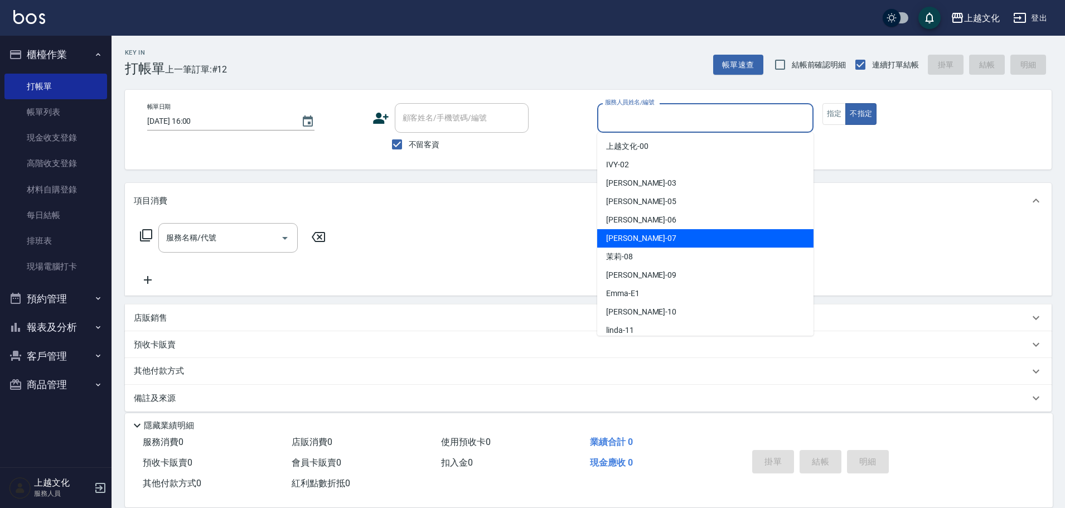
drag, startPoint x: 643, startPoint y: 235, endPoint x: 649, endPoint y: 230, distance: 7.5
click at [642, 235] on div "[PERSON_NAME] -07" at bounding box center [705, 238] width 216 height 18
type input "[PERSON_NAME]-07"
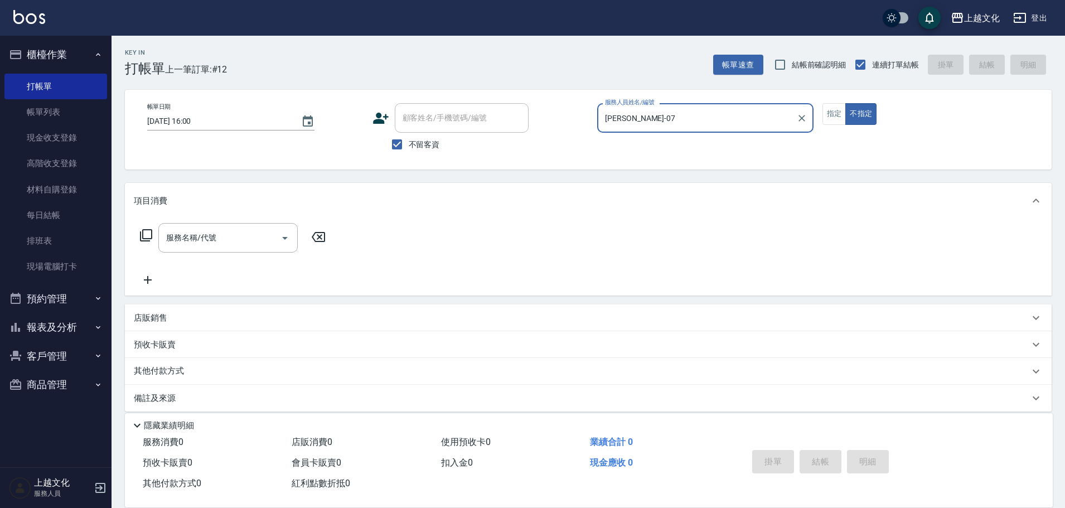
click at [146, 238] on icon at bounding box center [145, 235] width 13 height 13
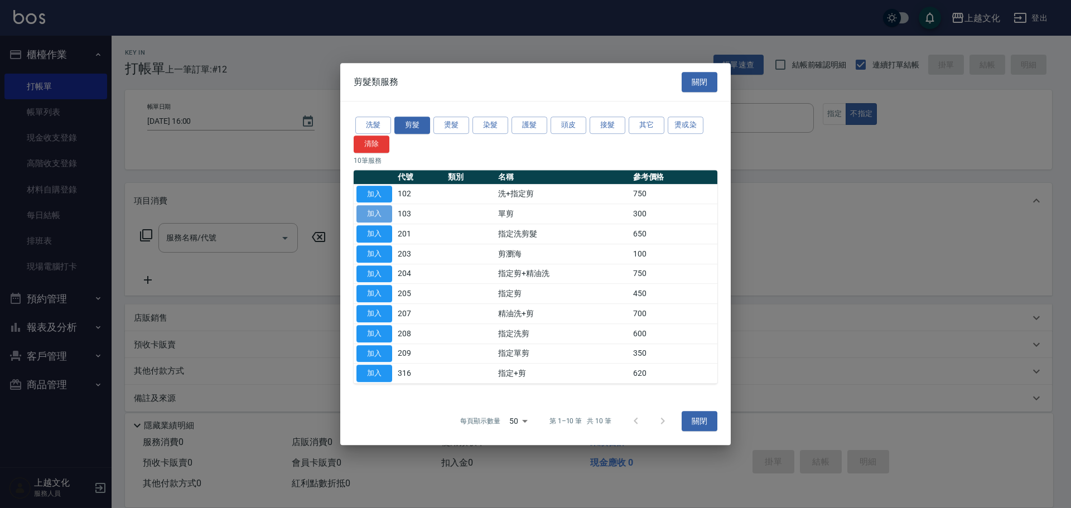
click at [389, 213] on button "加入" at bounding box center [374, 213] width 36 height 17
type input "單剪(103)"
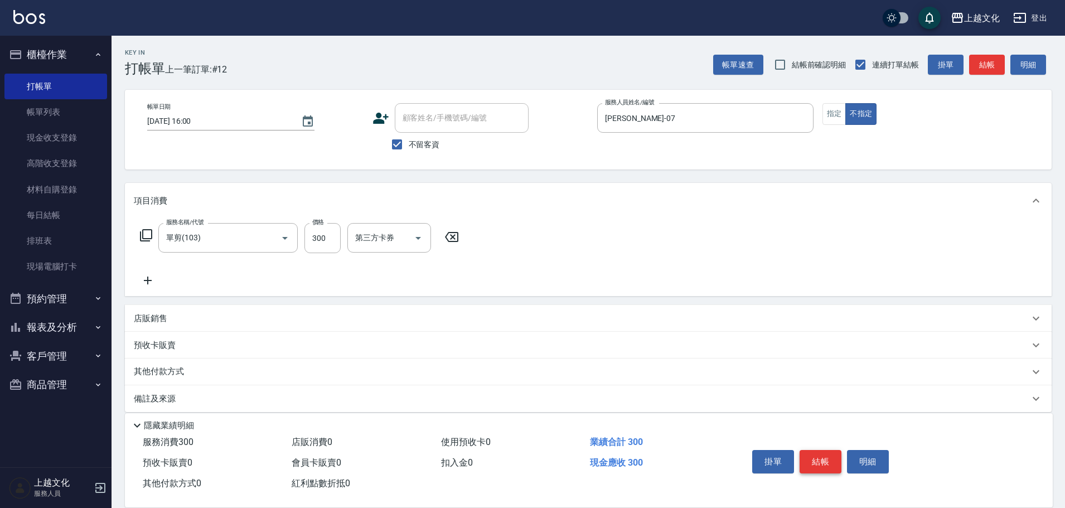
click at [824, 457] on button "結帳" at bounding box center [821, 461] width 42 height 23
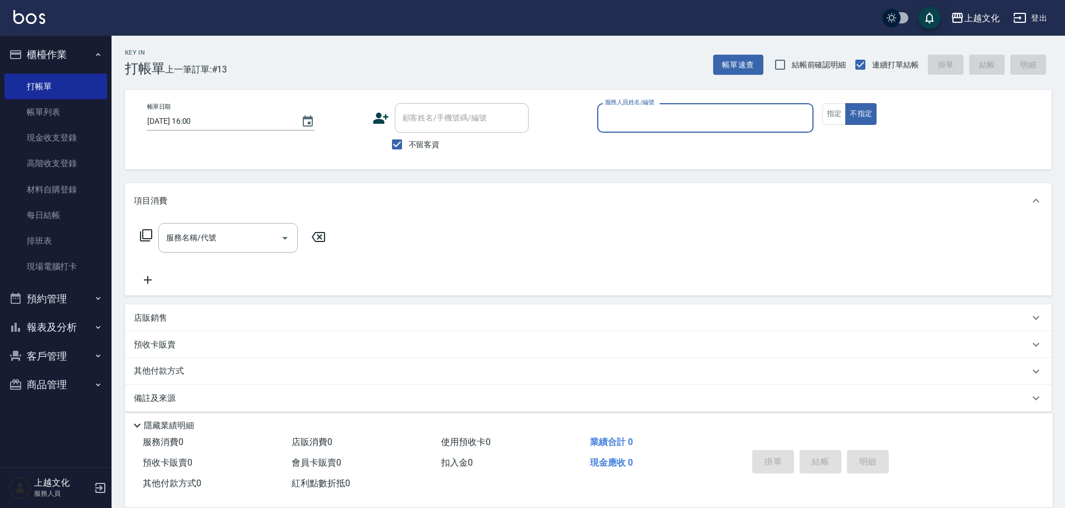
drag, startPoint x: 642, startPoint y: 123, endPoint x: 642, endPoint y: 130, distance: 7.8
click at [642, 123] on input "服務人員姓名/編號" at bounding box center [705, 118] width 206 height 20
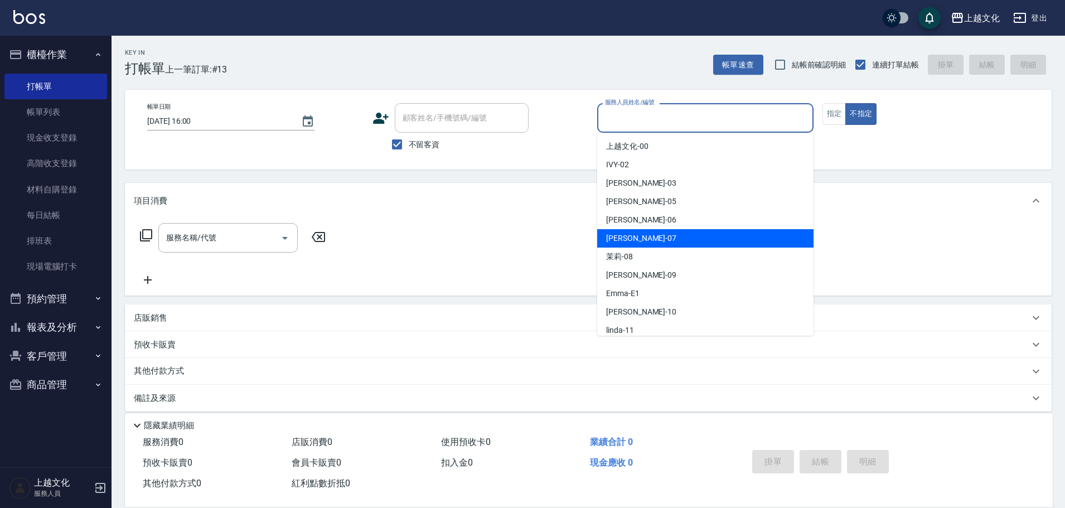
drag, startPoint x: 632, startPoint y: 240, endPoint x: 640, endPoint y: 224, distance: 18.0
click at [632, 238] on div "[PERSON_NAME] -07" at bounding box center [705, 238] width 216 height 18
type input "[PERSON_NAME]-07"
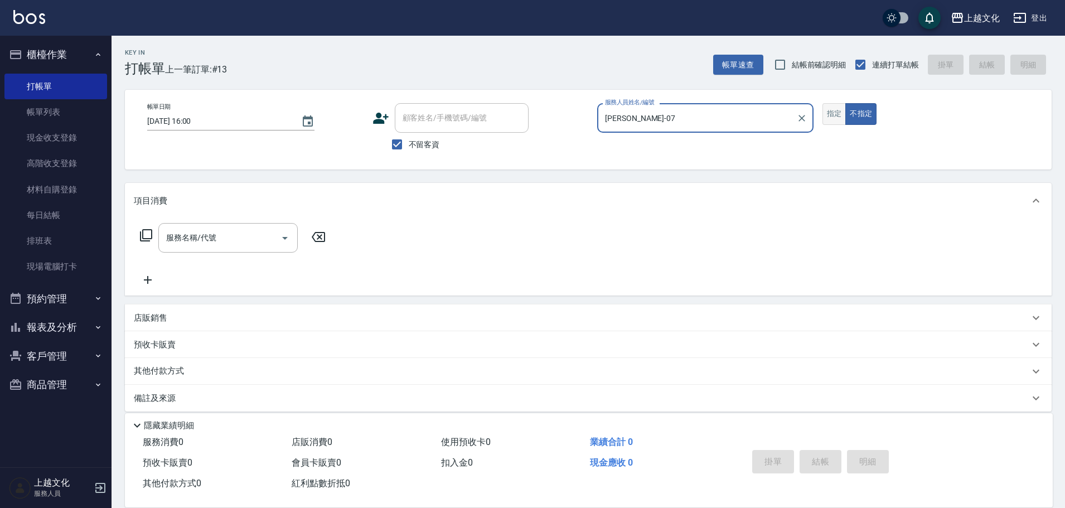
click at [842, 120] on button "指定" at bounding box center [835, 114] width 24 height 22
click at [153, 242] on div "服務名稱/代號 服務名稱/代號" at bounding box center [233, 238] width 199 height 30
click at [150, 235] on icon at bounding box center [145, 235] width 13 height 13
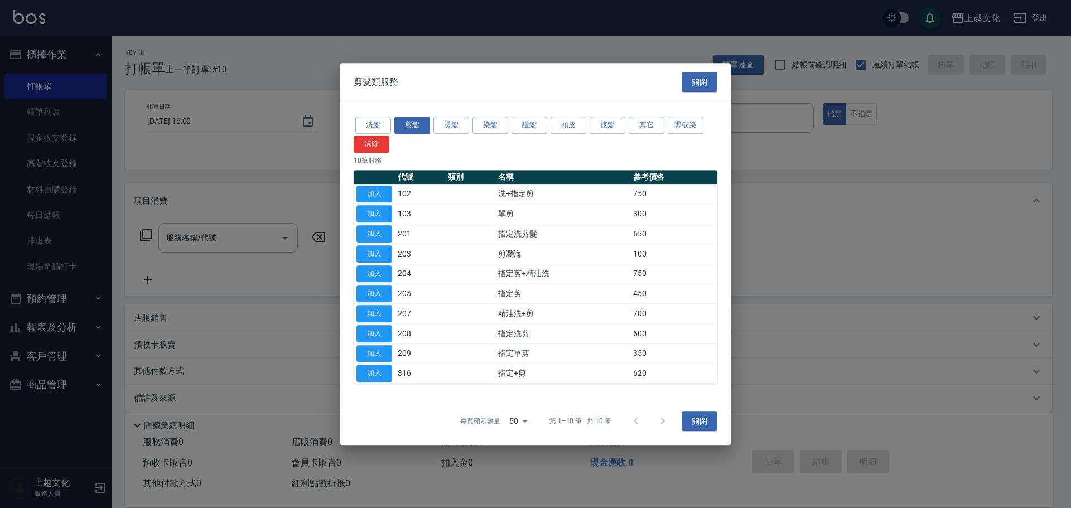
drag, startPoint x: 374, startPoint y: 123, endPoint x: 392, endPoint y: 146, distance: 29.4
click at [377, 125] on button "洗髮" at bounding box center [373, 125] width 36 height 17
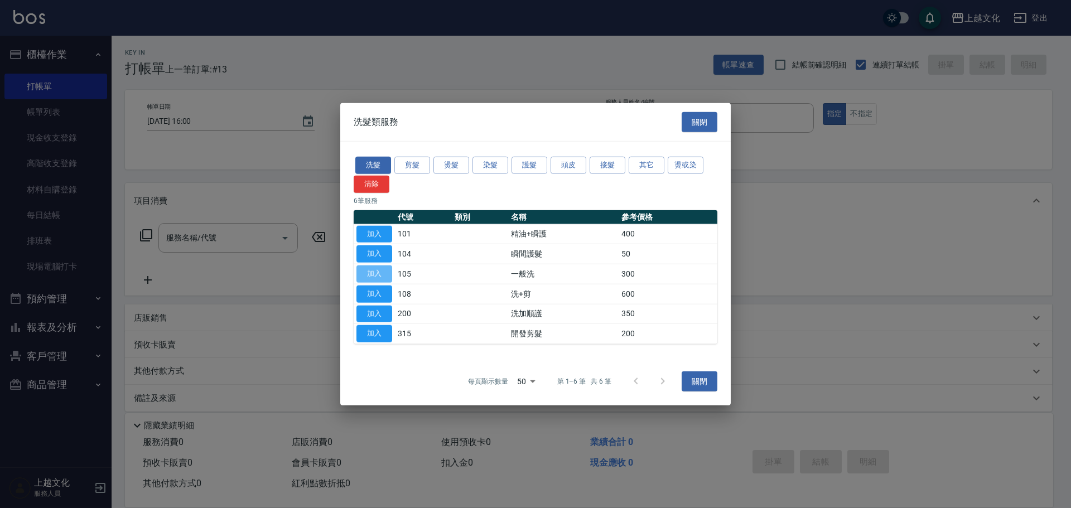
drag, startPoint x: 377, startPoint y: 269, endPoint x: 406, endPoint y: 271, distance: 29.1
click at [382, 269] on button "加入" at bounding box center [374, 273] width 36 height 17
type input "一般洗(105)"
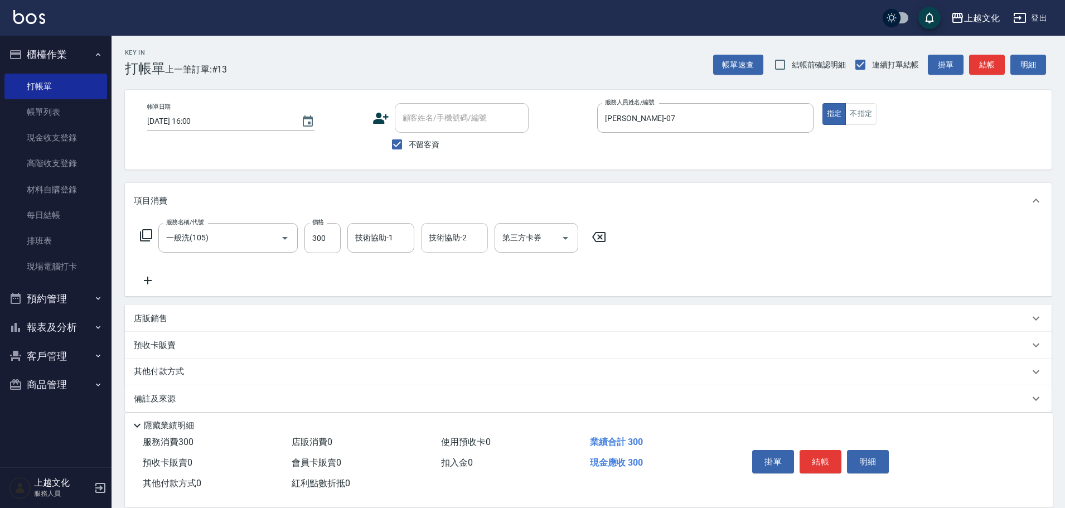
click at [471, 238] on input "技術協助-2" at bounding box center [454, 238] width 57 height 20
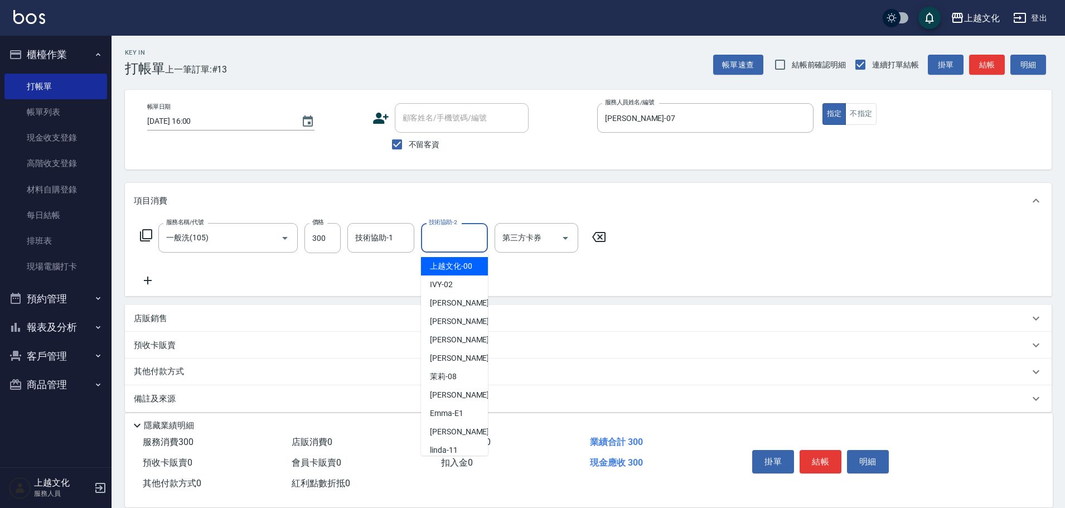
drag, startPoint x: 458, startPoint y: 263, endPoint x: 757, endPoint y: 341, distance: 308.9
click at [465, 265] on span "上越文化 -00" at bounding box center [451, 266] width 42 height 12
type input "上越文化-00"
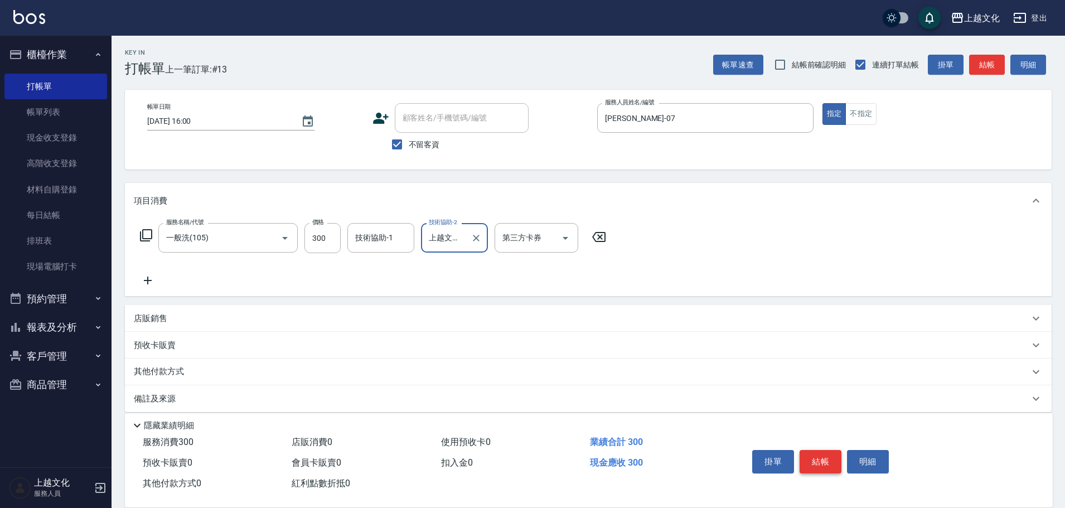
click at [826, 454] on button "結帳" at bounding box center [821, 461] width 42 height 23
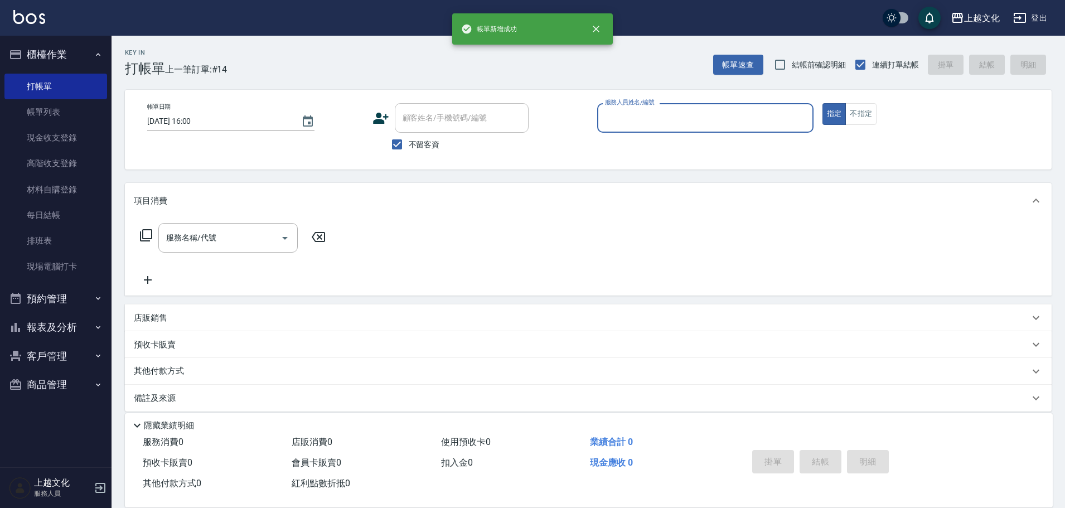
click at [745, 113] on input "服務人員姓名/編號" at bounding box center [705, 118] width 206 height 20
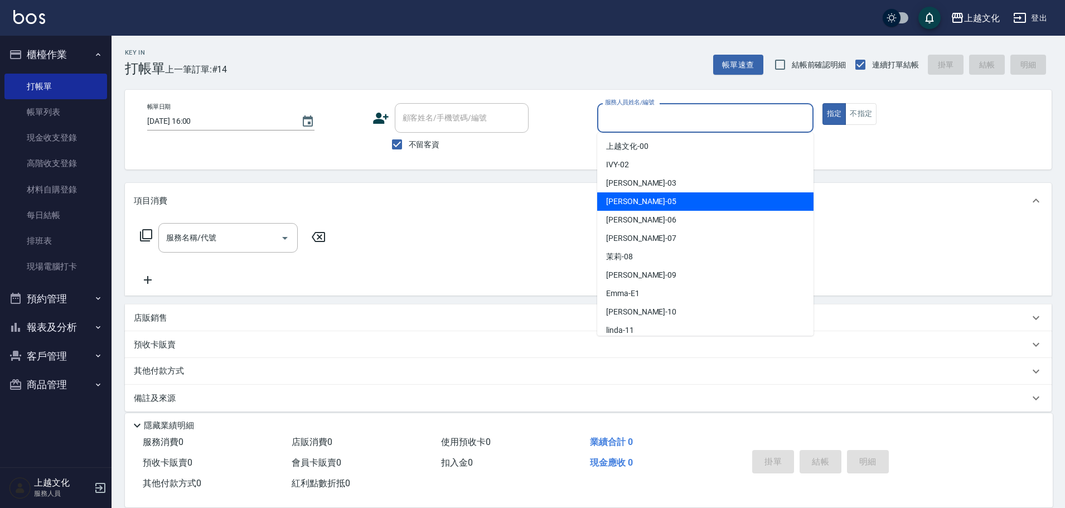
click at [652, 202] on div "[PERSON_NAME] -05" at bounding box center [705, 201] width 216 height 18
type input "[PERSON_NAME]-05"
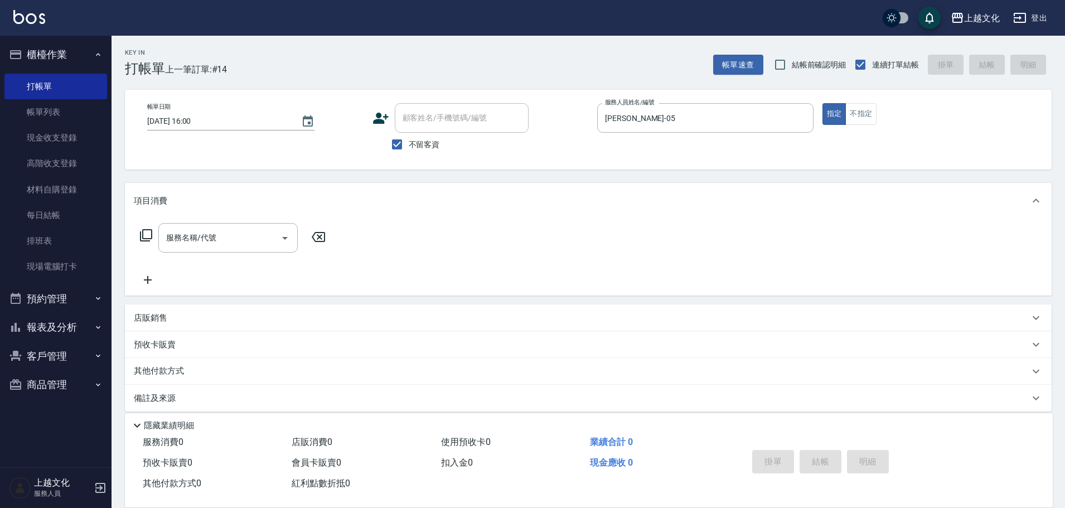
click at [146, 234] on icon at bounding box center [145, 235] width 13 height 13
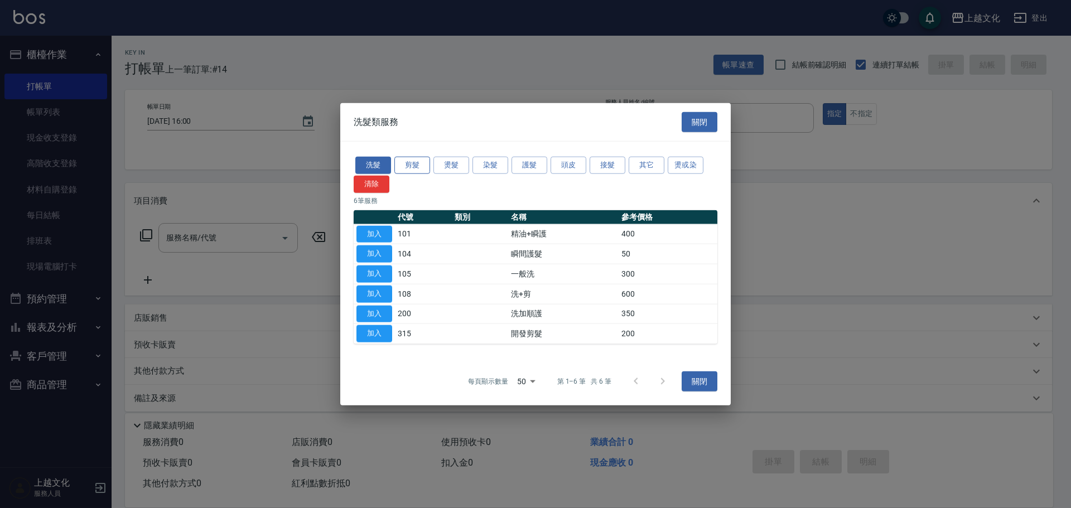
click at [417, 168] on button "剪髮" at bounding box center [412, 165] width 36 height 17
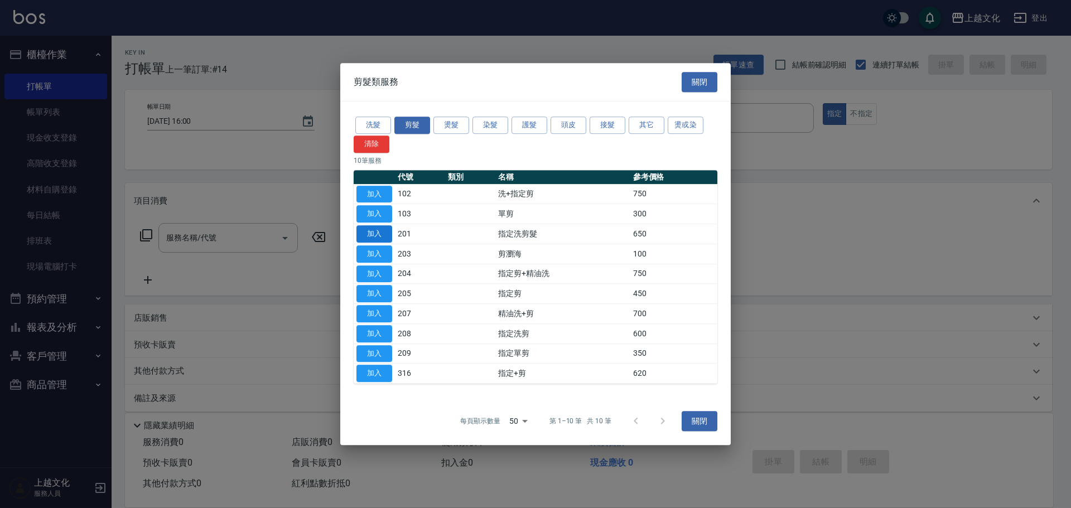
click at [383, 231] on button "加入" at bounding box center [374, 233] width 36 height 17
type input "指定洗剪髮(201)"
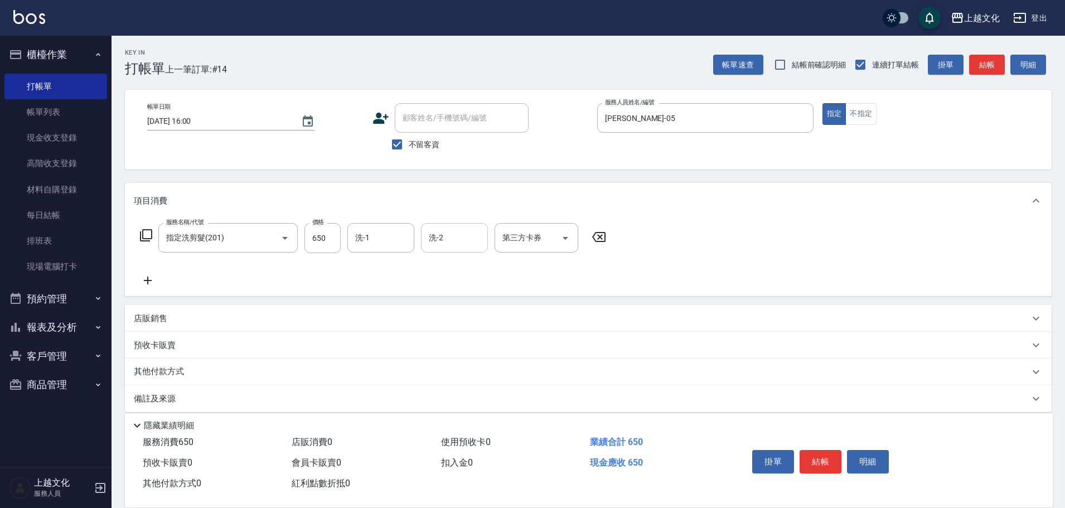
click at [472, 244] on input "洗-2" at bounding box center [454, 238] width 57 height 20
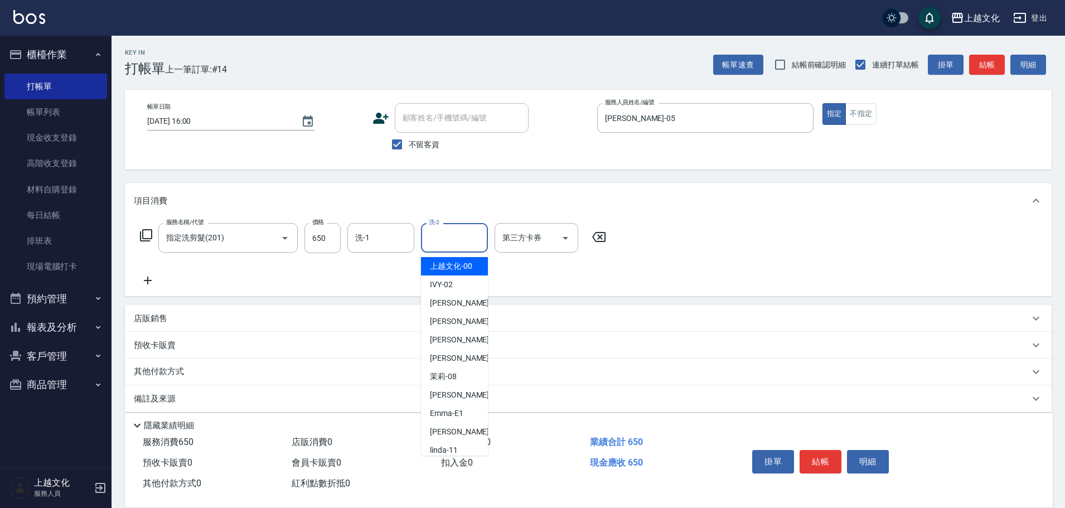
drag, startPoint x: 468, startPoint y: 263, endPoint x: 523, endPoint y: 284, distance: 59.1
click at [468, 264] on span "上越文化 -00" at bounding box center [451, 266] width 42 height 12
type input "上越文化-00"
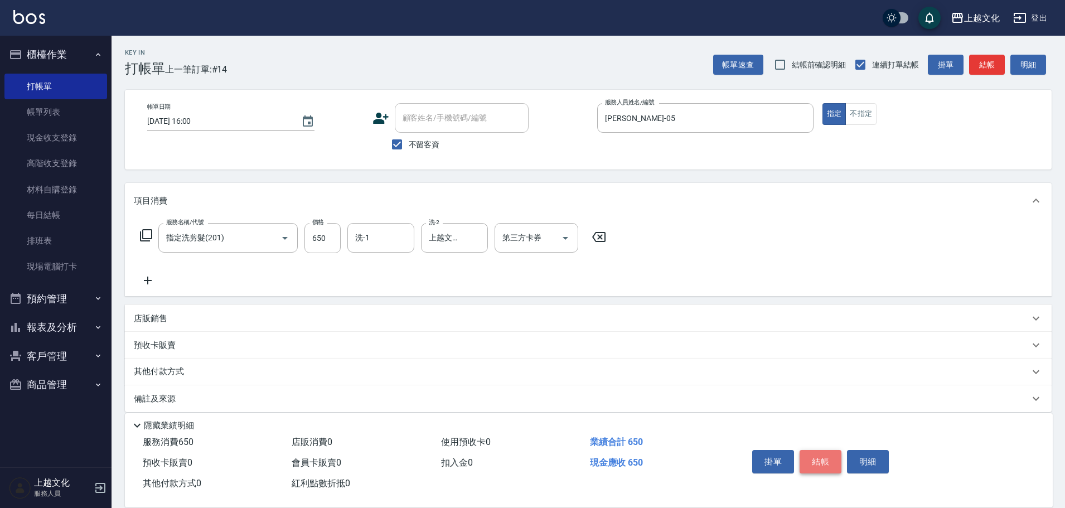
click at [825, 456] on button "結帳" at bounding box center [821, 461] width 42 height 23
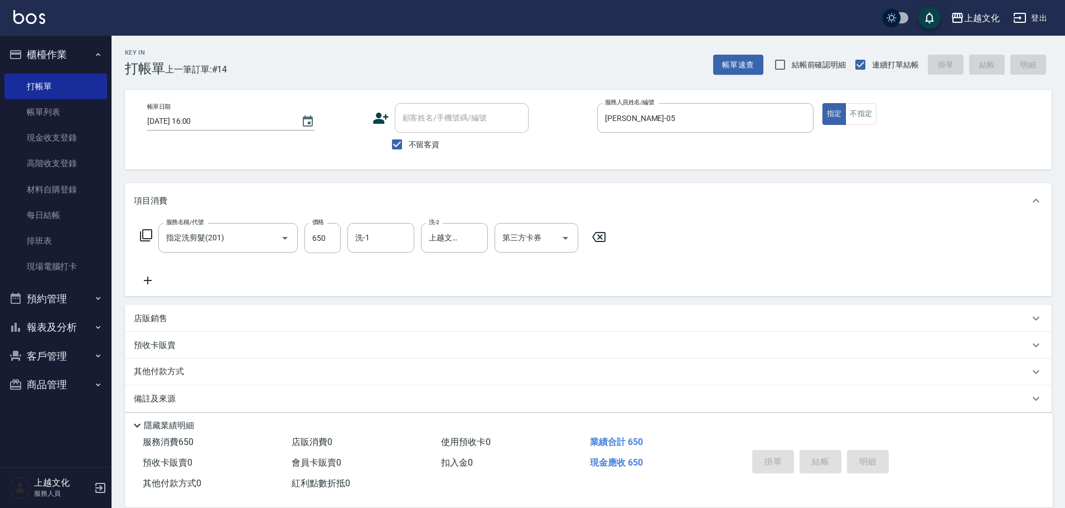
type input "[DATE] 16:01"
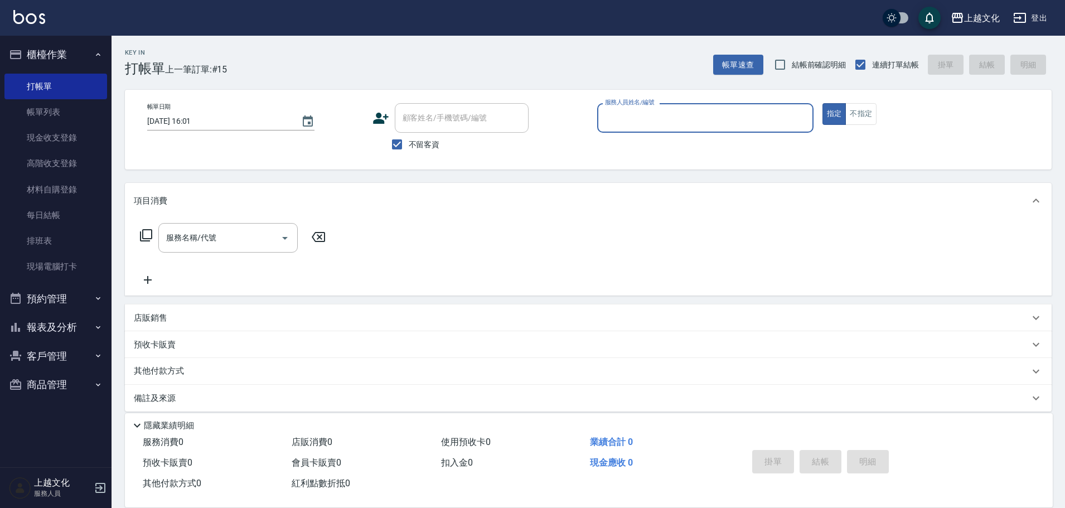
click at [700, 118] on input "服務人員姓名/編號" at bounding box center [705, 118] width 206 height 20
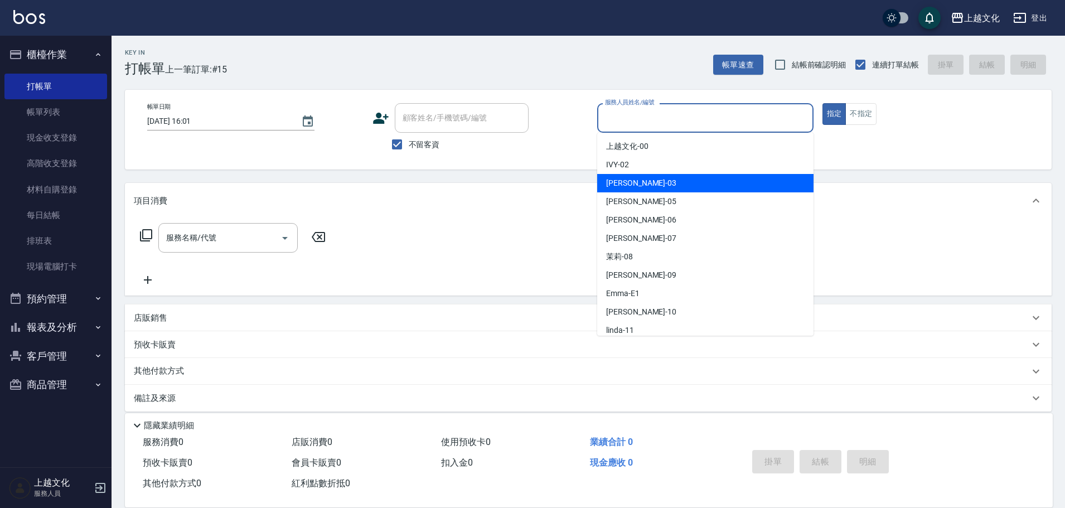
click at [674, 183] on div "[PERSON_NAME] -03" at bounding box center [705, 183] width 216 height 18
type input "[PERSON_NAME]-03"
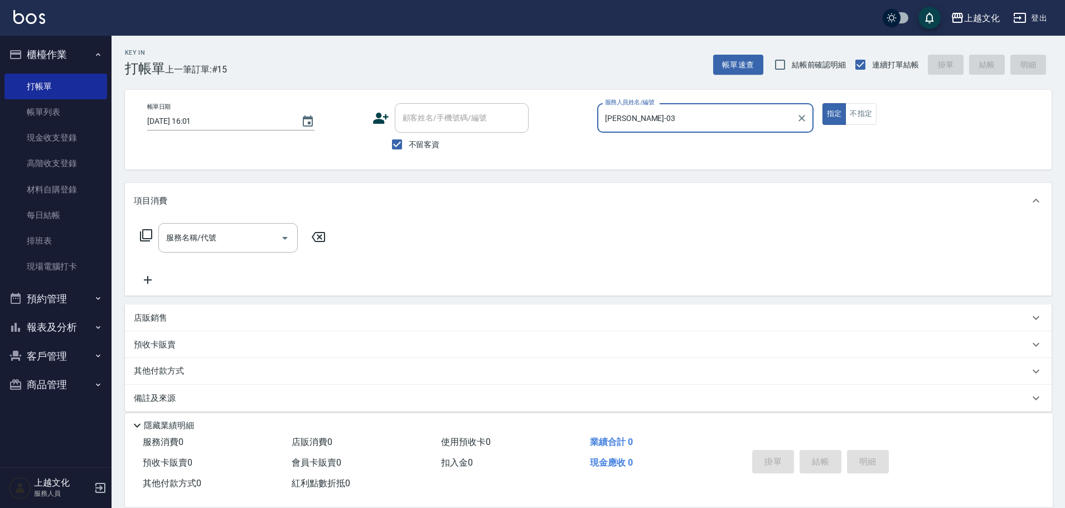
click at [147, 238] on icon at bounding box center [145, 235] width 13 height 13
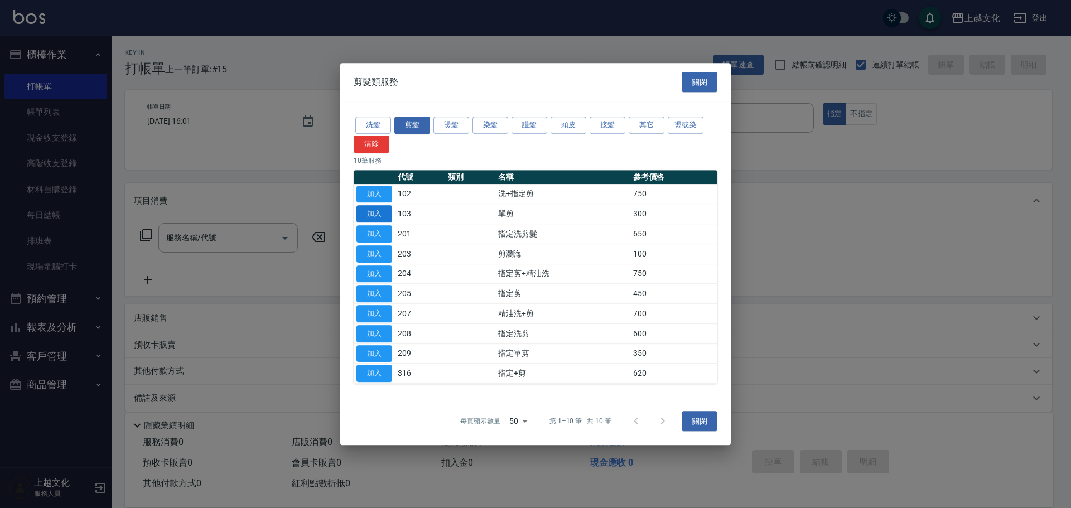
click at [383, 215] on button "加入" at bounding box center [374, 213] width 36 height 17
type input "單剪(103)"
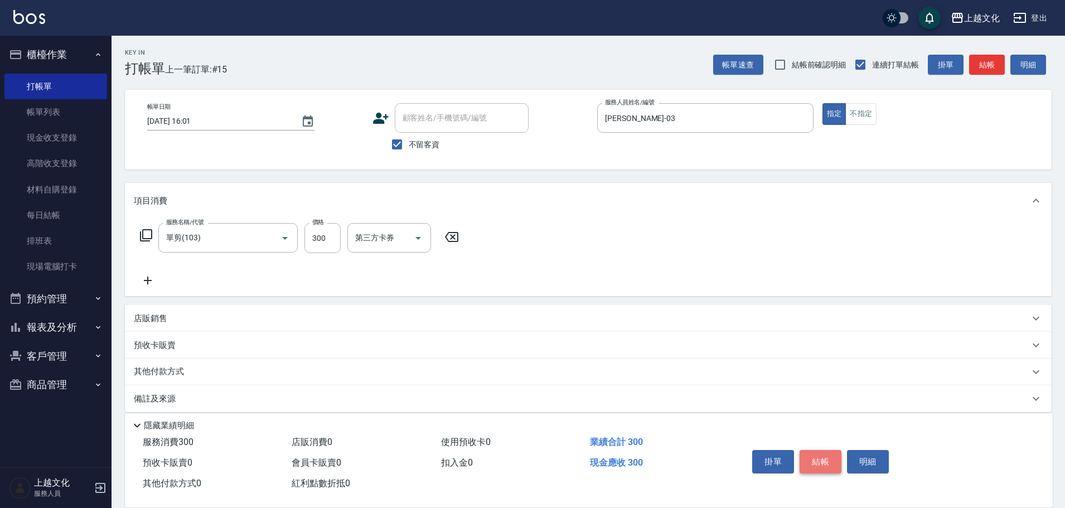
click at [828, 461] on button "結帳" at bounding box center [821, 461] width 42 height 23
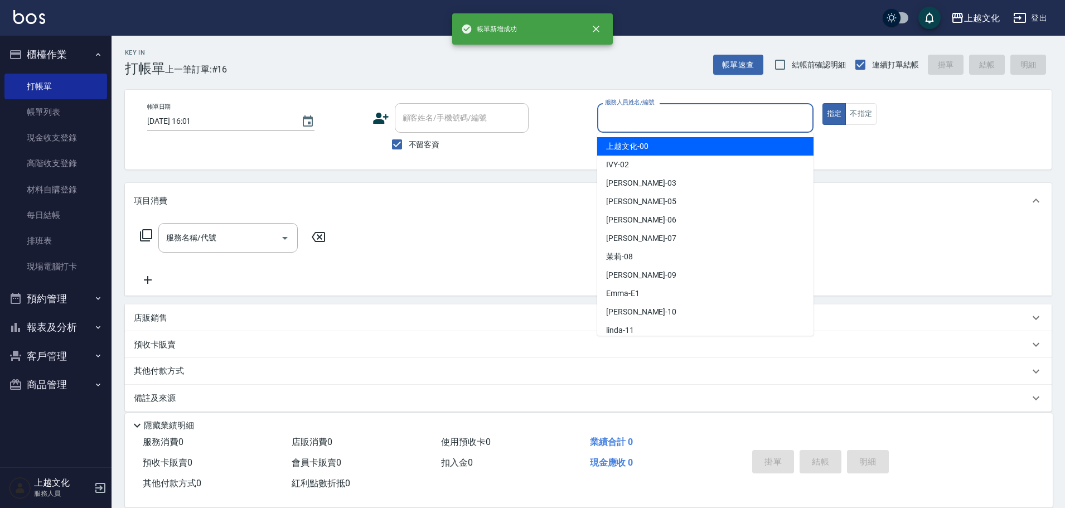
drag, startPoint x: 647, startPoint y: 117, endPoint x: 650, endPoint y: 126, distance: 9.3
click at [648, 117] on input "服務人員姓名/編號" at bounding box center [705, 118] width 206 height 20
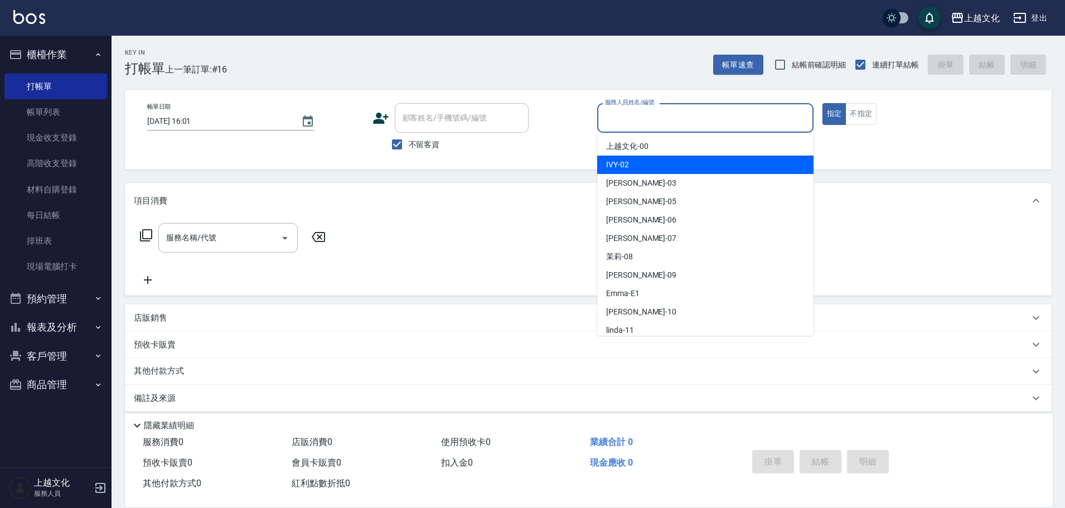
click at [648, 169] on div "IVY -02" at bounding box center [705, 165] width 216 height 18
type input "IVY-02"
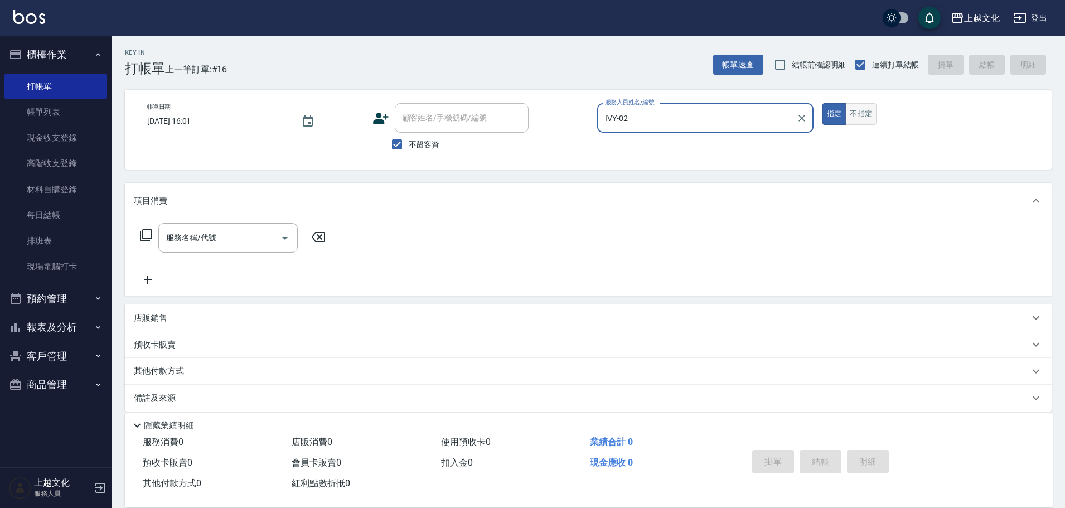
click at [862, 114] on button "不指定" at bounding box center [860, 114] width 31 height 22
click at [151, 231] on icon at bounding box center [145, 235] width 13 height 13
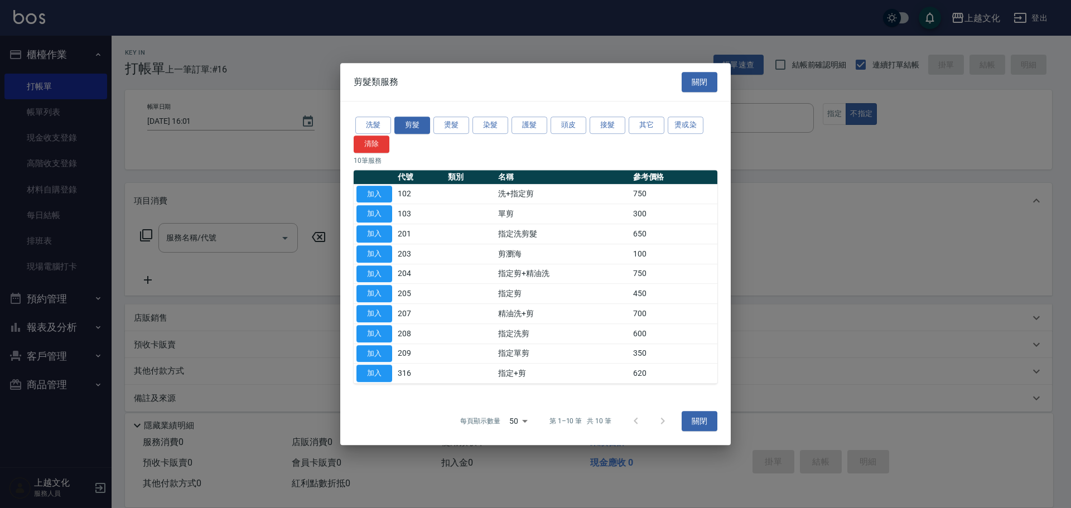
drag, startPoint x: 375, startPoint y: 215, endPoint x: 398, endPoint y: 222, distance: 23.3
click at [375, 216] on button "加入" at bounding box center [374, 213] width 36 height 17
type input "單剪(103)"
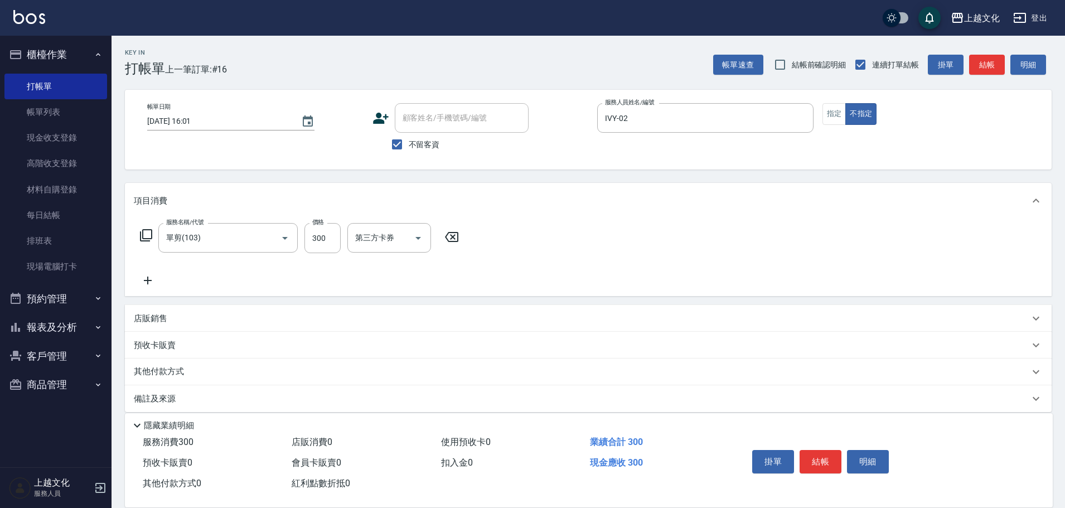
click at [814, 458] on button "結帳" at bounding box center [821, 461] width 42 height 23
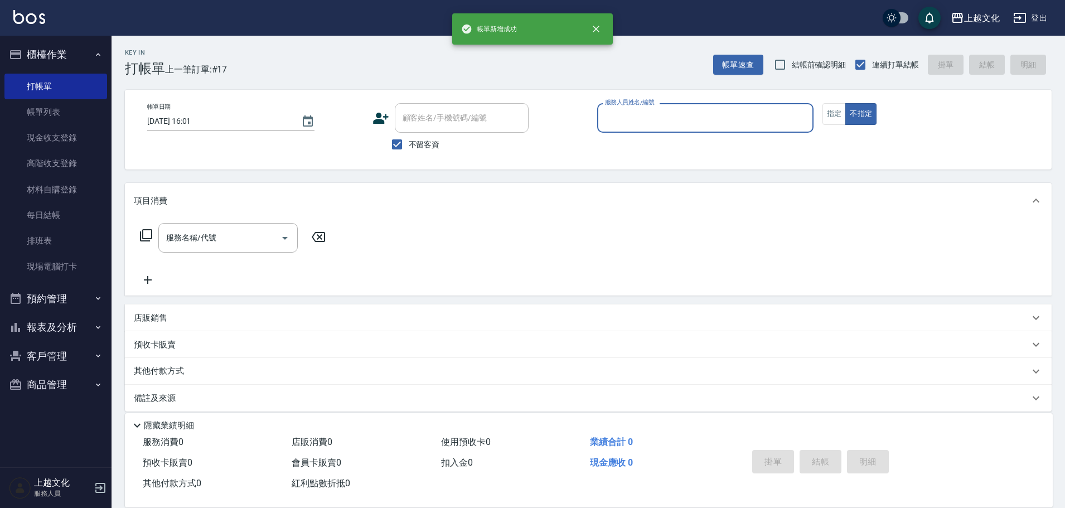
click at [684, 120] on input "服務人員姓名/編號" at bounding box center [705, 118] width 206 height 20
click at [657, 118] on input "服務人員姓名/編號" at bounding box center [705, 118] width 206 height 20
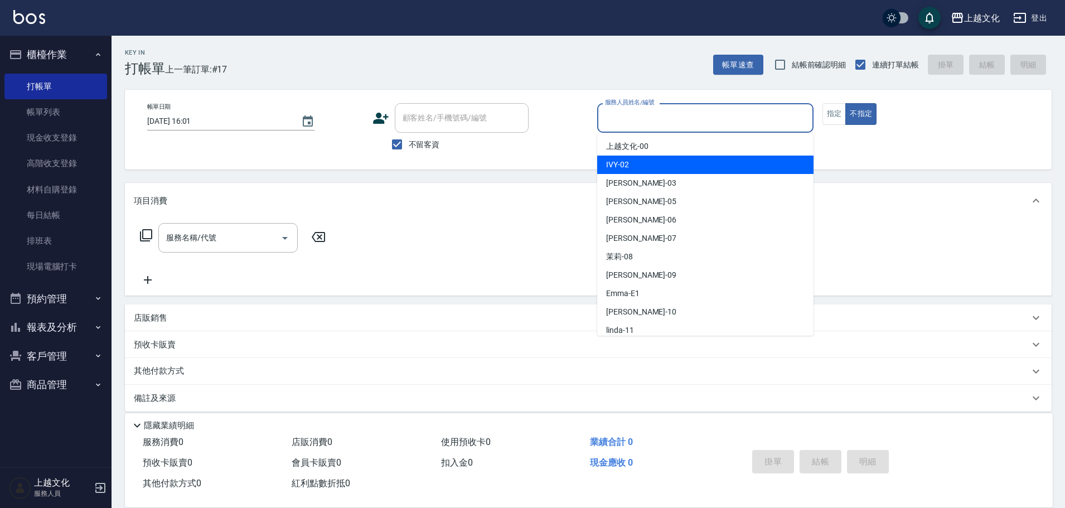
click at [639, 170] on div "IVY -02" at bounding box center [705, 165] width 216 height 18
type input "IVY-02"
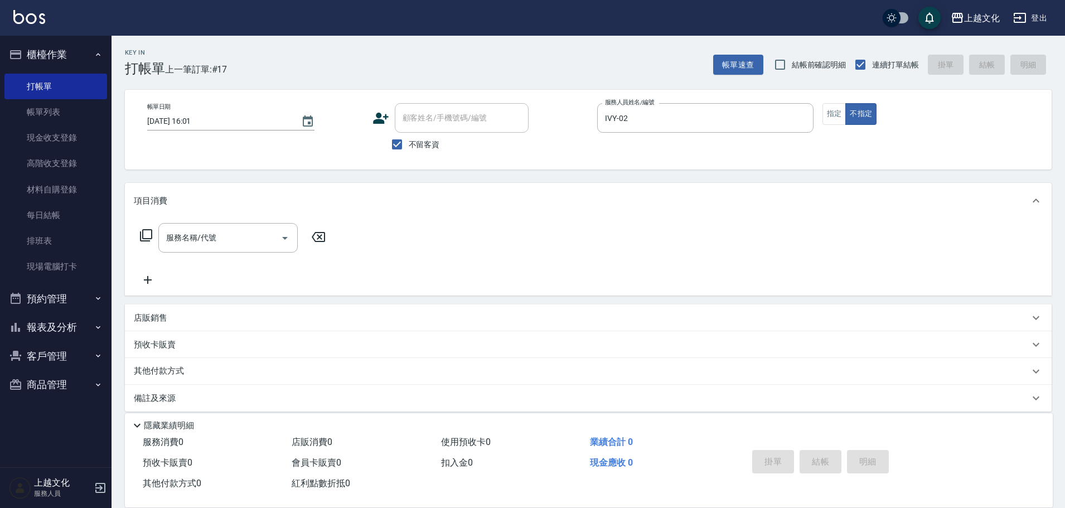
click at [145, 234] on icon at bounding box center [145, 235] width 13 height 13
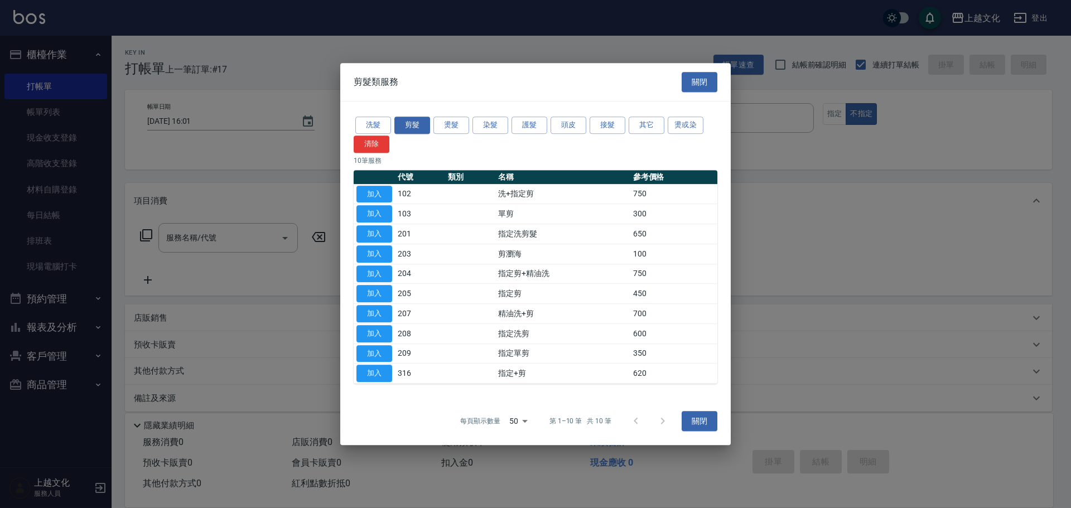
drag, startPoint x: 378, startPoint y: 208, endPoint x: 393, endPoint y: 206, distance: 15.8
click at [376, 207] on button "加入" at bounding box center [374, 213] width 36 height 17
type input "單剪(103)"
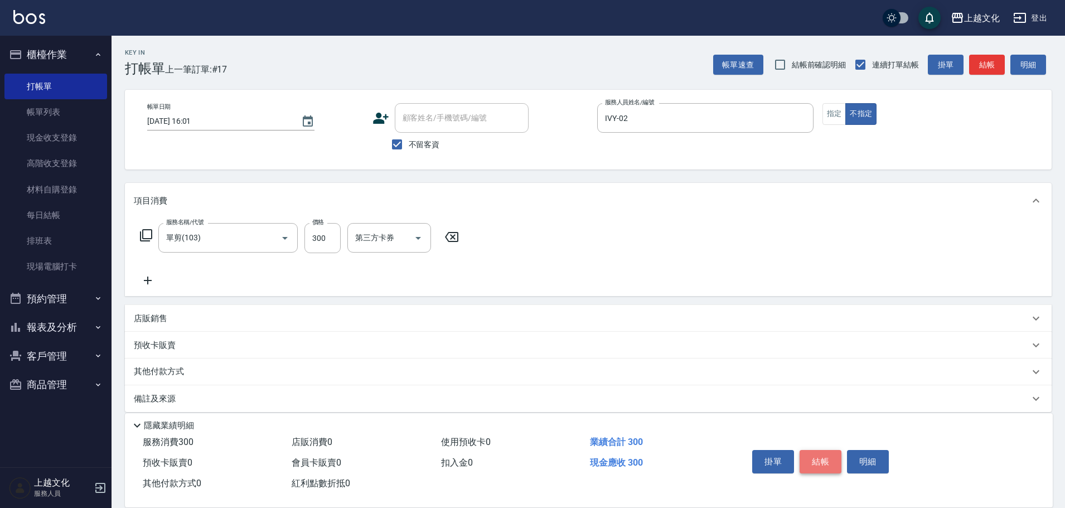
click at [833, 451] on button "結帳" at bounding box center [821, 461] width 42 height 23
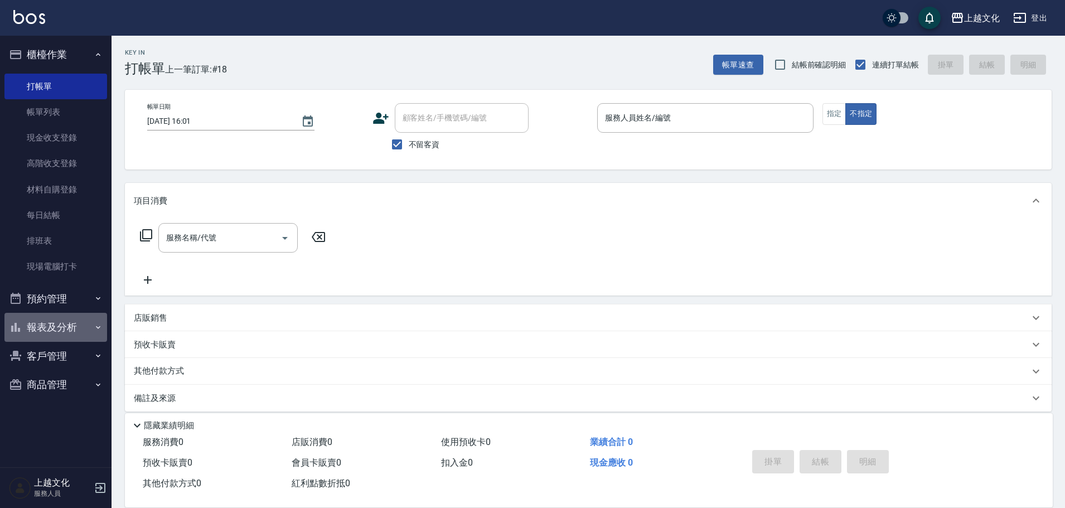
click at [41, 322] on button "報表及分析" at bounding box center [55, 327] width 103 height 29
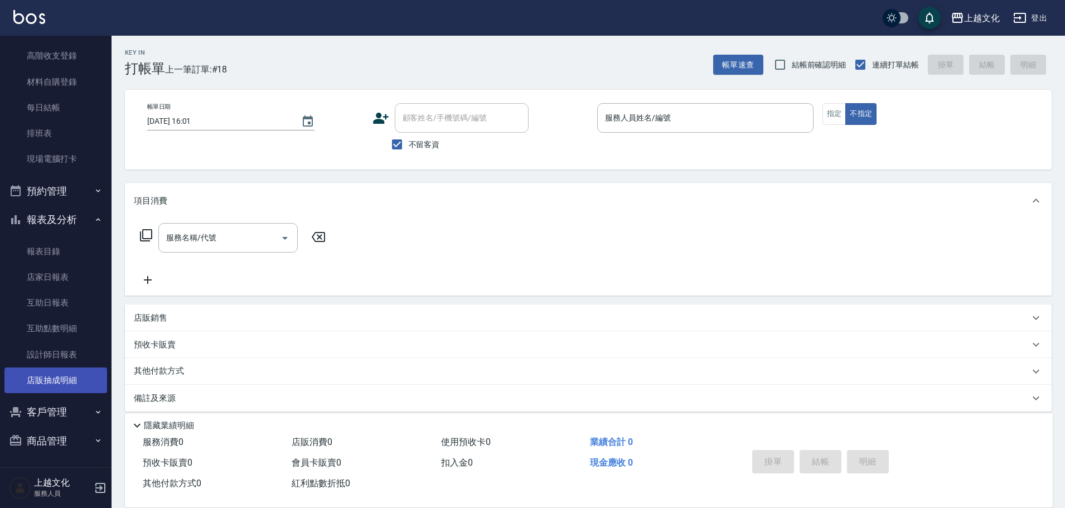
scroll to position [109, 0]
click at [61, 354] on link "設計師日報表" at bounding box center [55, 354] width 103 height 26
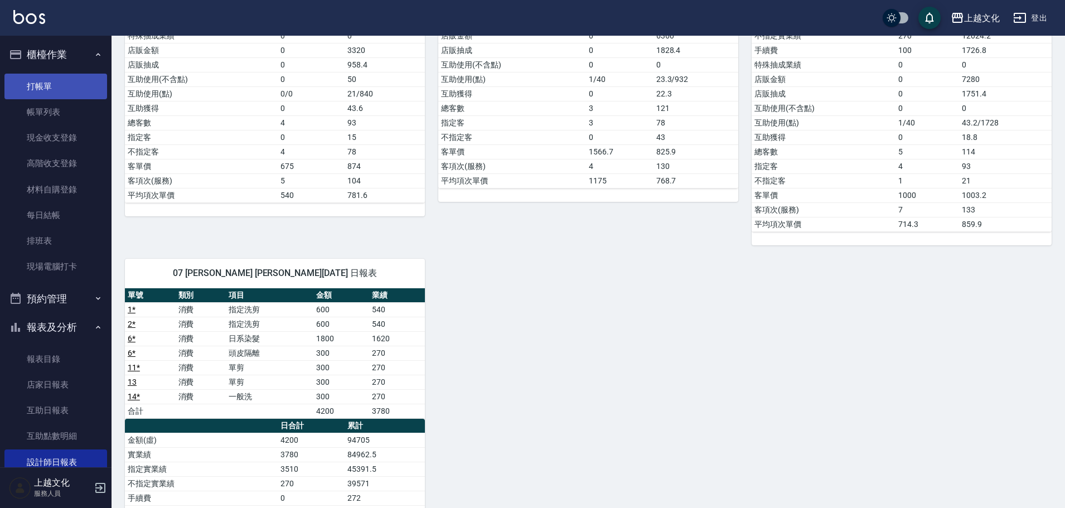
scroll to position [233, 0]
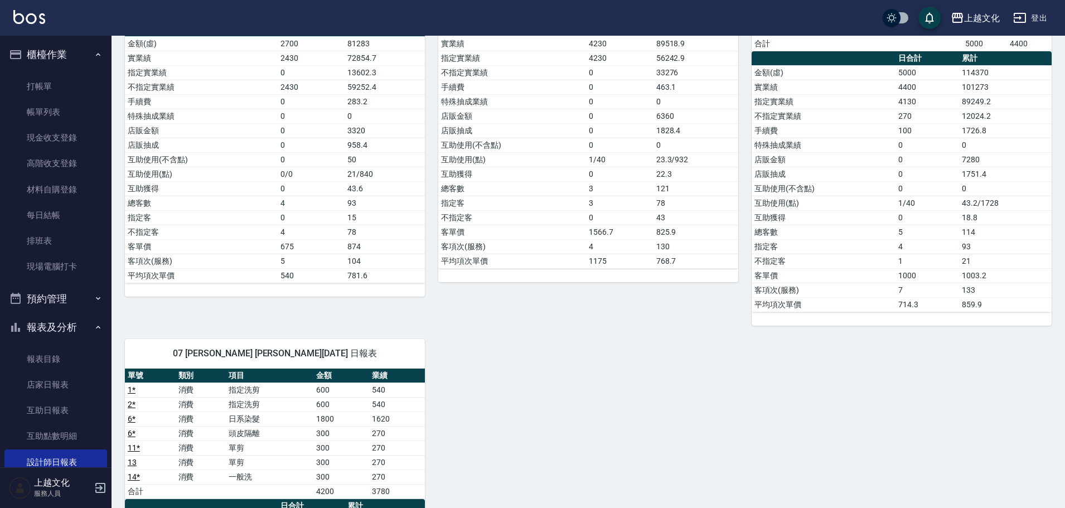
click at [66, 112] on link "帳單列表" at bounding box center [55, 112] width 103 height 26
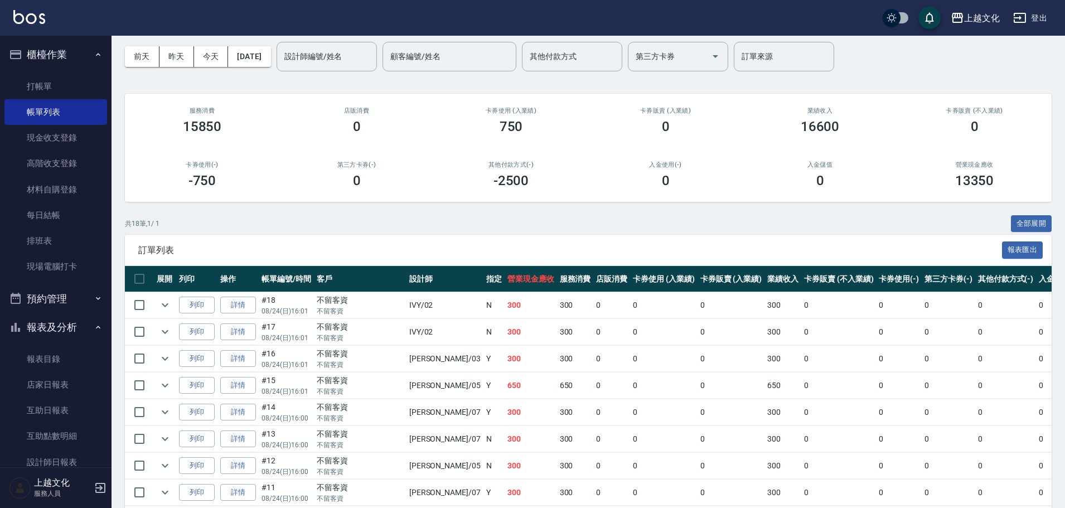
scroll to position [167, 0]
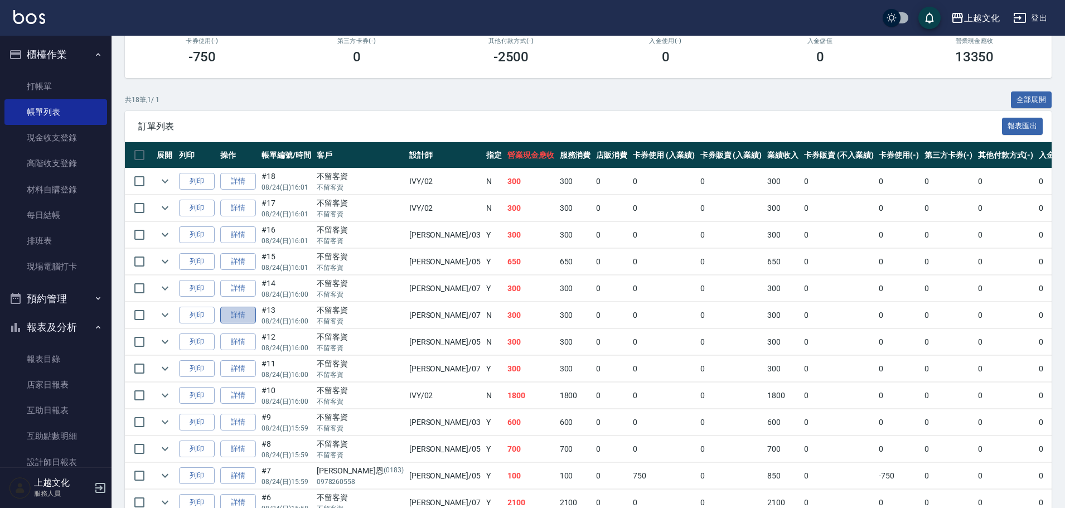
click at [235, 318] on link "詳情" at bounding box center [238, 315] width 36 height 17
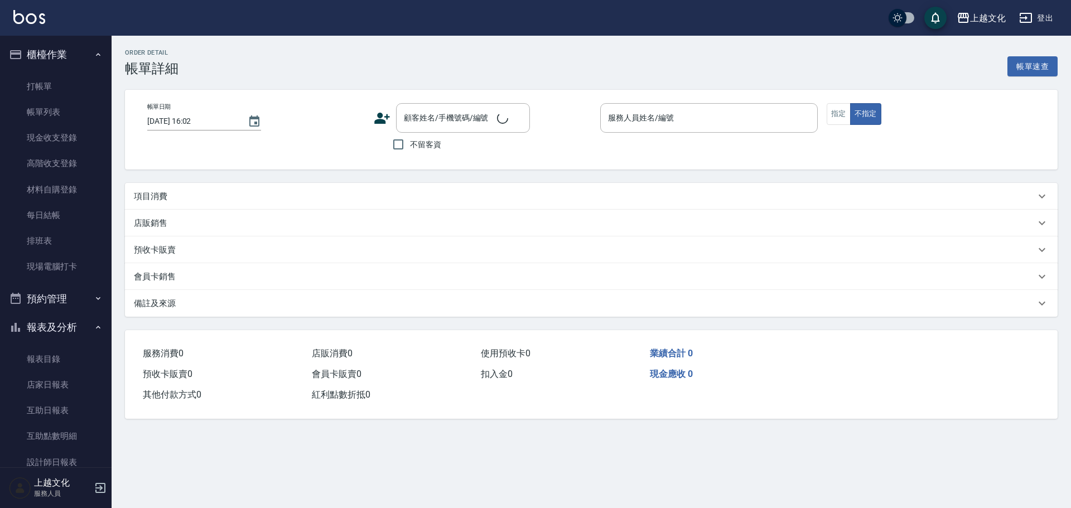
type input "[DATE] 16:00"
checkbox input "true"
type input "[PERSON_NAME]-07"
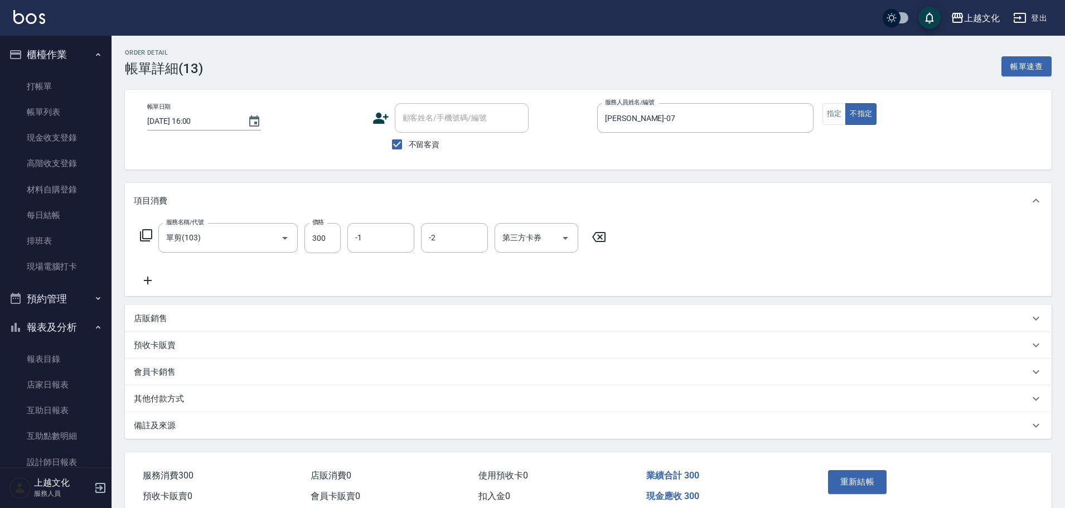
type input "單剪(103)"
click at [837, 119] on button "指定" at bounding box center [835, 114] width 24 height 22
click at [858, 476] on button "重新結帳" at bounding box center [857, 481] width 59 height 23
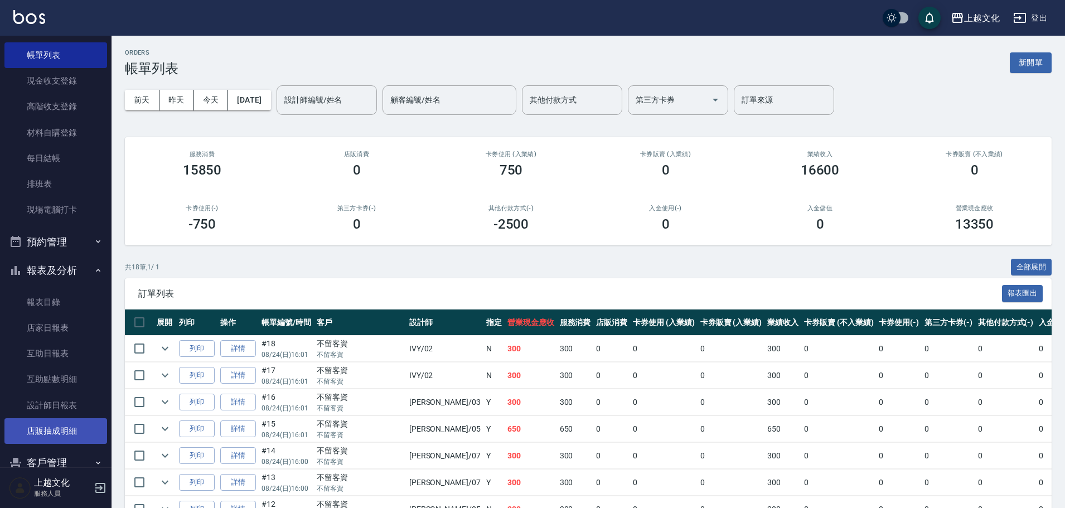
scroll to position [109, 0]
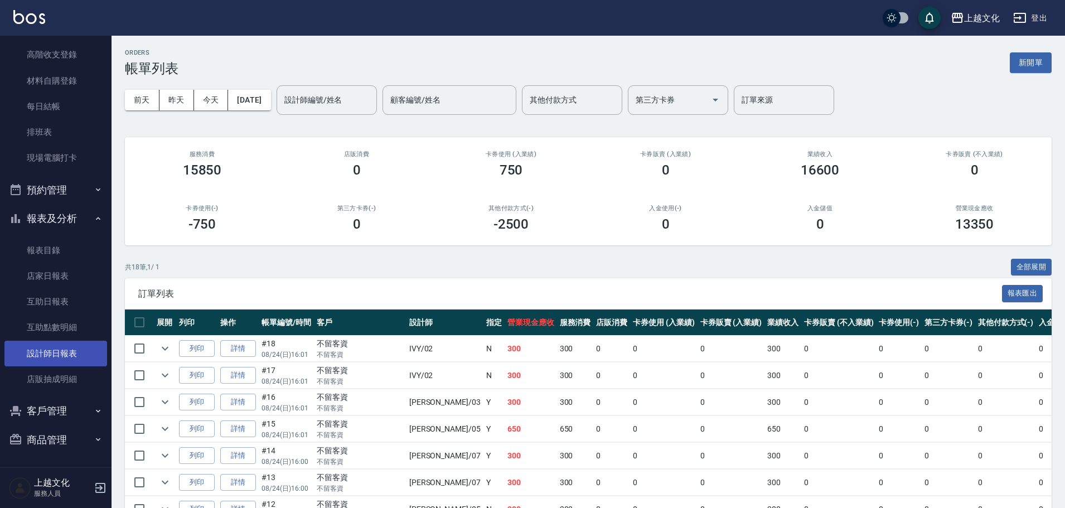
click at [70, 354] on link "設計師日報表" at bounding box center [55, 354] width 103 height 26
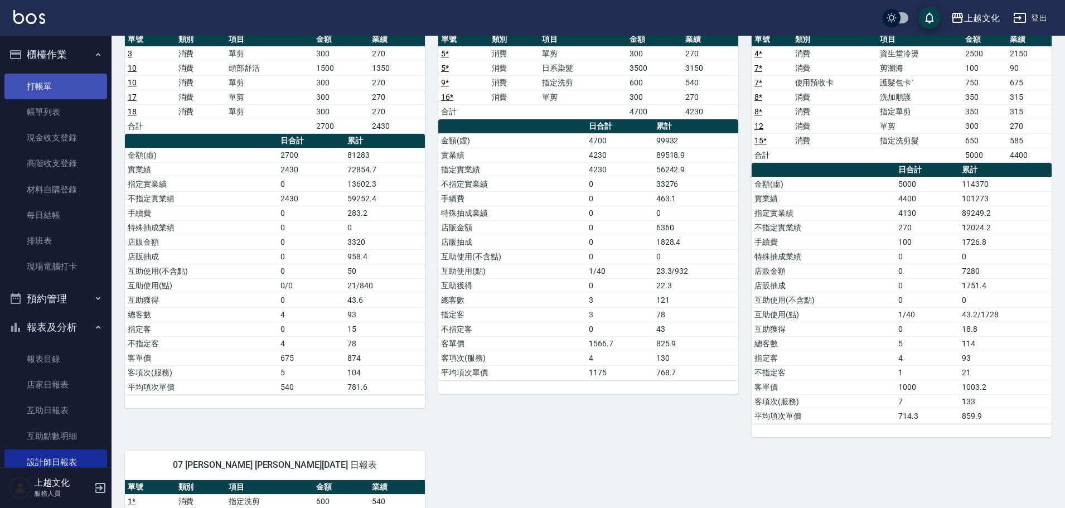
click at [37, 74] on link "打帳單" at bounding box center [55, 87] width 103 height 26
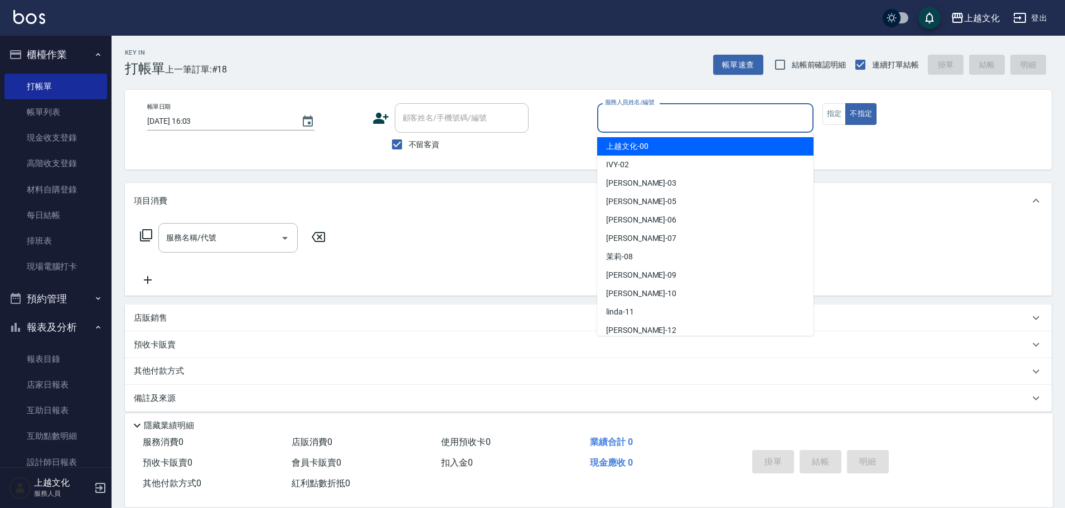
click at [636, 112] on input "服務人員姓名/編號" at bounding box center [705, 118] width 206 height 20
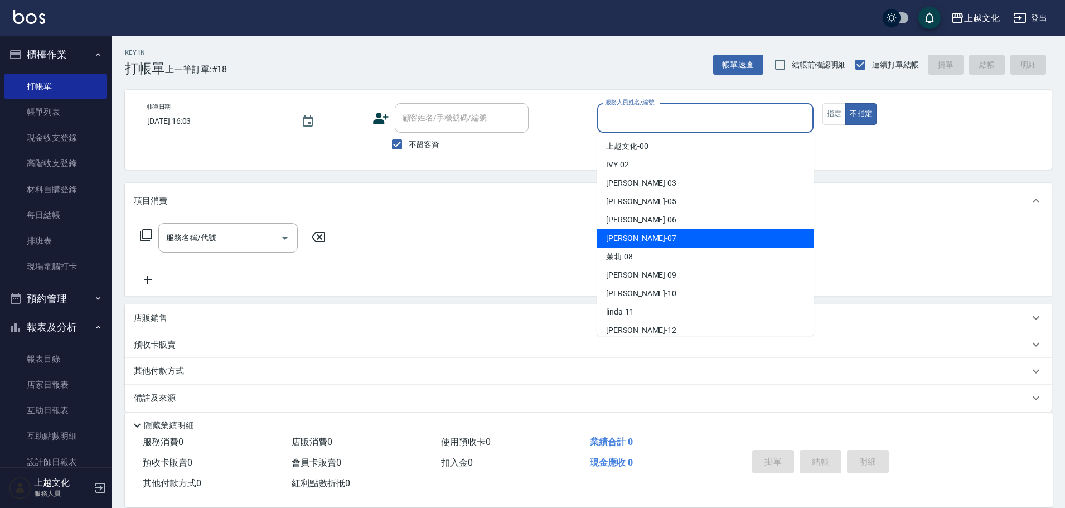
click at [664, 240] on div "[PERSON_NAME] -07" at bounding box center [705, 238] width 216 height 18
type input "[PERSON_NAME]-07"
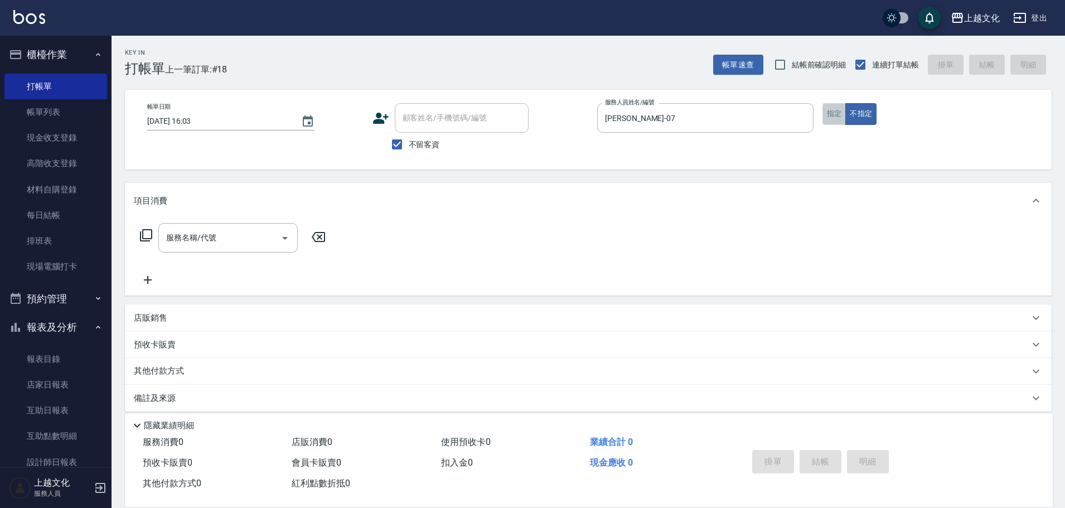
click at [836, 120] on button "指定" at bounding box center [835, 114] width 24 height 22
click at [144, 240] on icon at bounding box center [145, 235] width 13 height 13
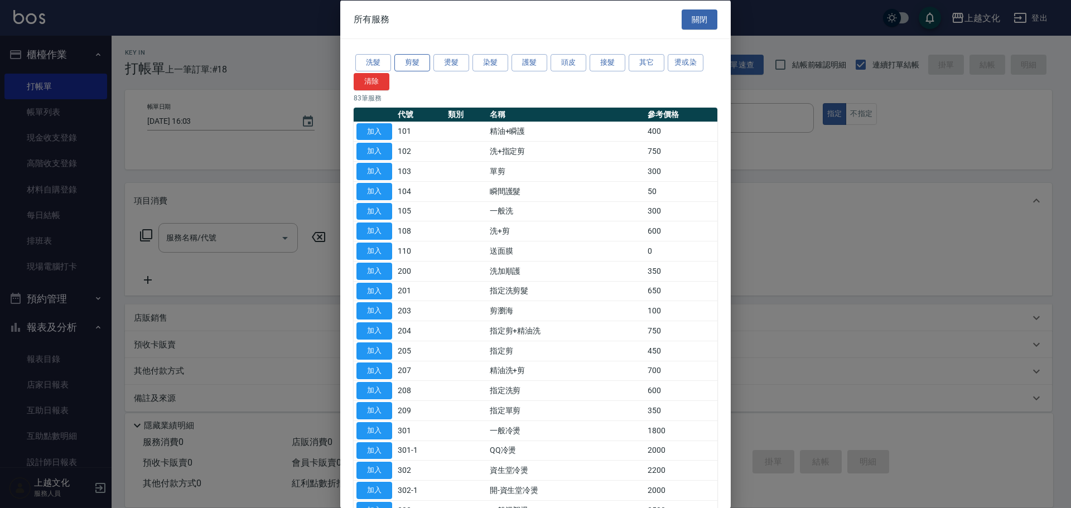
drag, startPoint x: 403, startPoint y: 60, endPoint x: 410, endPoint y: 71, distance: 12.8
click at [404, 60] on button "剪髮" at bounding box center [412, 62] width 36 height 17
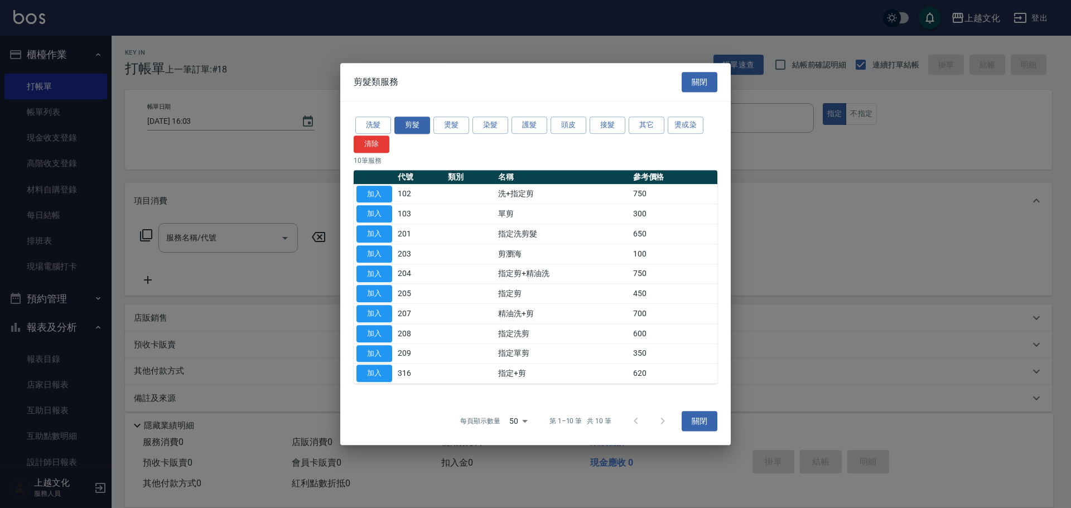
click at [370, 212] on button "加入" at bounding box center [374, 213] width 36 height 17
type input "單剪(103)"
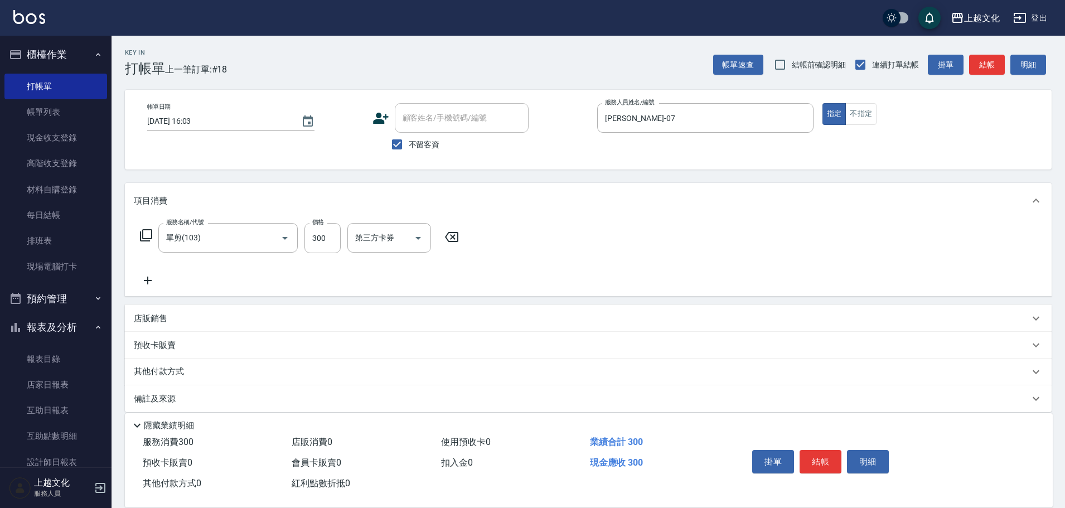
click at [146, 239] on icon at bounding box center [146, 235] width 12 height 12
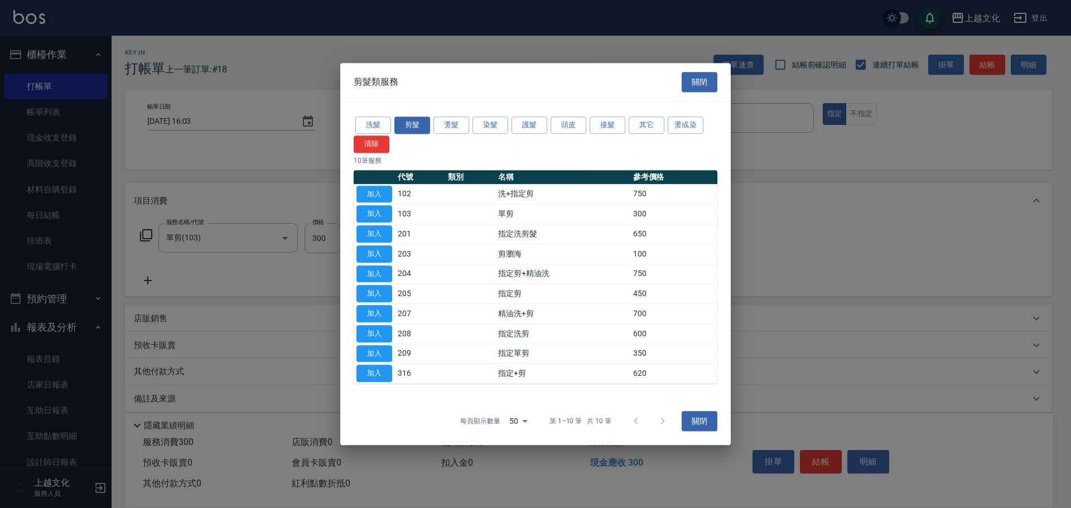
drag, startPoint x: 499, startPoint y: 129, endPoint x: 508, endPoint y: 151, distance: 23.2
click at [507, 132] on button "染髮" at bounding box center [490, 125] width 36 height 17
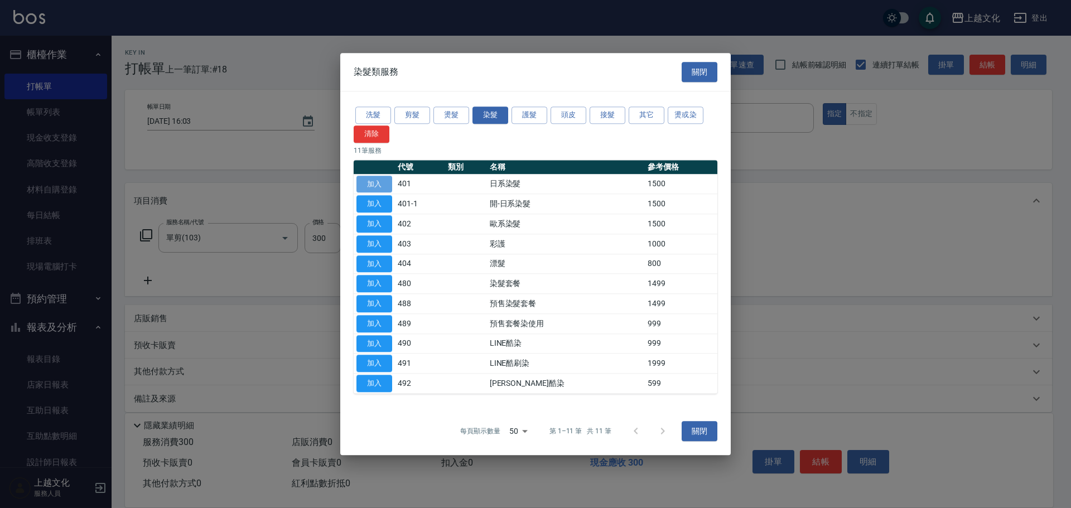
click at [371, 183] on button "加入" at bounding box center [374, 184] width 36 height 17
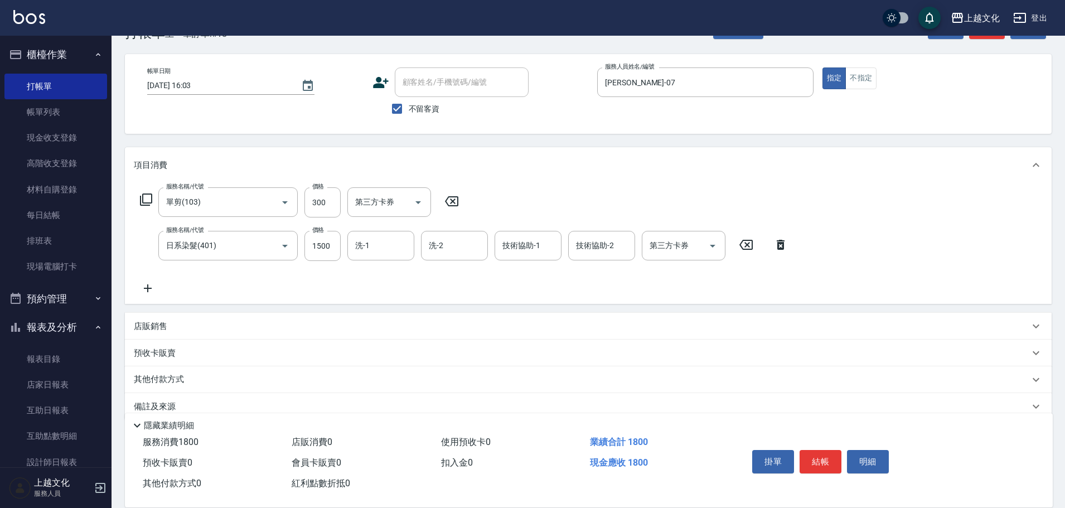
scroll to position [55, 0]
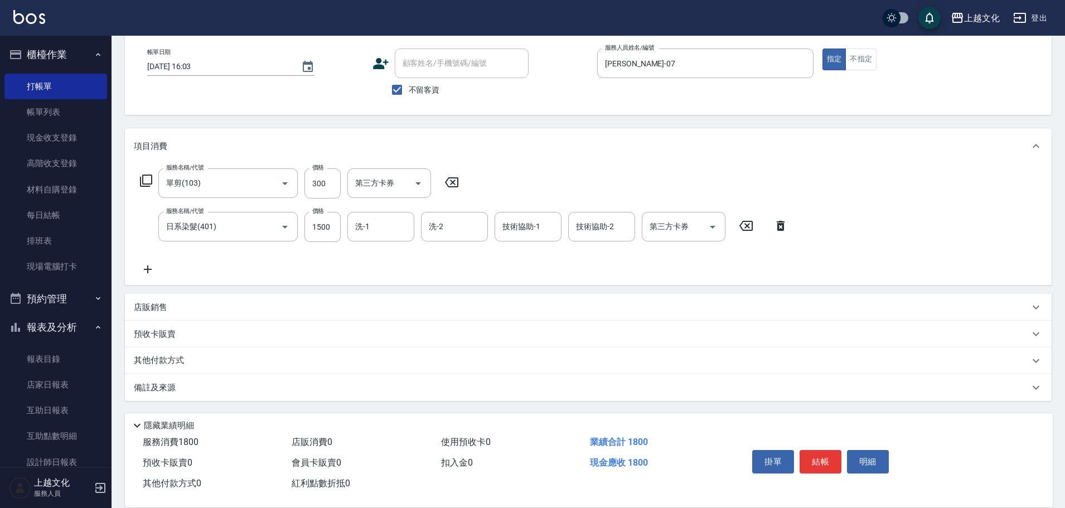
click at [243, 361] on div "其他付款方式" at bounding box center [582, 361] width 896 height 12
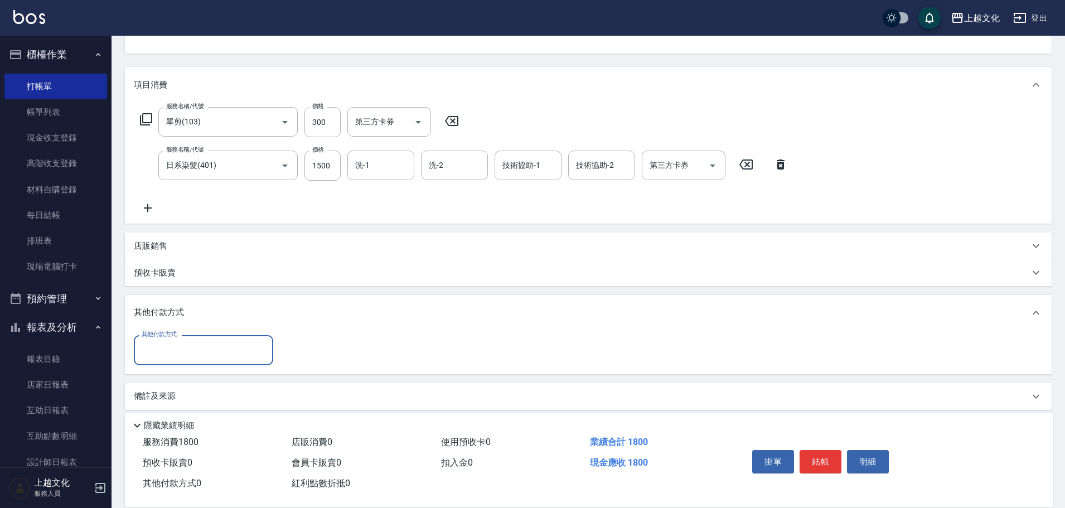
scroll to position [124, 0]
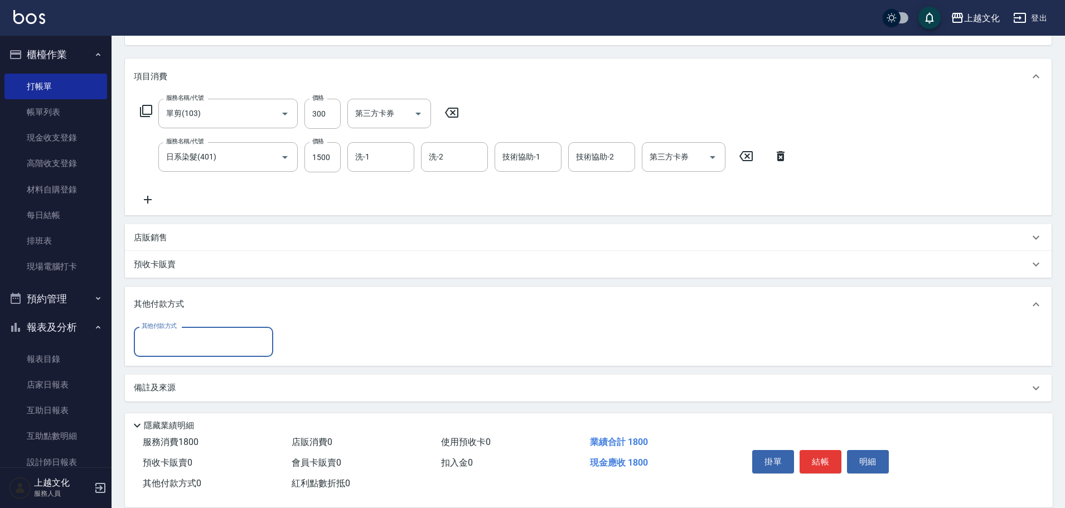
click at [221, 347] on input "其他付款方式" at bounding box center [203, 342] width 129 height 20
click at [202, 385] on span "轉帳" at bounding box center [203, 389] width 139 height 18
type input "轉帳"
drag, startPoint x: 325, startPoint y: 345, endPoint x: 336, endPoint y: 345, distance: 11.2
click at [325, 346] on input "0" at bounding box center [322, 342] width 84 height 30
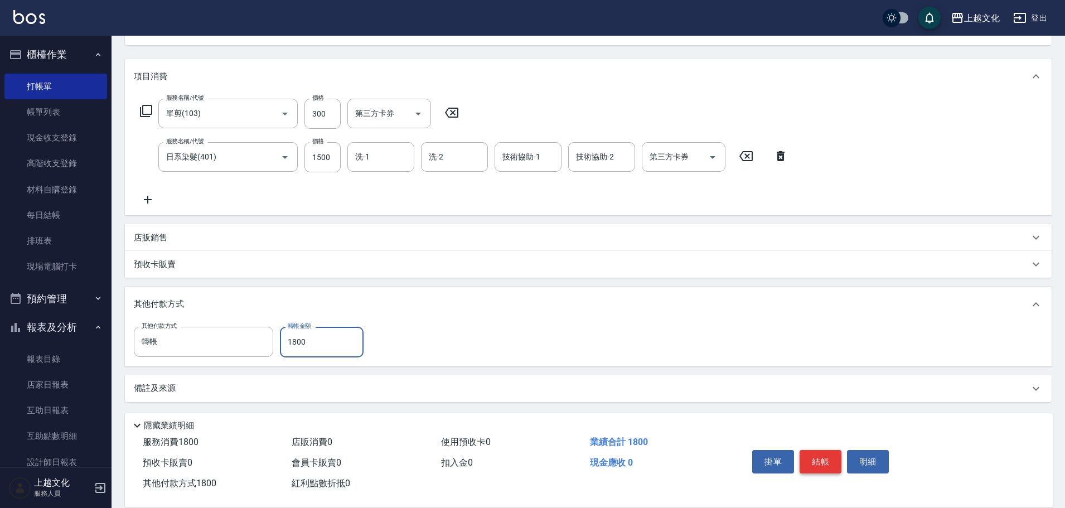
type input "1800"
click at [824, 456] on button "結帳" at bounding box center [821, 461] width 42 height 23
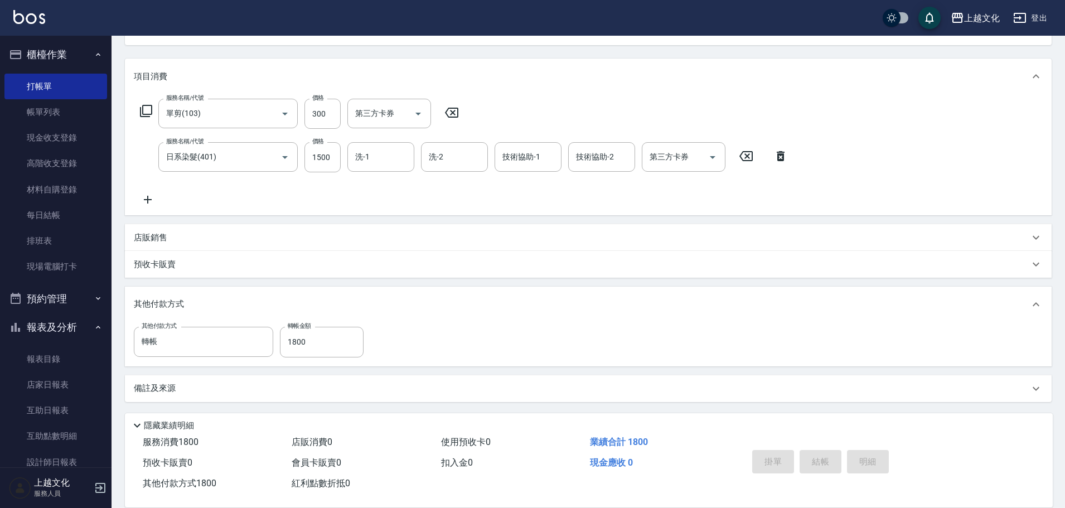
type input "[DATE] 16:25"
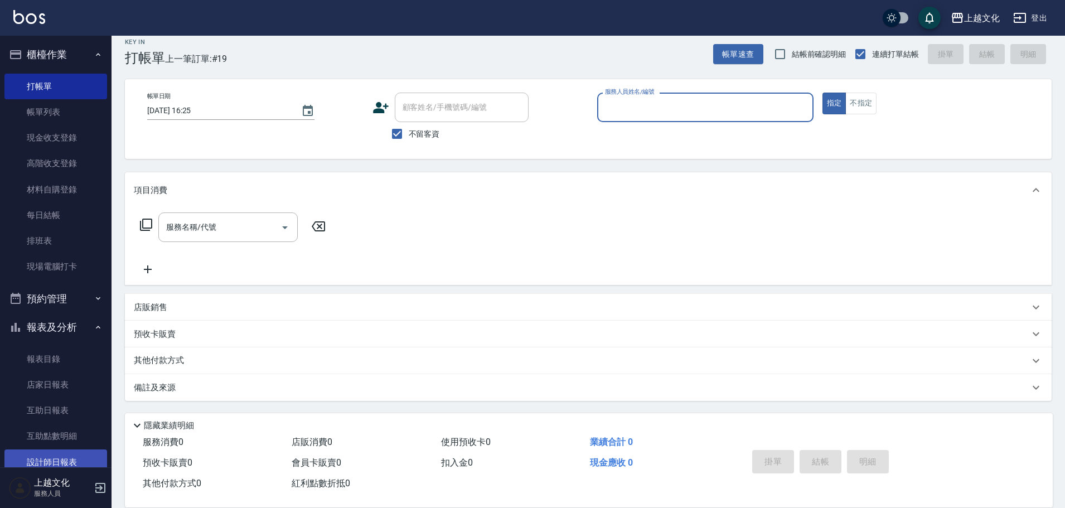
scroll to position [109, 0]
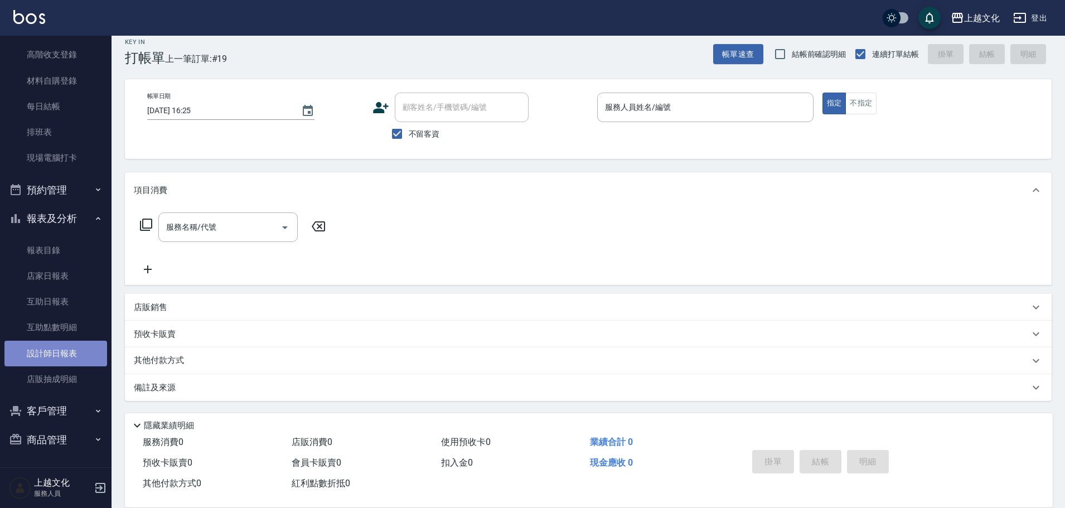
click at [72, 356] on link "設計師日報表" at bounding box center [55, 354] width 103 height 26
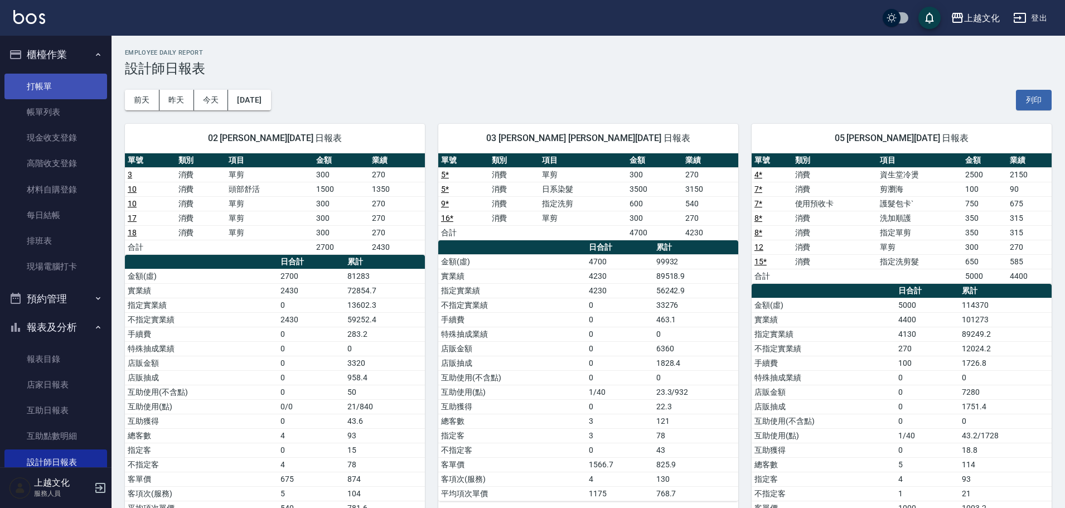
click at [79, 88] on link "打帳單" at bounding box center [55, 87] width 103 height 26
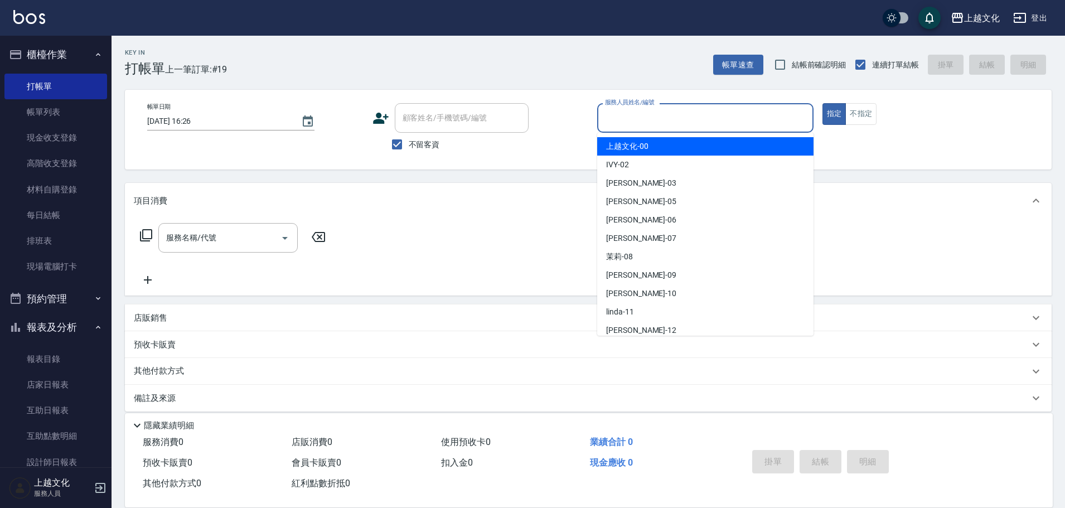
click at [702, 115] on input "服務人員姓名/編號" at bounding box center [705, 118] width 206 height 20
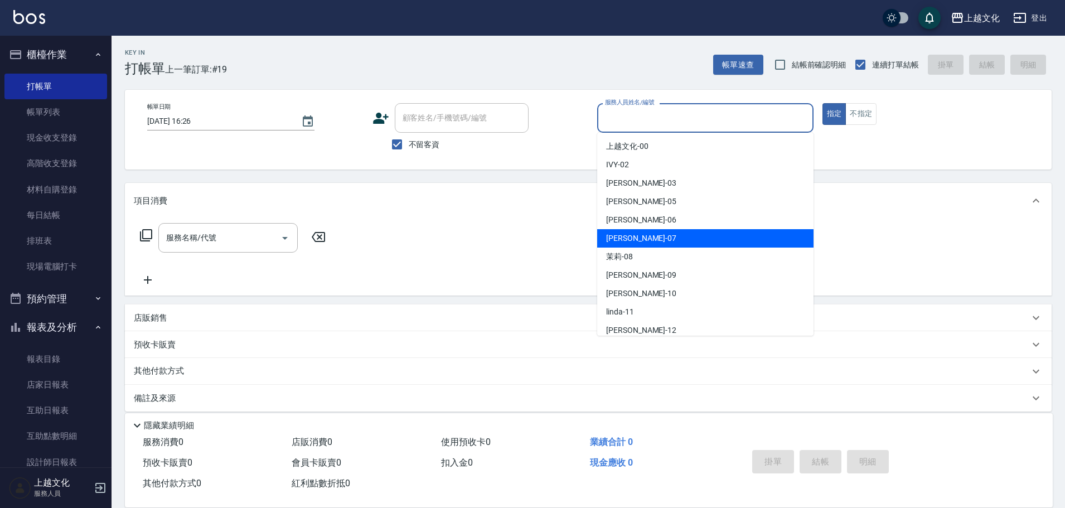
click at [684, 238] on div "[PERSON_NAME] -07" at bounding box center [705, 238] width 216 height 18
type input "[PERSON_NAME]-07"
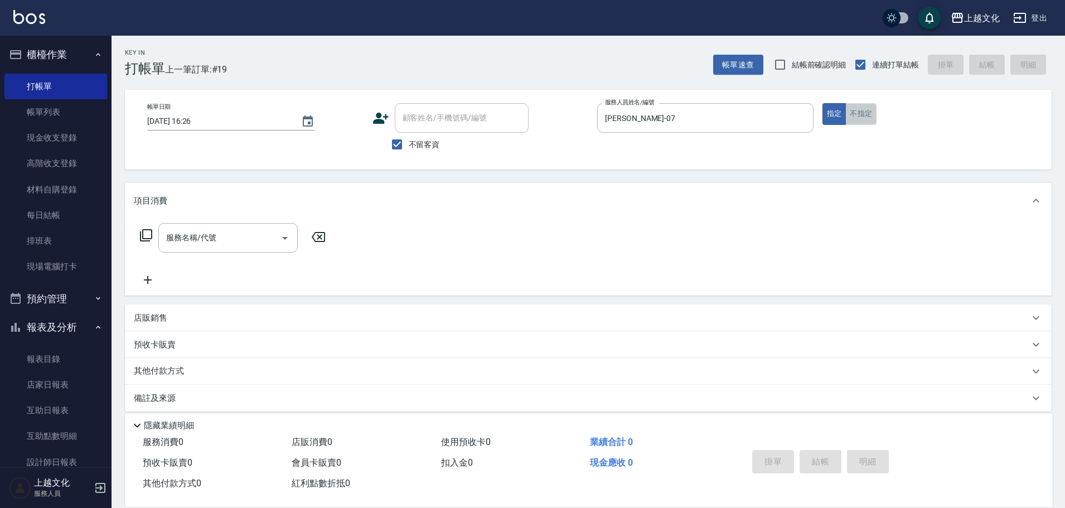
click at [853, 115] on button "不指定" at bounding box center [860, 114] width 31 height 22
click at [148, 236] on icon at bounding box center [145, 235] width 13 height 13
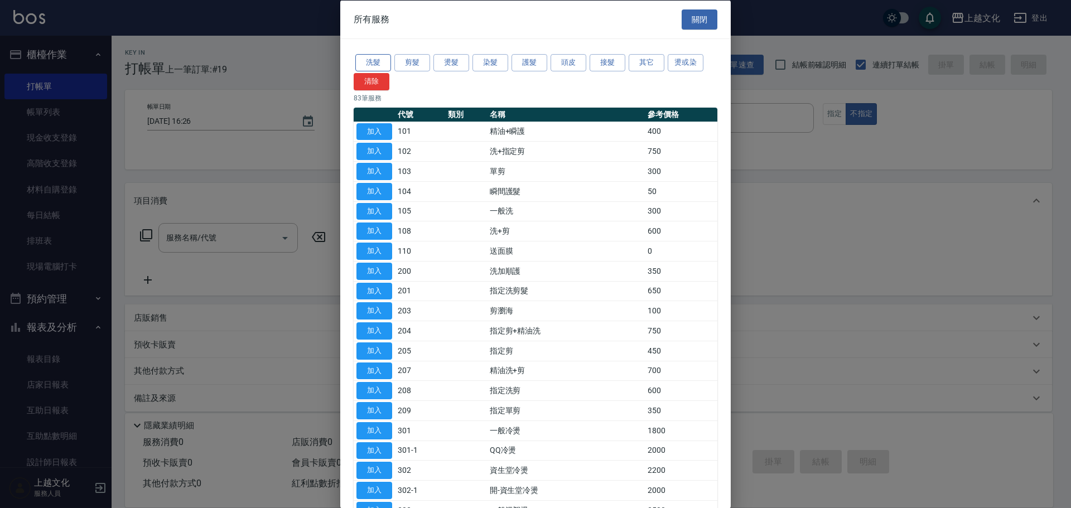
click at [387, 60] on button "洗髮" at bounding box center [373, 62] width 36 height 17
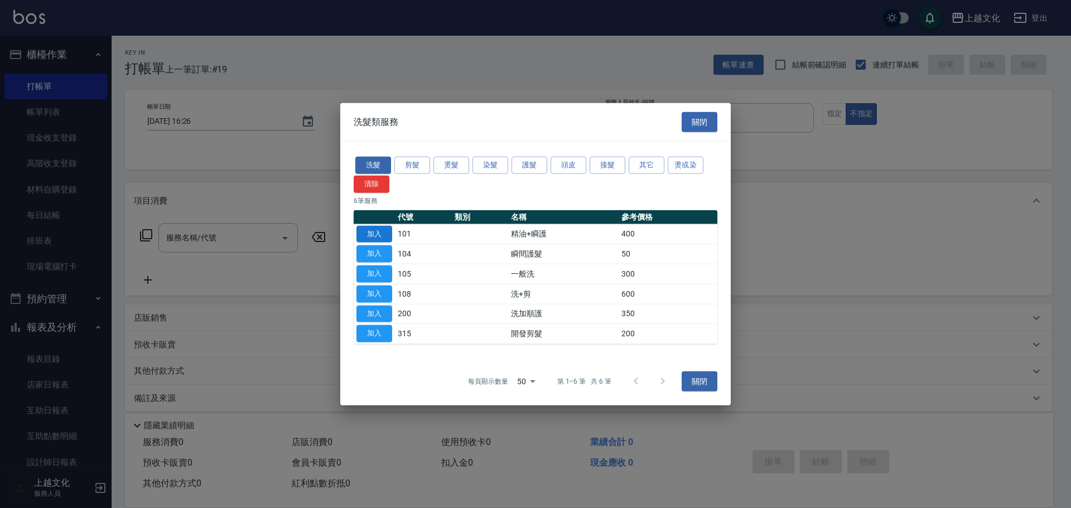
drag, startPoint x: 364, startPoint y: 233, endPoint x: 378, endPoint y: 240, distance: 15.2
click at [367, 234] on button "加入" at bounding box center [374, 233] width 36 height 17
type input "精油+瞬護(101)"
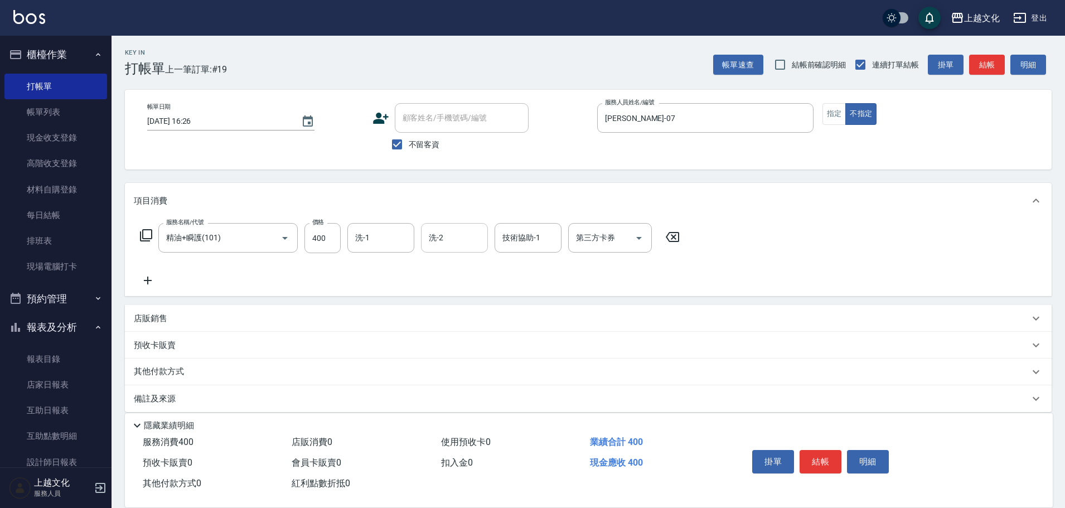
click at [458, 248] on div "洗-2" at bounding box center [454, 238] width 67 height 30
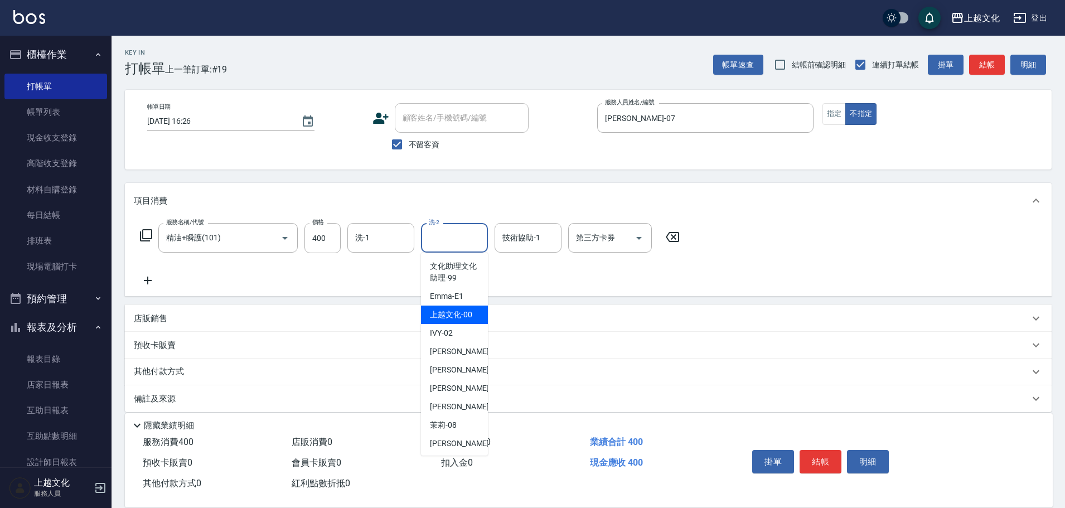
click at [464, 313] on span "上越文化 -00" at bounding box center [451, 315] width 42 height 12
type input "上越文化-00"
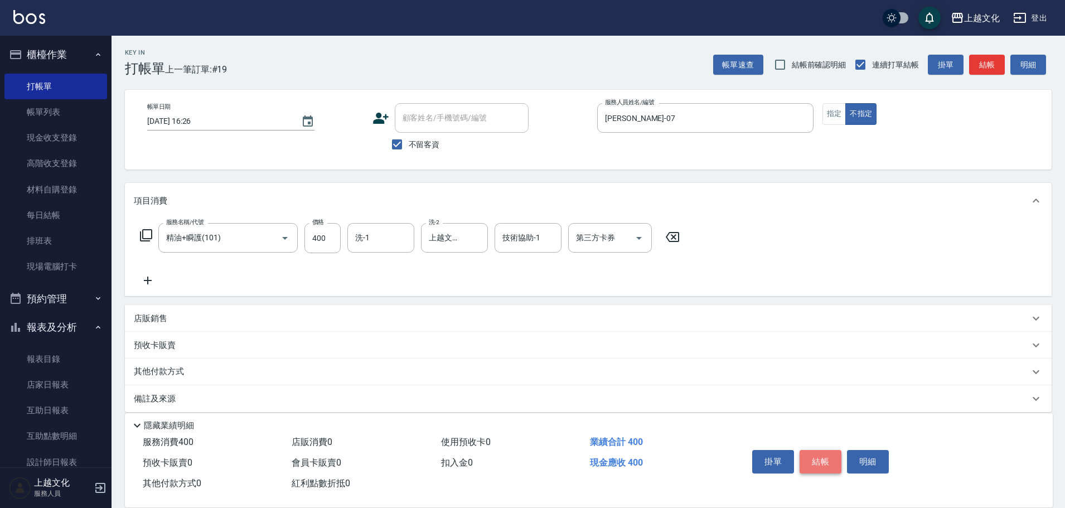
click at [832, 462] on button "結帳" at bounding box center [821, 461] width 42 height 23
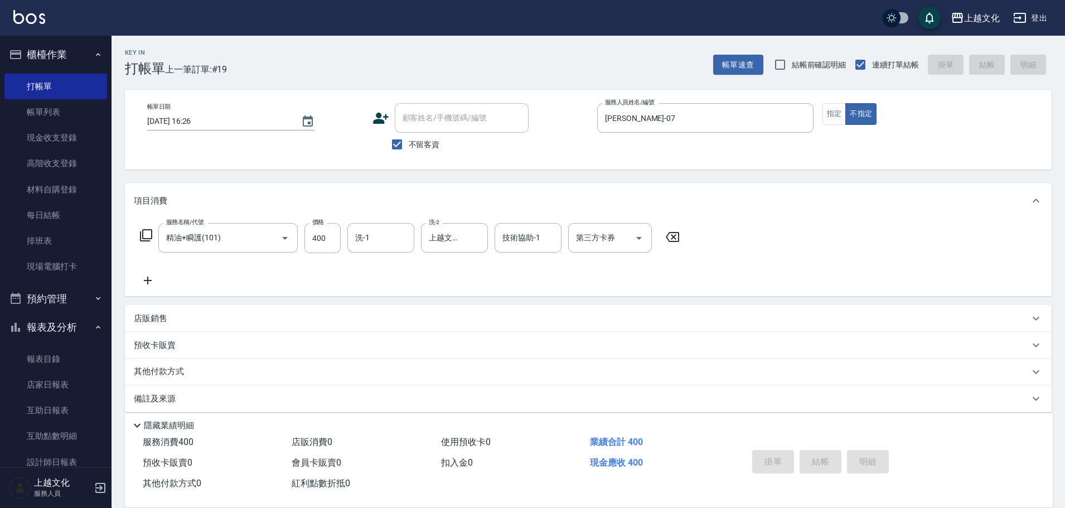
type input "[DATE] 16:44"
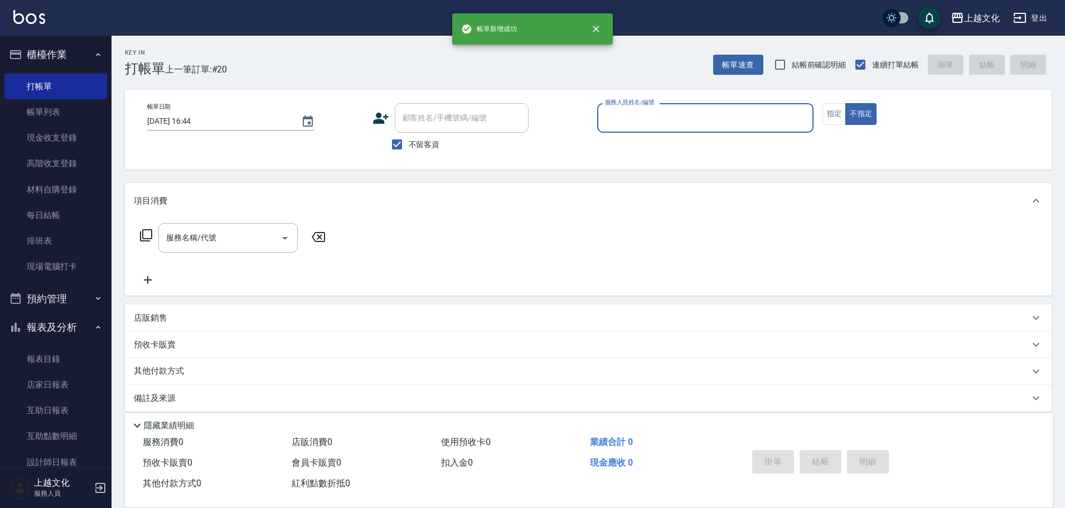
drag, startPoint x: 679, startPoint y: 114, endPoint x: 676, endPoint y: 134, distance: 20.8
click at [681, 123] on input "服務人員姓名/編號" at bounding box center [705, 118] width 206 height 20
click at [681, 125] on input "服務人員姓名/編號" at bounding box center [705, 118] width 206 height 20
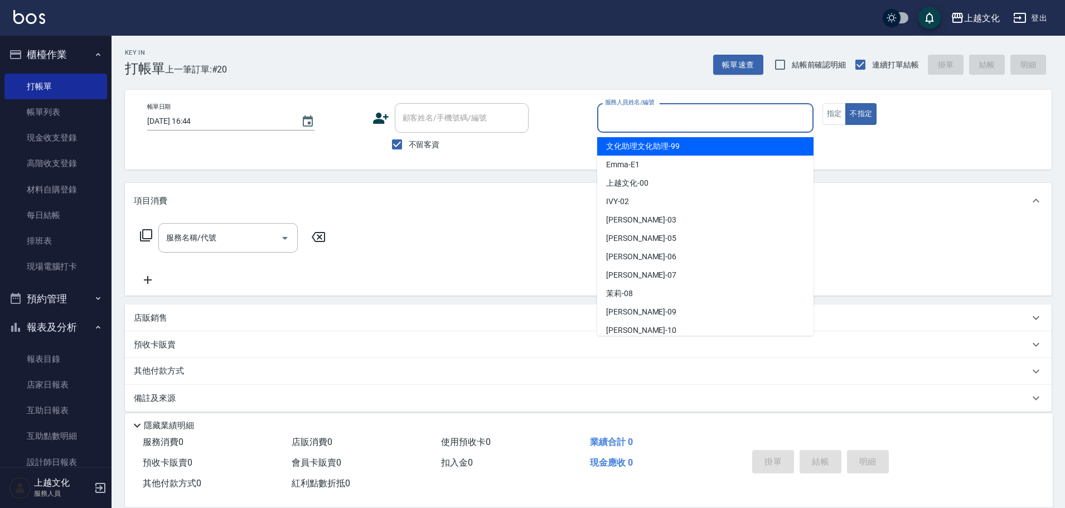
drag, startPoint x: 670, startPoint y: 119, endPoint x: 674, endPoint y: 130, distance: 11.1
click at [674, 128] on div "服務人員姓名/編號" at bounding box center [705, 118] width 216 height 30
click at [688, 127] on input "服務人員姓名/編號" at bounding box center [705, 118] width 206 height 20
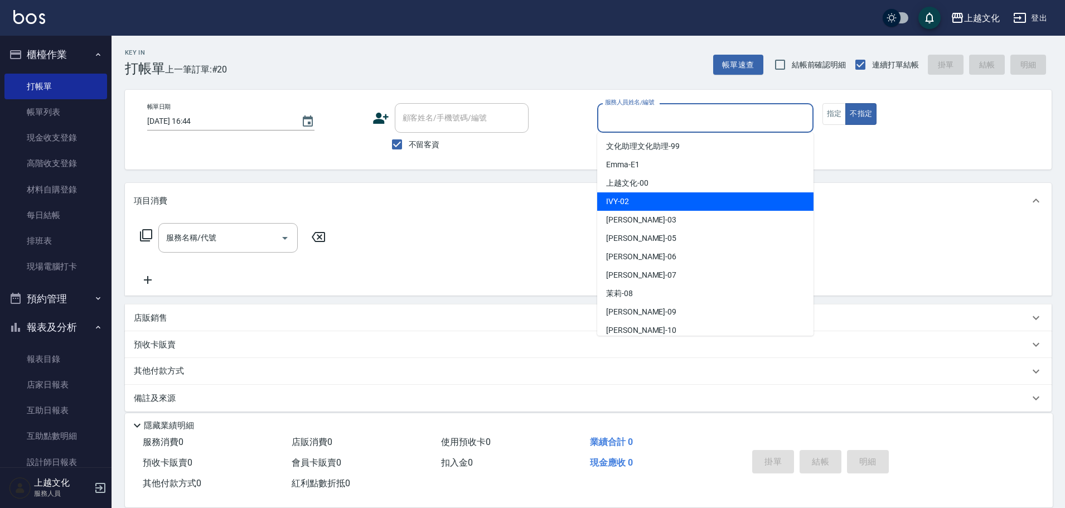
click at [658, 204] on div "IVY -02" at bounding box center [705, 201] width 216 height 18
type input "IVY-02"
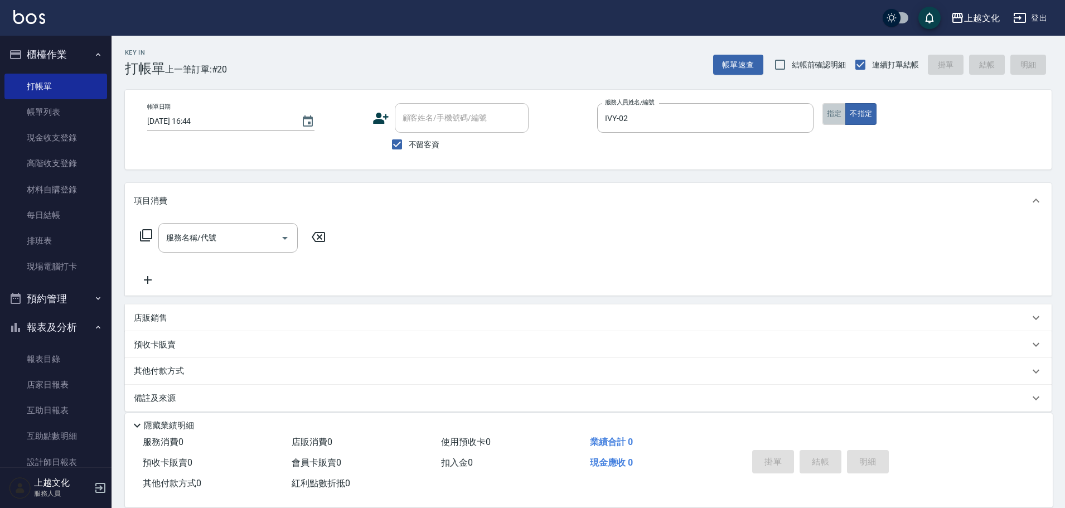
click at [830, 108] on button "指定" at bounding box center [835, 114] width 24 height 22
click at [149, 239] on icon at bounding box center [146, 235] width 12 height 12
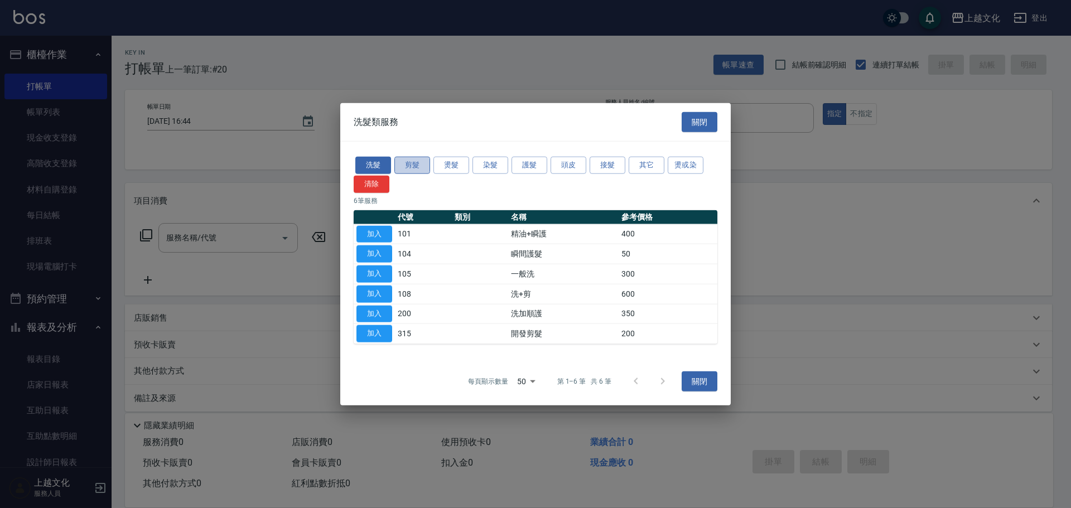
click at [412, 163] on button "剪髮" at bounding box center [412, 165] width 36 height 17
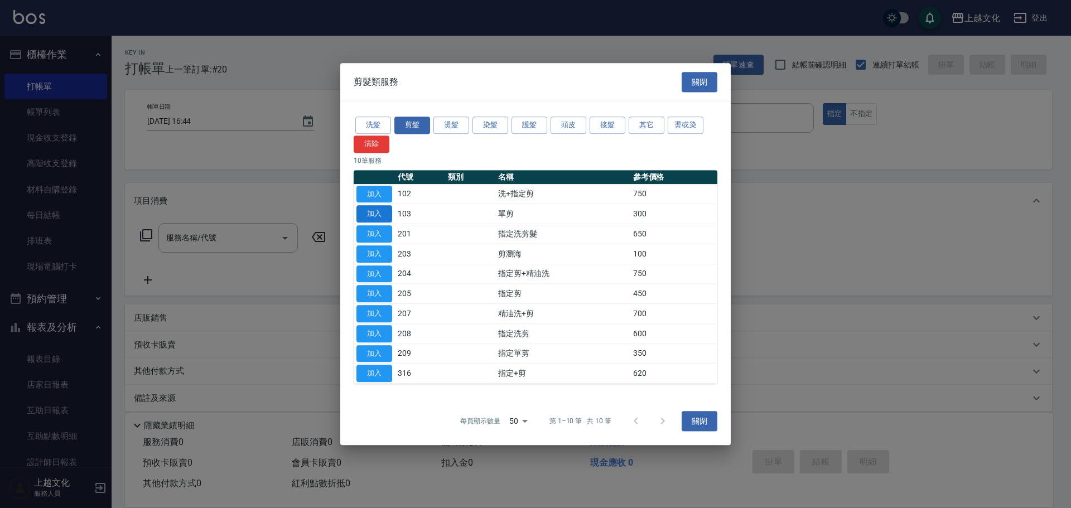
click at [369, 215] on button "加入" at bounding box center [374, 213] width 36 height 17
type input "單剪(103)"
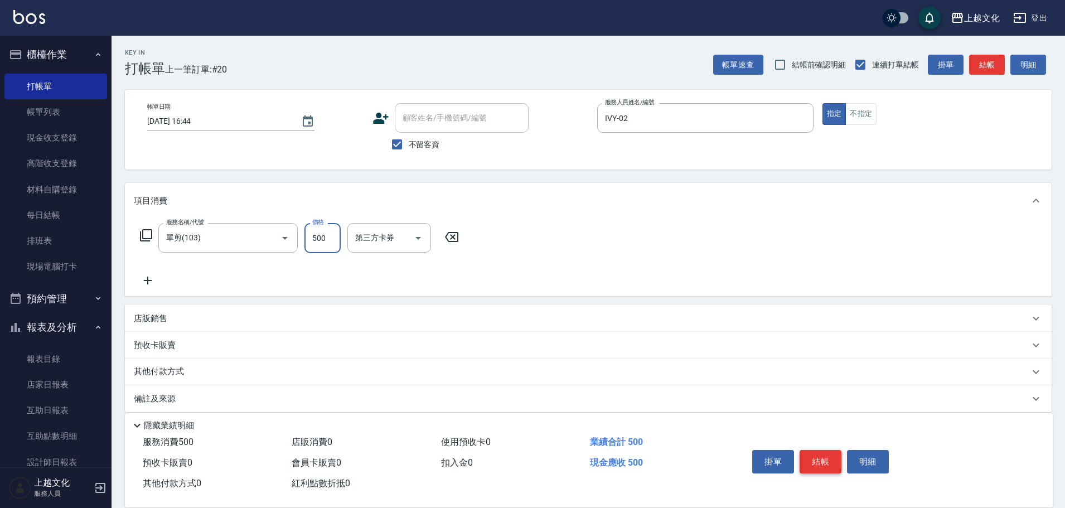
type input "500"
click at [806, 456] on button "結帳" at bounding box center [821, 461] width 42 height 23
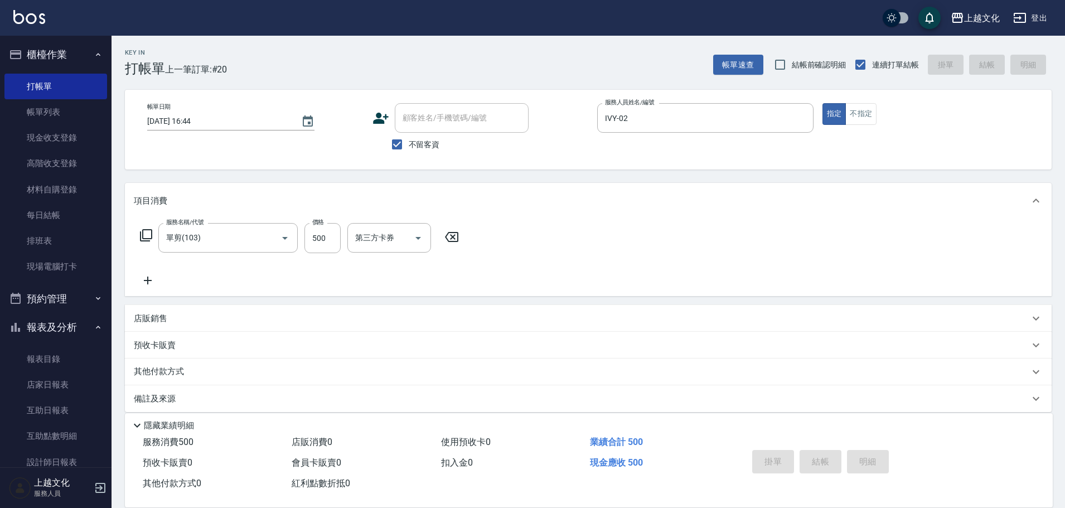
type input "[DATE] 16:45"
